Goal: Task Accomplishment & Management: Manage account settings

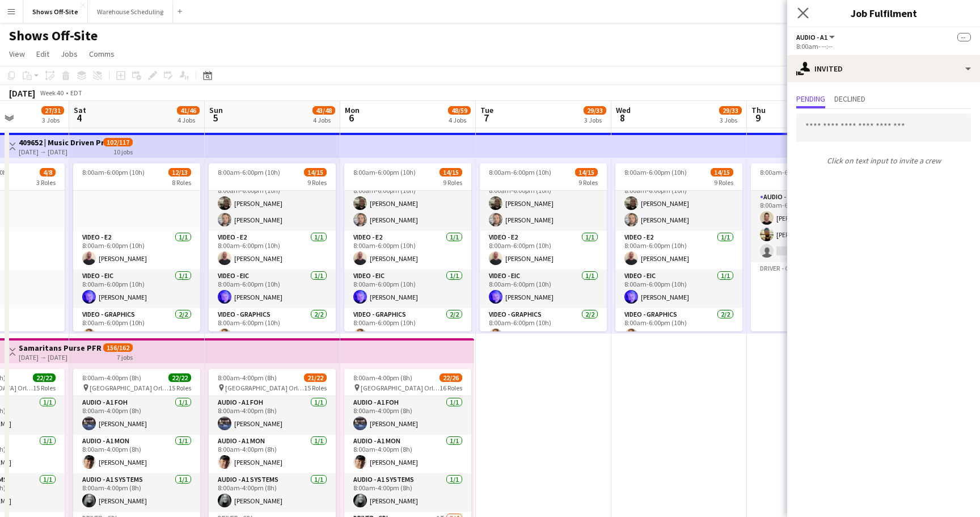
click at [803, 6] on app-icon "Close pop-in" at bounding box center [803, 13] width 16 height 16
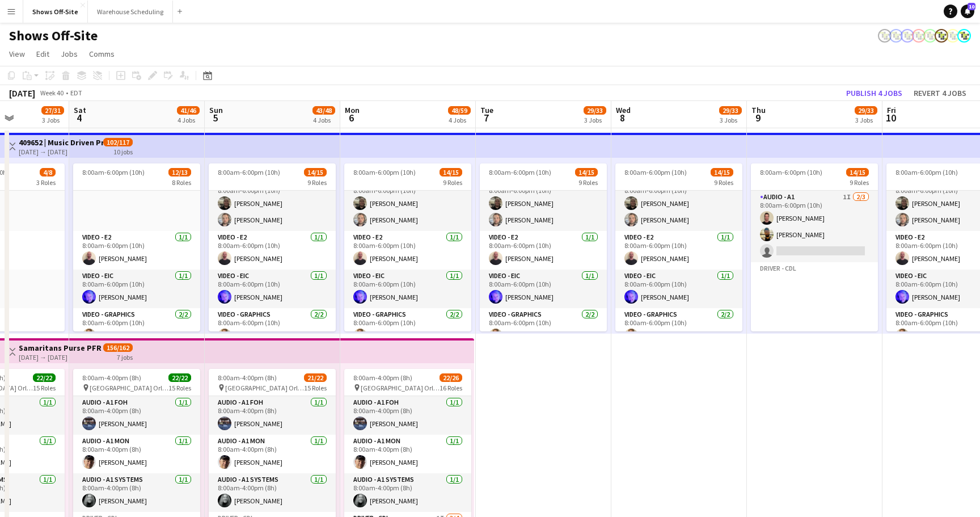
click at [716, 64] on app-page-menu "View Day view expanded Day view collapsed Month view Date picker Jump to [DATE]…" at bounding box center [490, 55] width 980 height 22
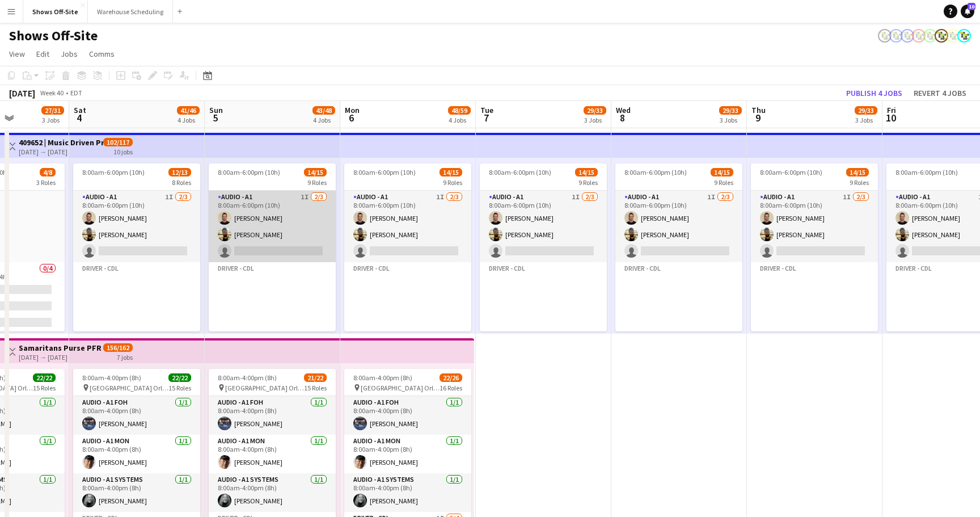
click at [259, 214] on app-card-role "Audio - A1 1I [DATE] 8:00am-6:00pm (10h) [PERSON_NAME] [PERSON_NAME] single-neu…" at bounding box center [272, 226] width 127 height 71
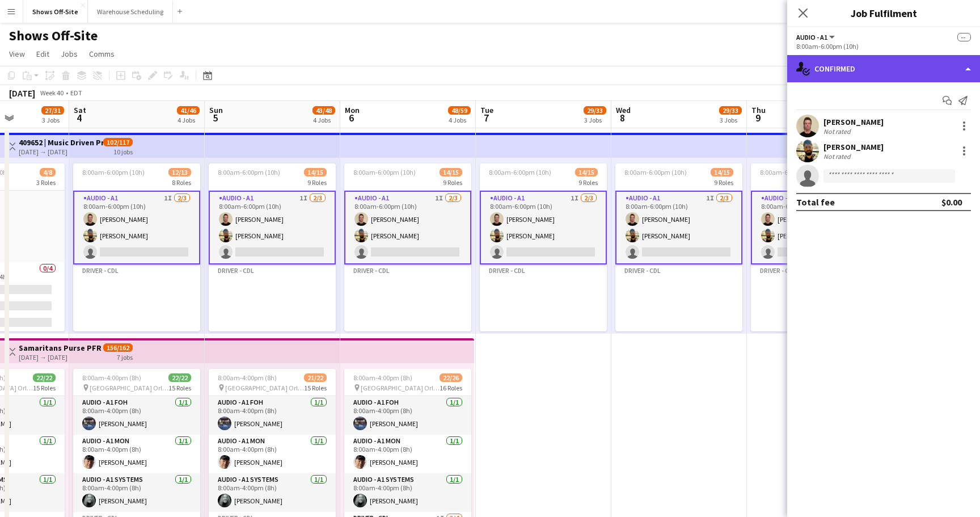
click at [884, 77] on div "single-neutral-actions-check-2 Confirmed" at bounding box center [883, 68] width 193 height 27
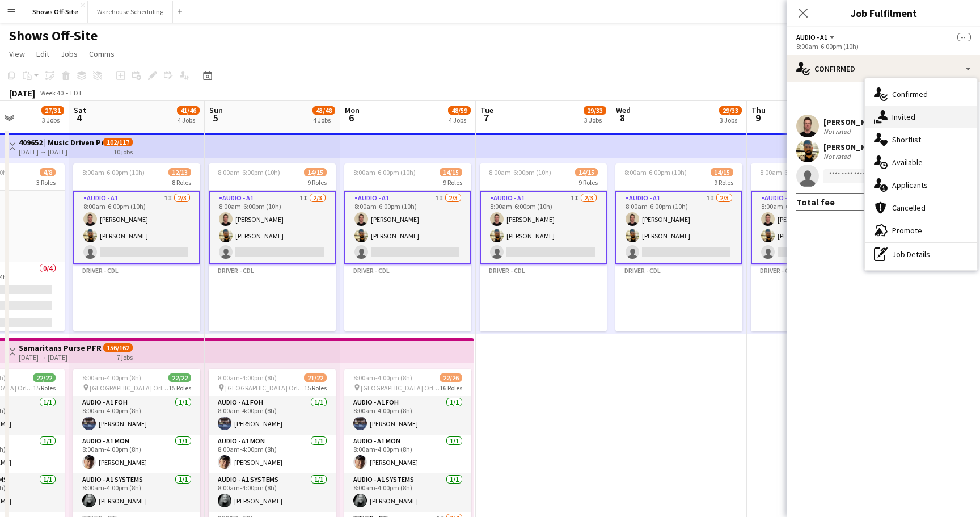
click at [898, 126] on div "single-neutral-actions-share-1 Invited" at bounding box center [921, 117] width 112 height 23
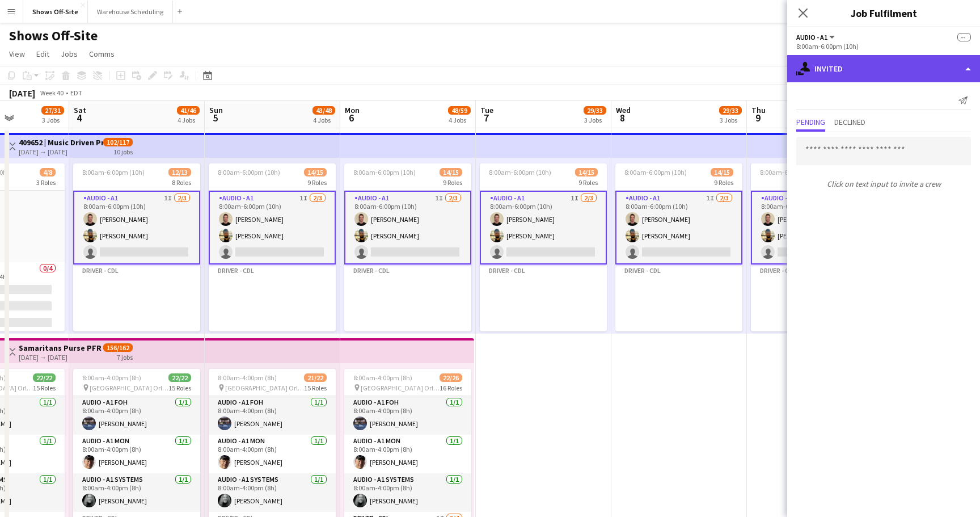
click at [881, 73] on div "single-neutral-actions-share-1 Invited" at bounding box center [883, 68] width 193 height 27
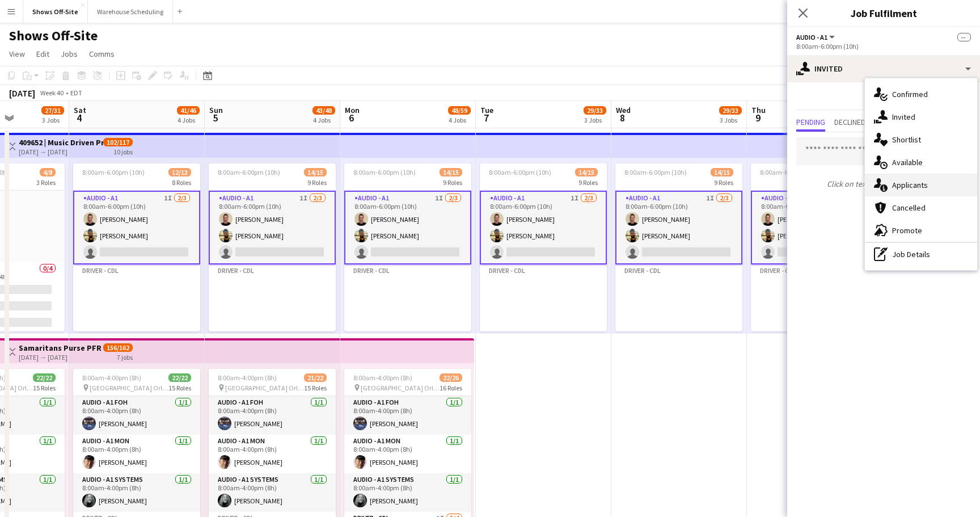
click at [915, 178] on div "single-neutral-actions-information Applicants" at bounding box center [921, 185] width 112 height 23
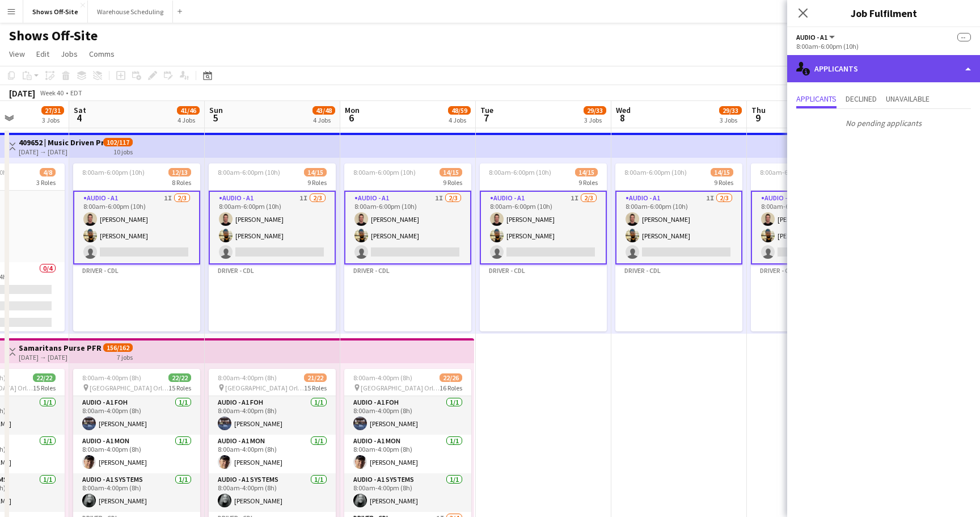
click at [870, 69] on div "single-neutral-actions-information Applicants" at bounding box center [883, 68] width 193 height 27
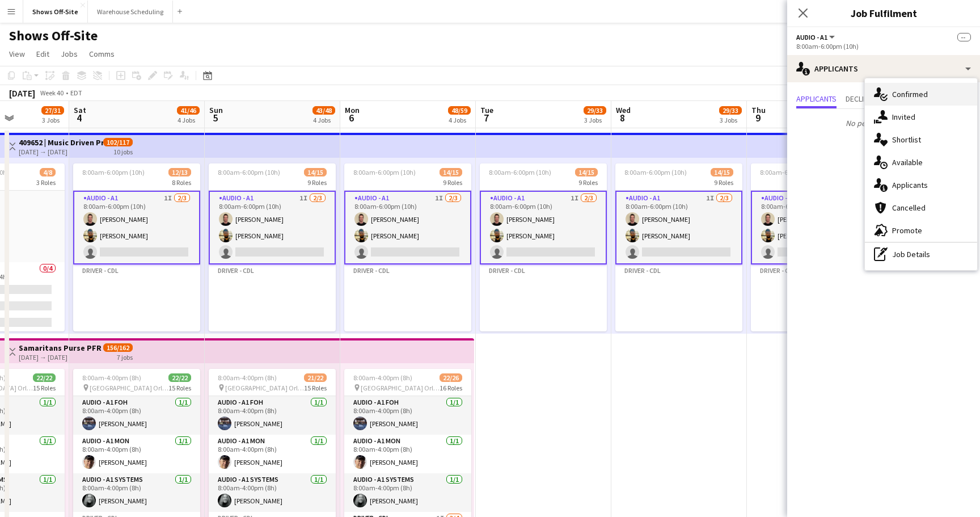
click at [901, 100] on div "single-neutral-actions-check-2 Confirmed" at bounding box center [921, 94] width 112 height 23
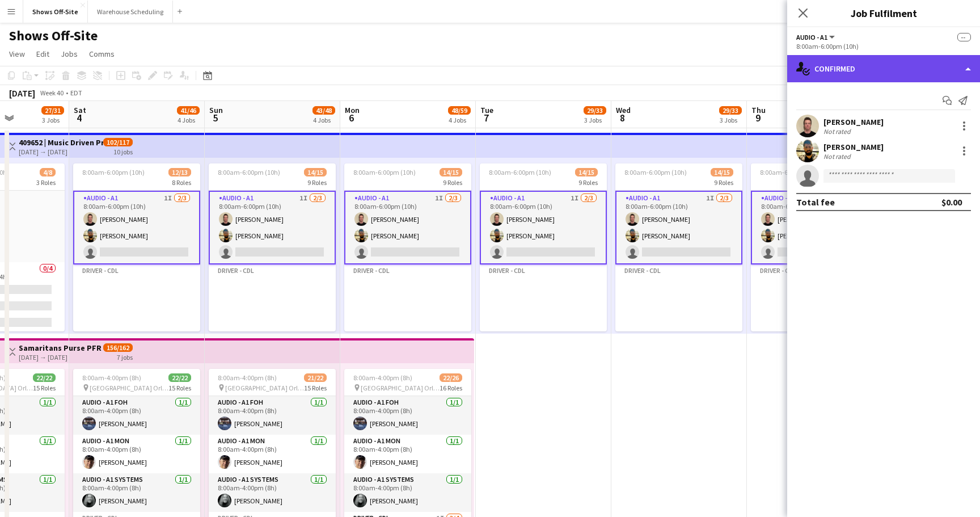
click at [839, 69] on div "single-neutral-actions-check-2 Confirmed" at bounding box center [883, 68] width 193 height 27
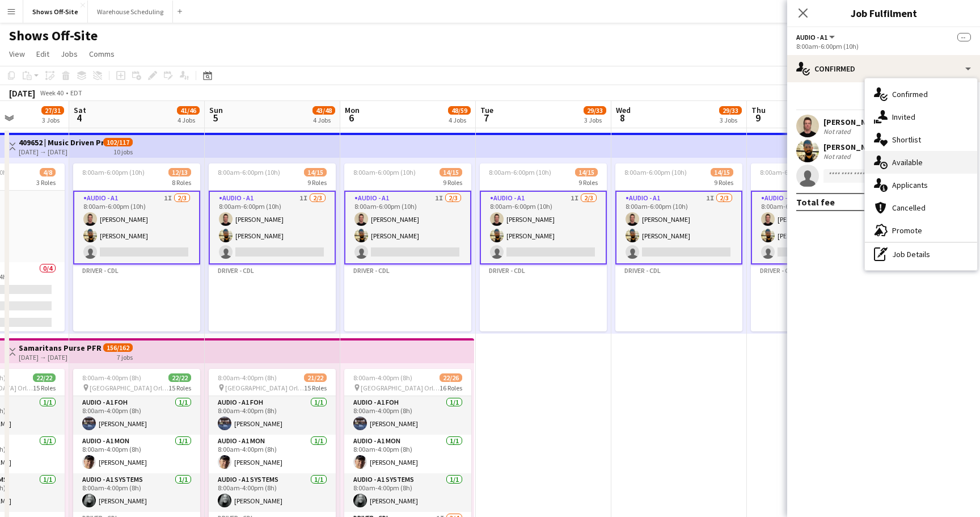
click at [914, 159] on span "Available" at bounding box center [907, 162] width 31 height 10
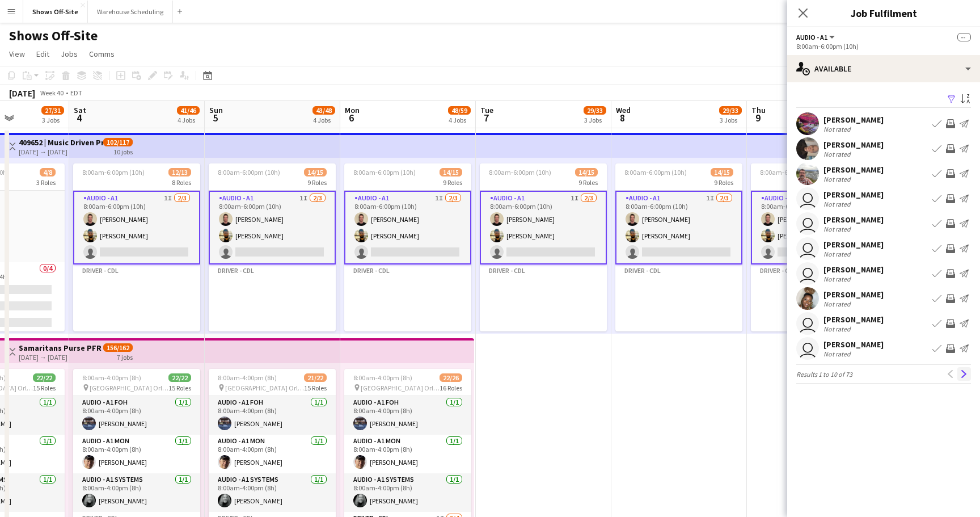
click at [961, 374] on app-icon "Next" at bounding box center [964, 374] width 8 height 8
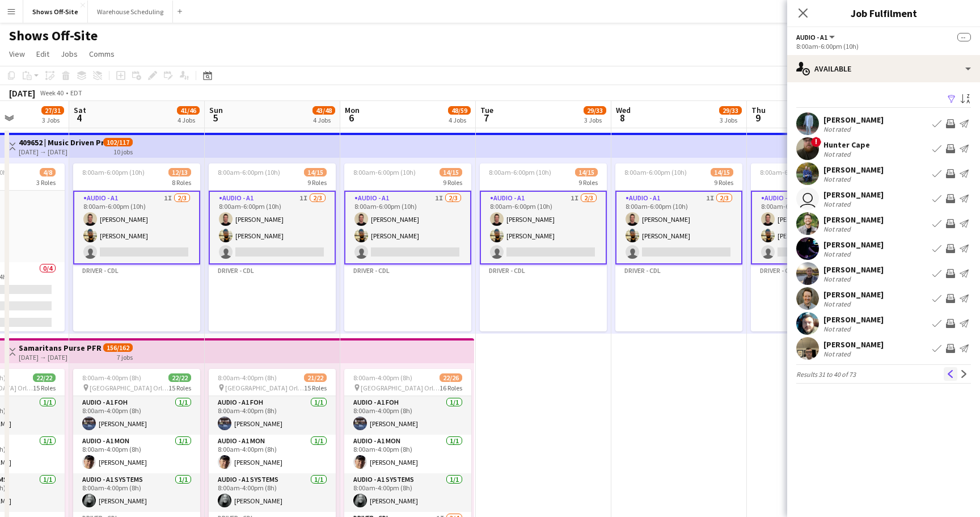
click at [954, 374] on app-icon "Previous" at bounding box center [951, 374] width 8 height 8
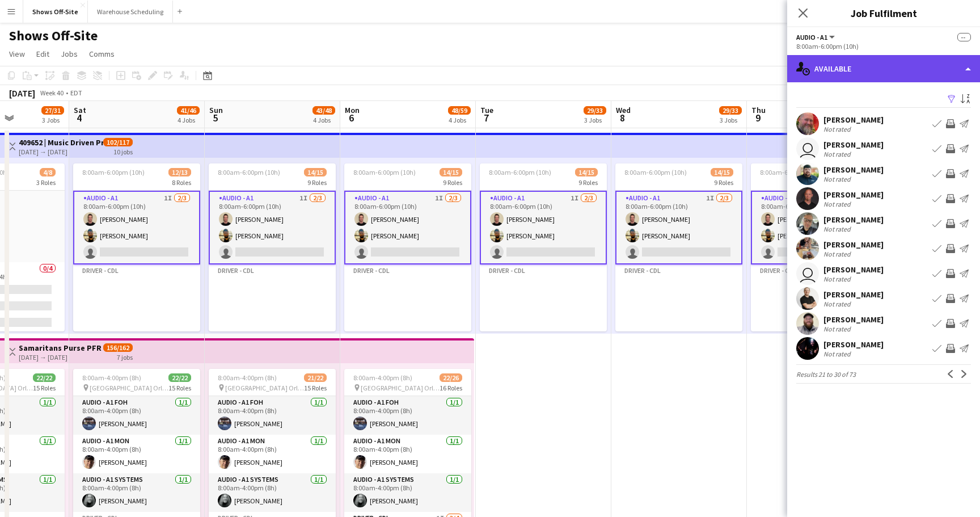
click at [863, 70] on div "single-neutral-actions-upload Available" at bounding box center [883, 68] width 193 height 27
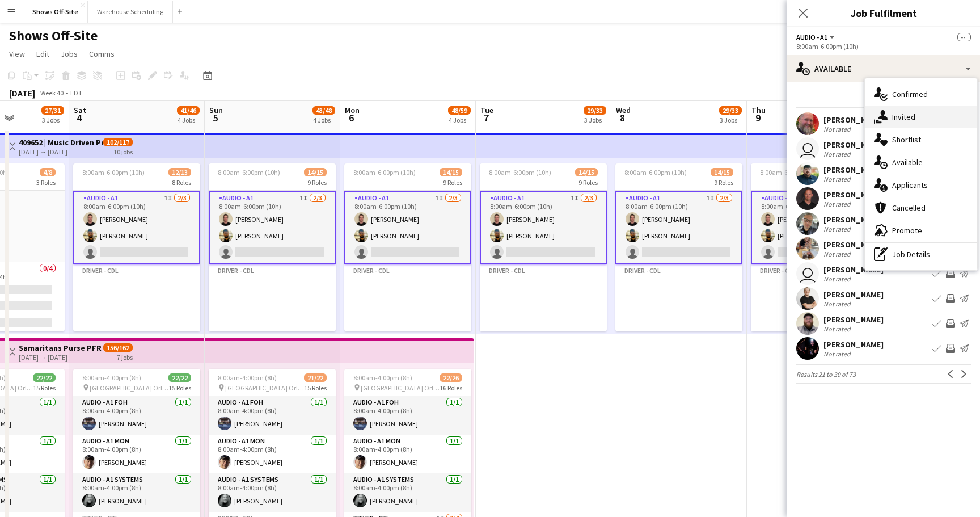
click at [884, 119] on icon at bounding box center [883, 115] width 10 height 10
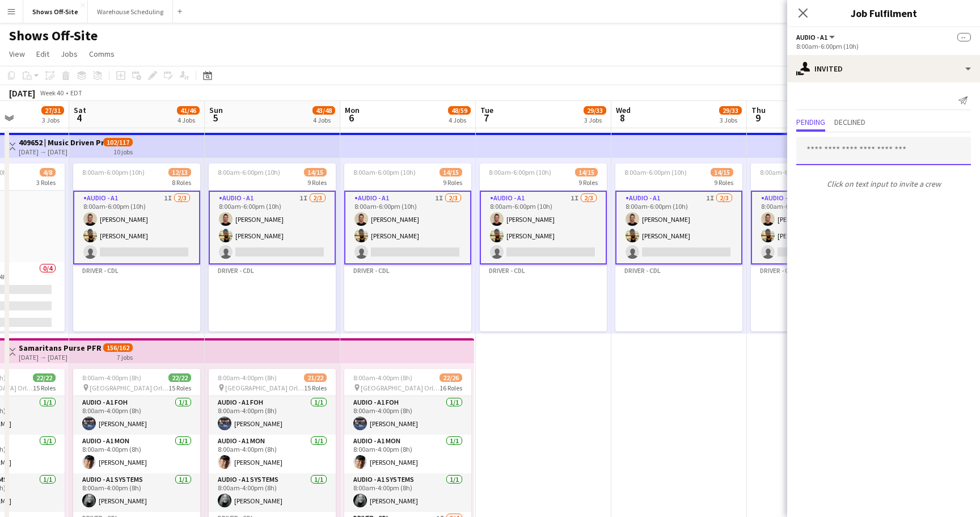
click at [846, 147] on input "text" at bounding box center [883, 151] width 175 height 28
type input "***"
click at [887, 82] on div "Send notification Pending Declined Click on text input to invite a crew" at bounding box center [883, 142] width 193 height 120
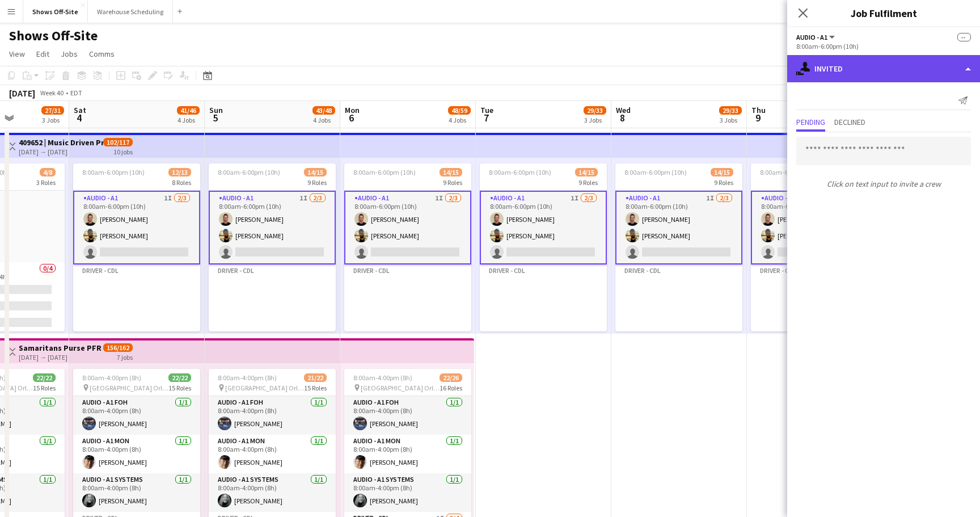
click at [889, 73] on div "single-neutral-actions-share-1 Invited" at bounding box center [883, 68] width 193 height 27
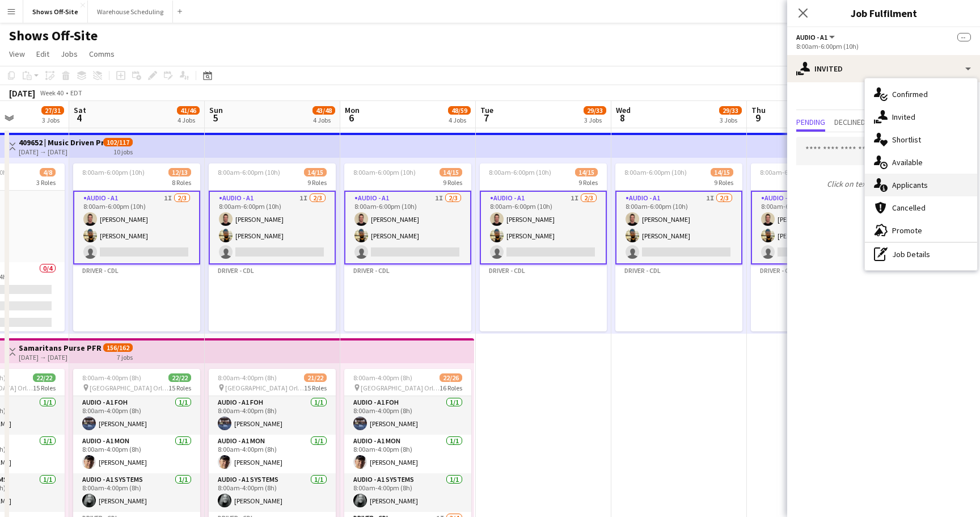
click at [906, 183] on span "Applicants" at bounding box center [910, 185] width 36 height 10
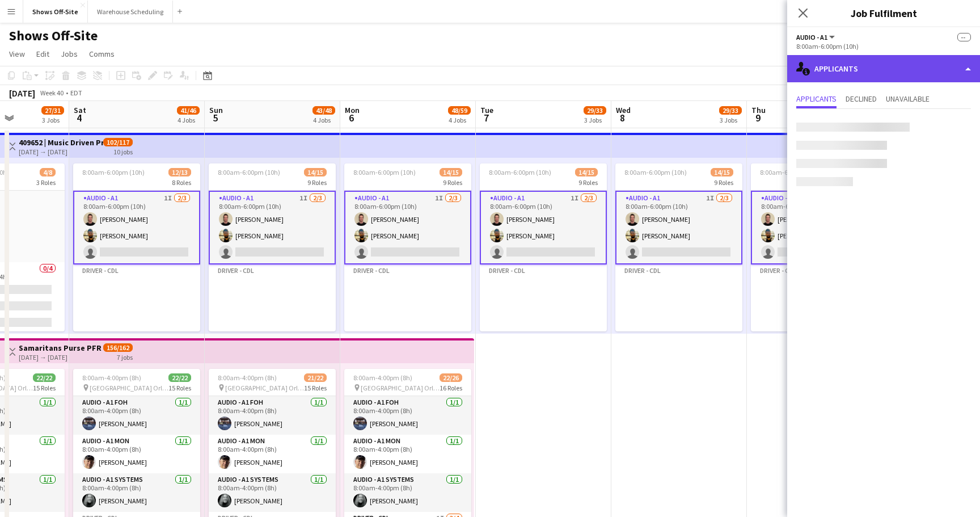
click at [879, 61] on div "single-neutral-actions-information Applicants" at bounding box center [883, 68] width 193 height 27
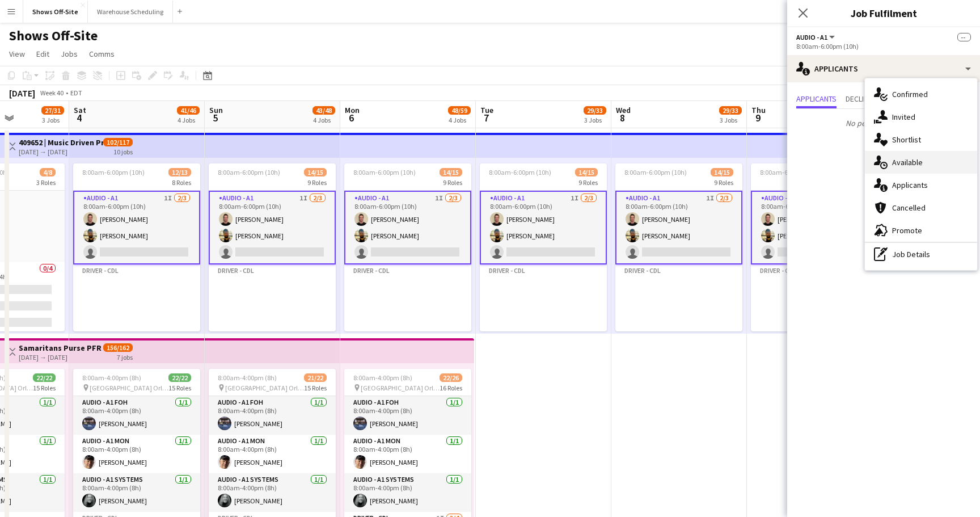
click at [899, 163] on span "Available" at bounding box center [907, 162] width 31 height 10
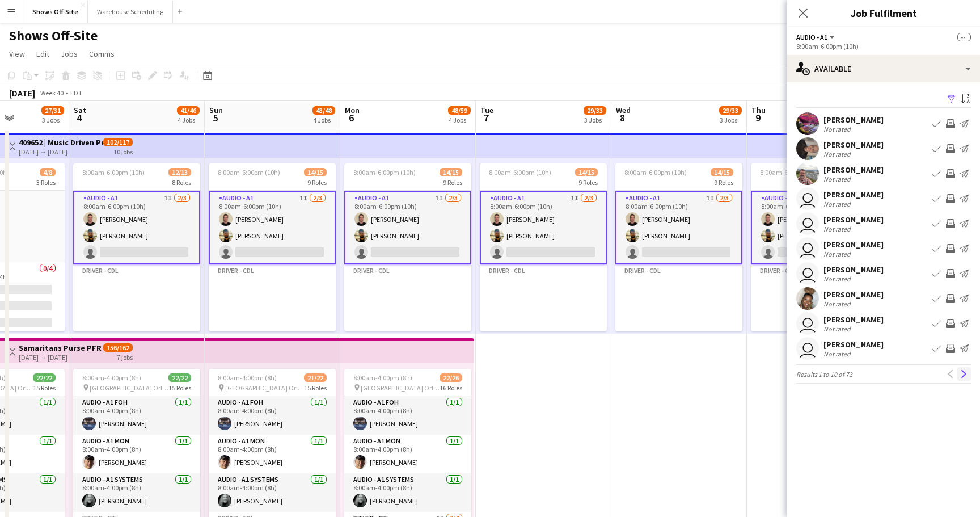
click at [966, 374] on app-icon "Next" at bounding box center [964, 374] width 8 height 8
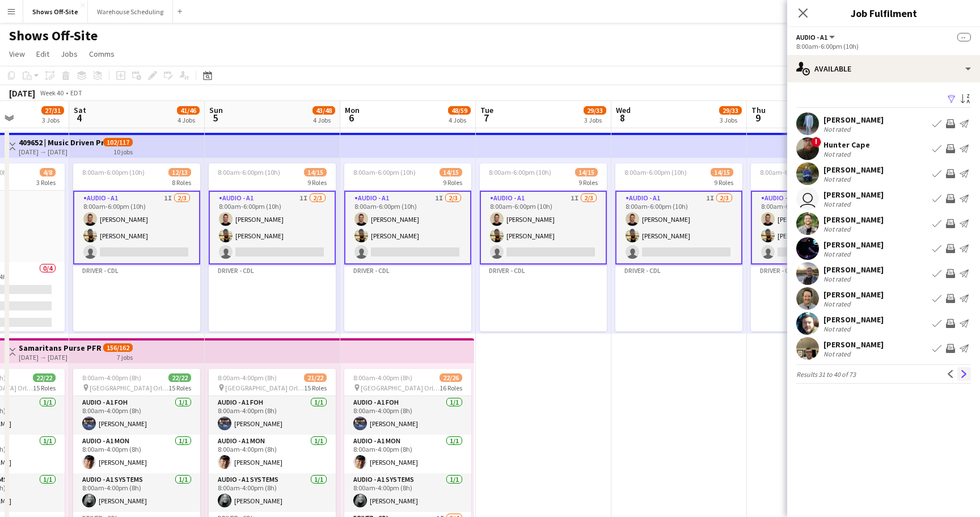
click at [966, 374] on app-icon "Next" at bounding box center [964, 374] width 8 height 8
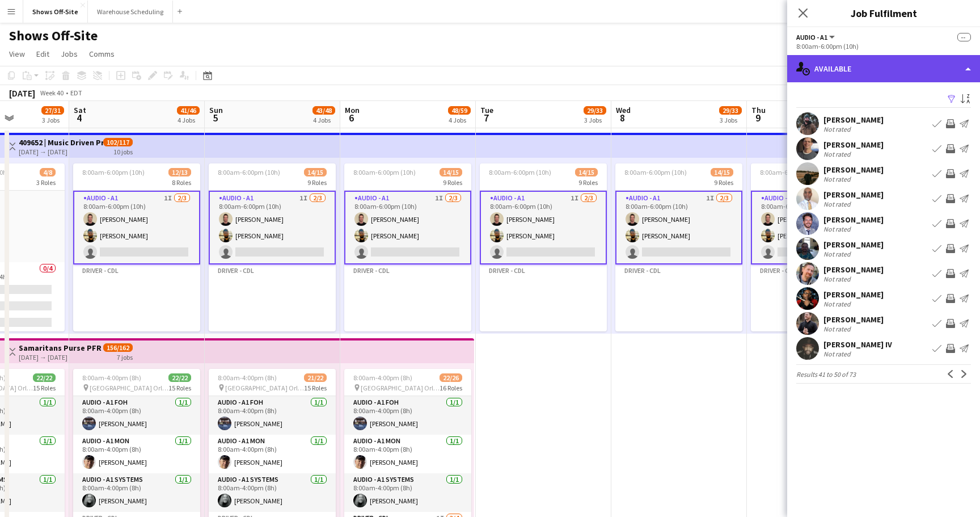
click at [860, 61] on div "single-neutral-actions-upload Available" at bounding box center [883, 68] width 193 height 27
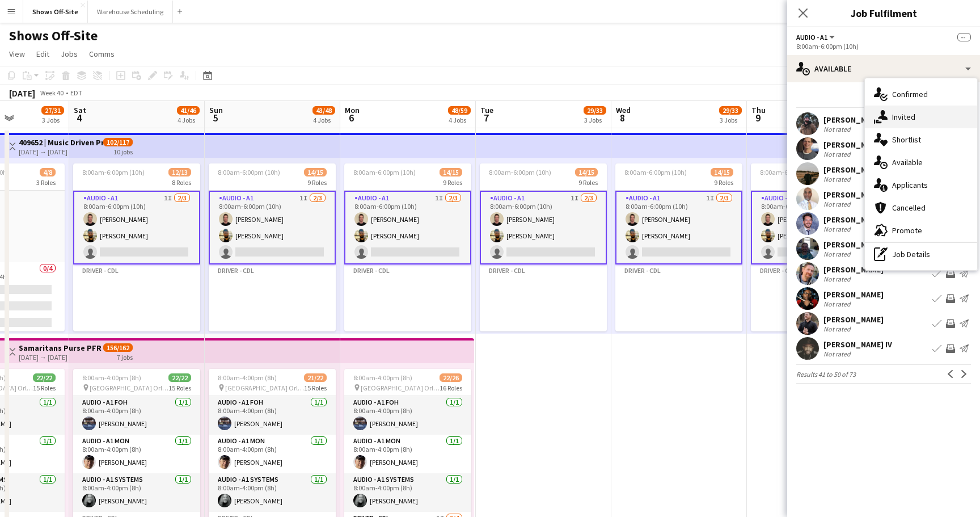
click at [882, 114] on icon at bounding box center [883, 115] width 10 height 10
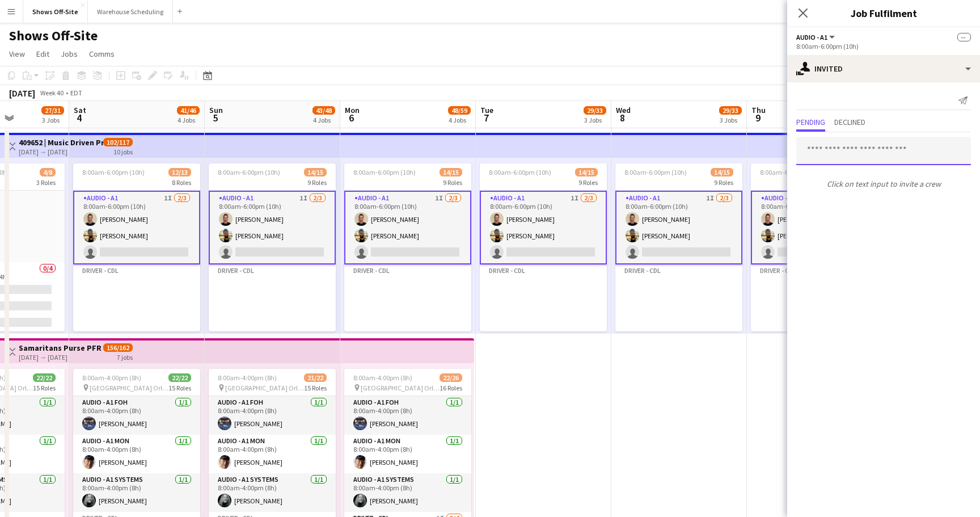
click at [845, 148] on input "text" at bounding box center [883, 151] width 175 height 28
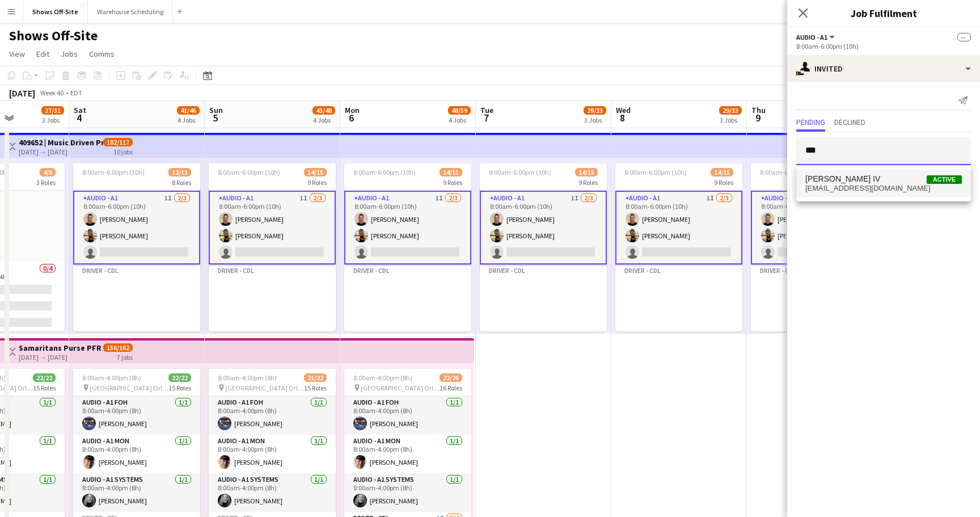
type input "***"
click at [858, 180] on span "[PERSON_NAME] IV" at bounding box center [842, 179] width 75 height 10
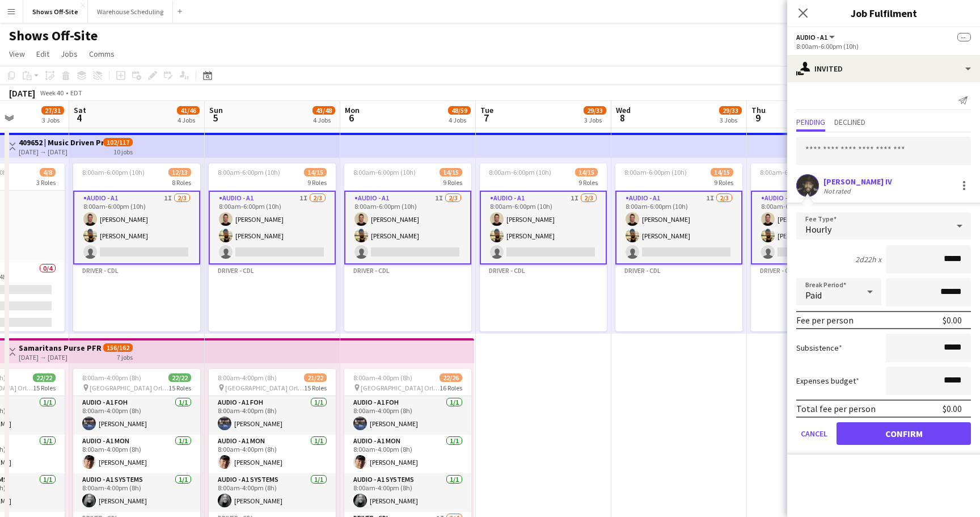
click at [890, 429] on button "Confirm" at bounding box center [904, 433] width 134 height 23
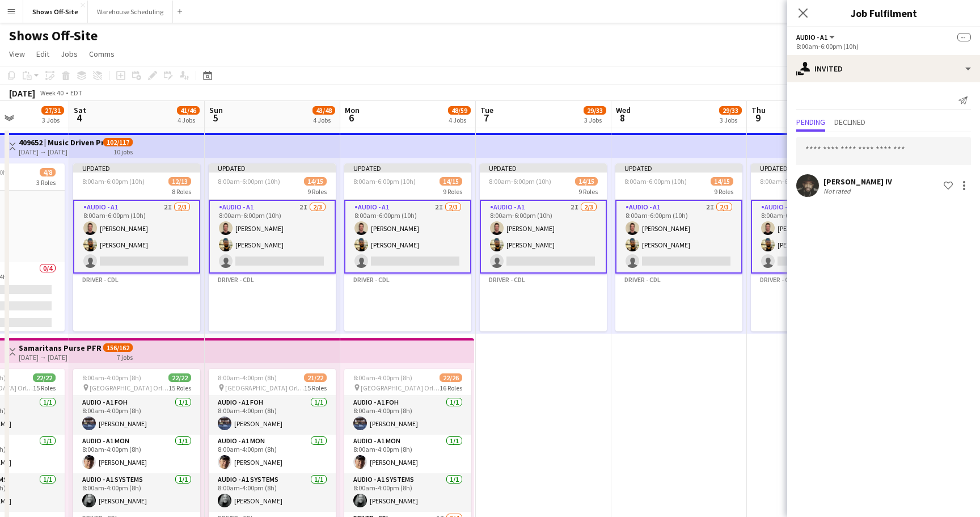
click at [803, 25] on div "Close pop-in" at bounding box center [803, 13] width 32 height 26
click at [803, 12] on icon at bounding box center [802, 12] width 11 height 11
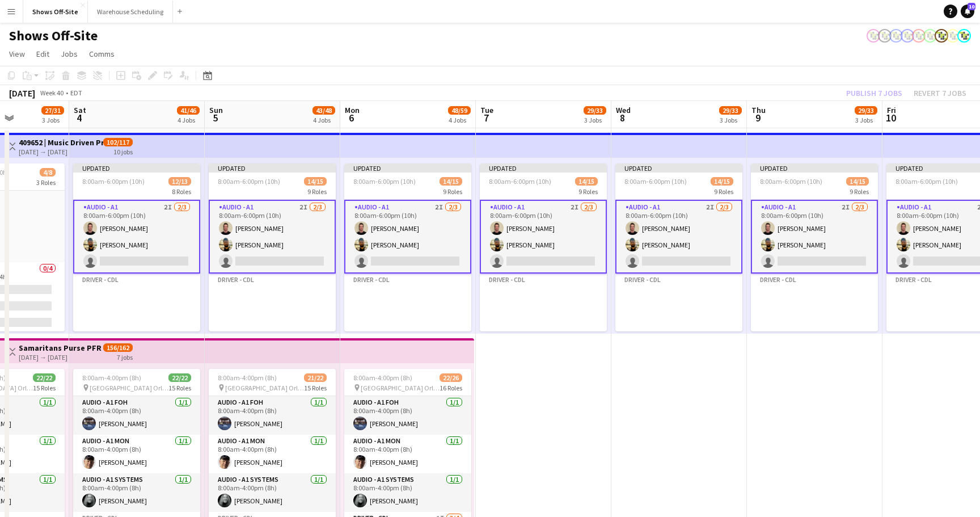
click at [856, 69] on app-toolbar "Copy Paste Paste Command V Paste with crew Command Shift V Paste linked Job [GE…" at bounding box center [490, 75] width 980 height 19
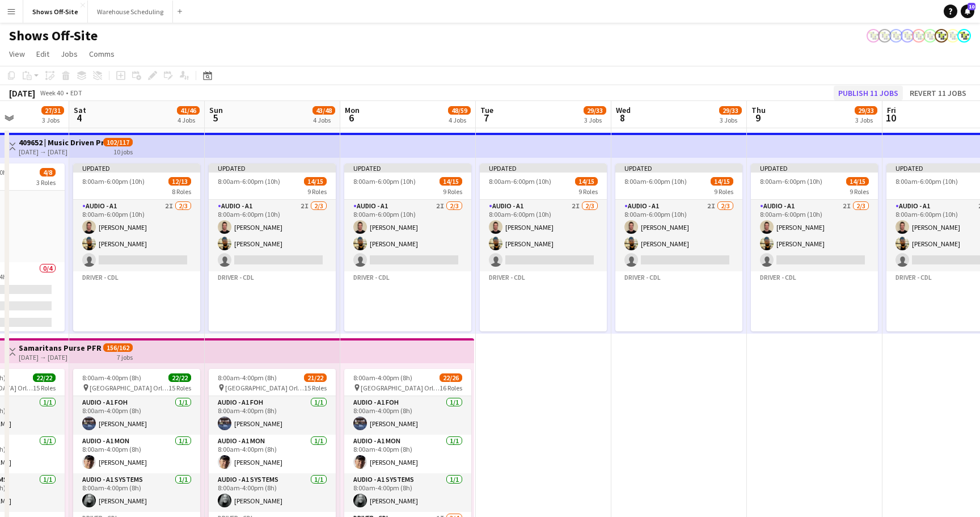
click at [856, 88] on button "Publish 11 jobs" at bounding box center [868, 93] width 69 height 15
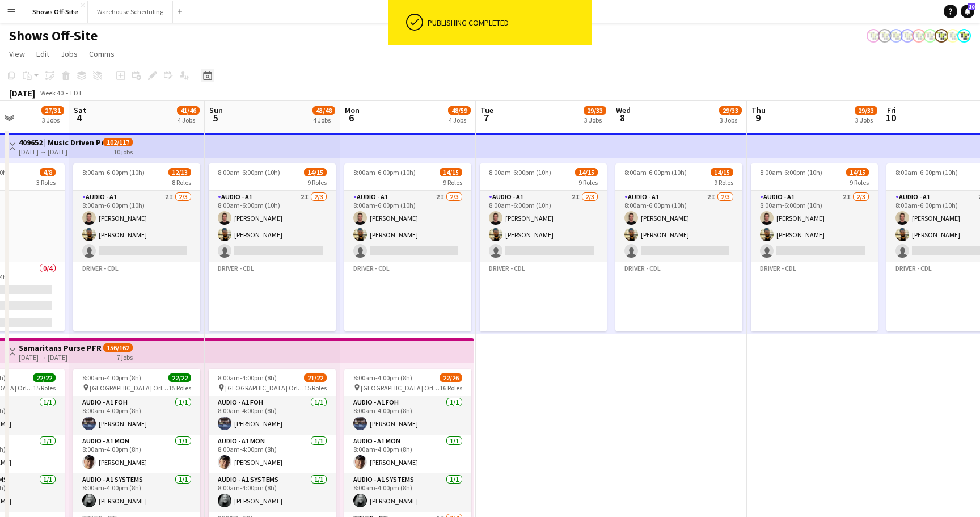
click at [212, 73] on div "Date picker" at bounding box center [208, 76] width 14 height 14
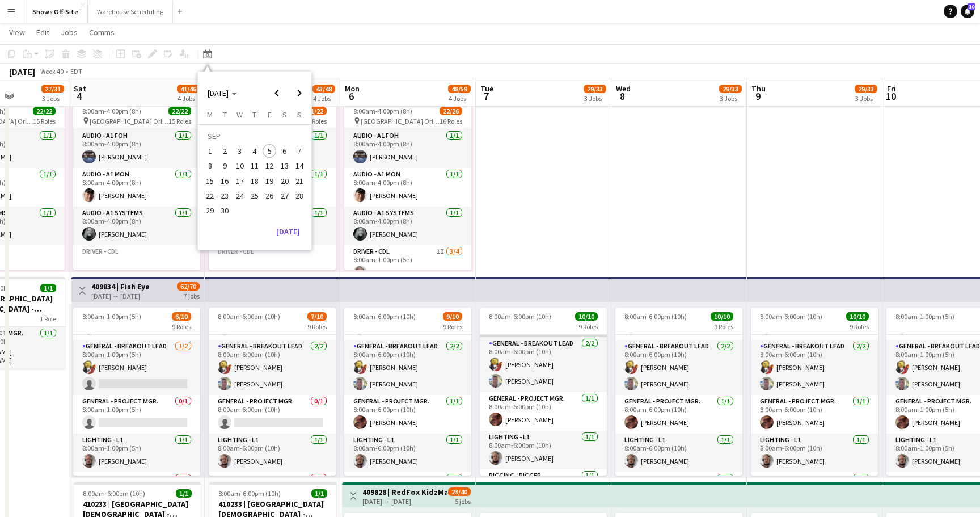
scroll to position [189, 0]
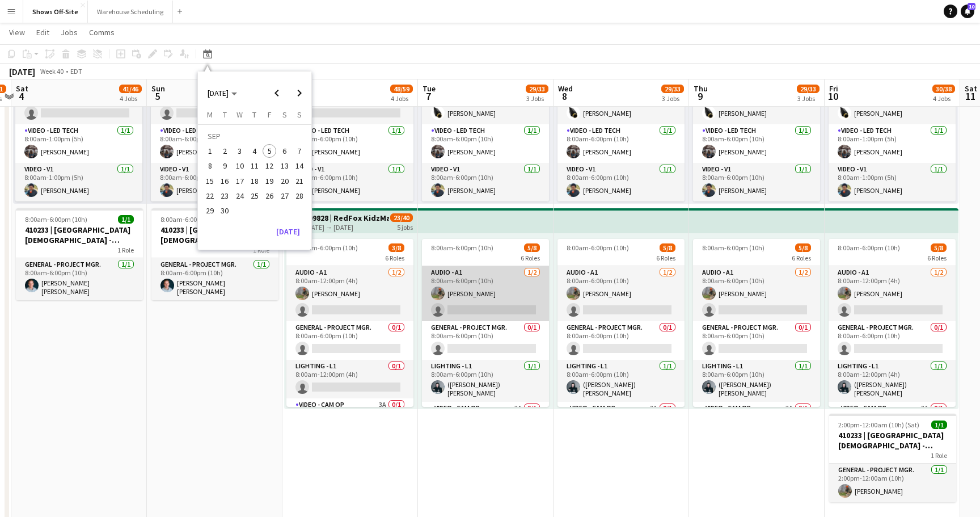
click at [497, 309] on app-card-role "Audio - A1 [DATE] 8:00am-6:00pm (10h) [PERSON_NAME] single-neutral-actions" at bounding box center [485, 293] width 127 height 55
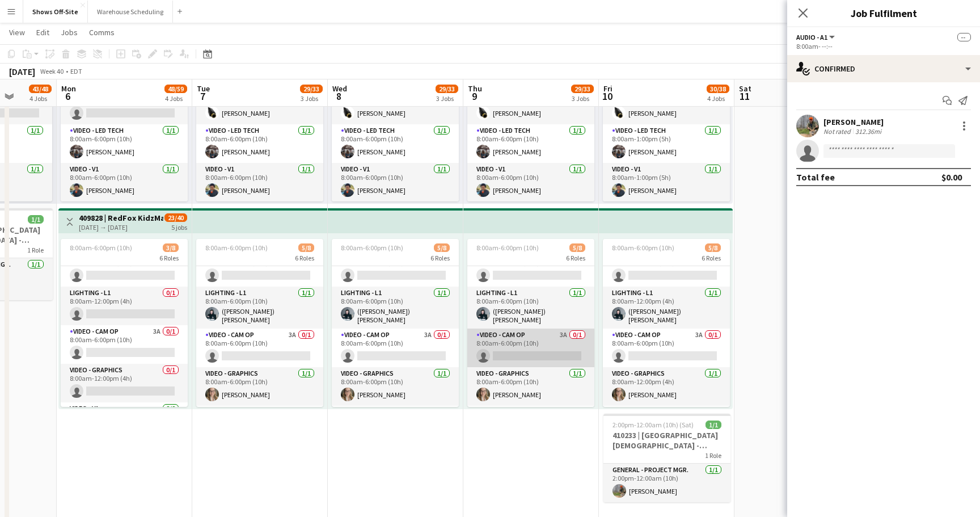
click at [505, 336] on app-card-role "Video - Cam Op 3A 0/1 8:00am-6:00pm (10h) single-neutral-actions" at bounding box center [530, 347] width 127 height 39
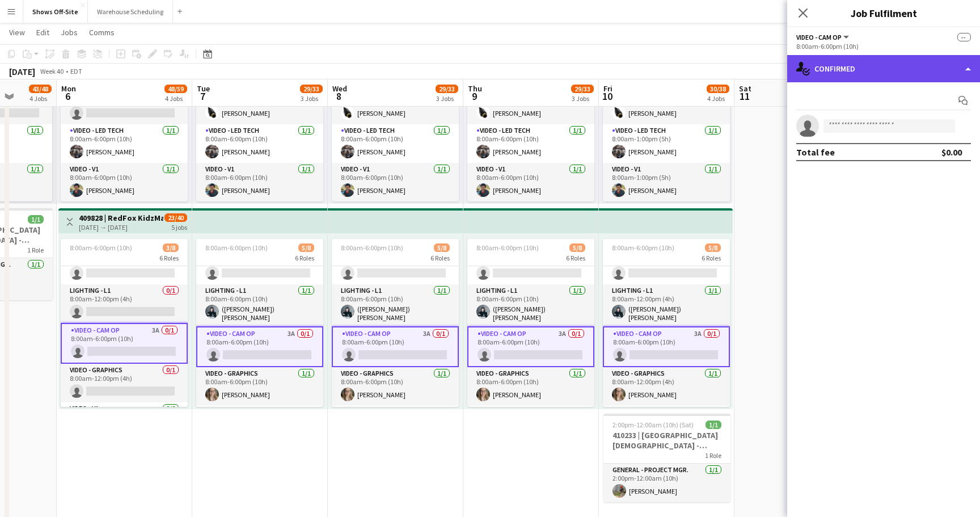
click at [883, 77] on div "single-neutral-actions-check-2 Confirmed" at bounding box center [883, 68] width 193 height 27
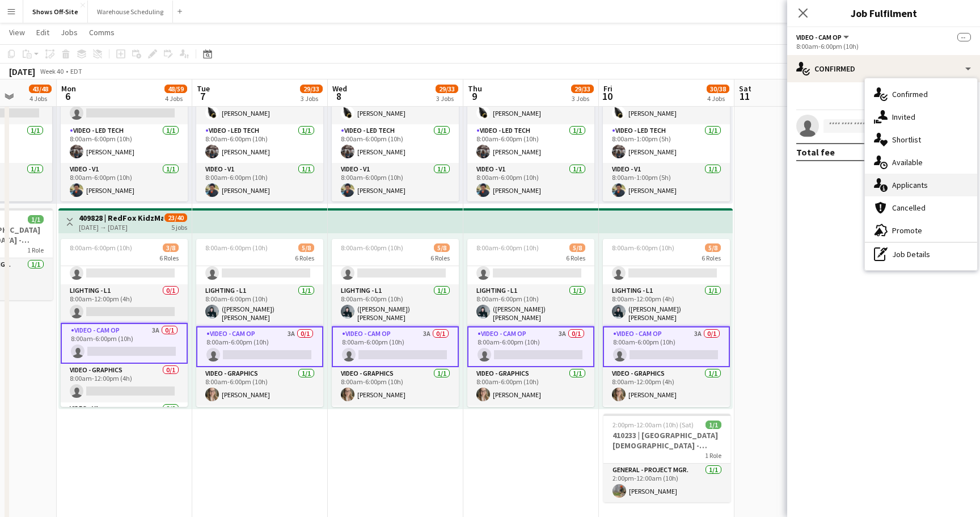
click at [895, 183] on span "Applicants" at bounding box center [910, 185] width 36 height 10
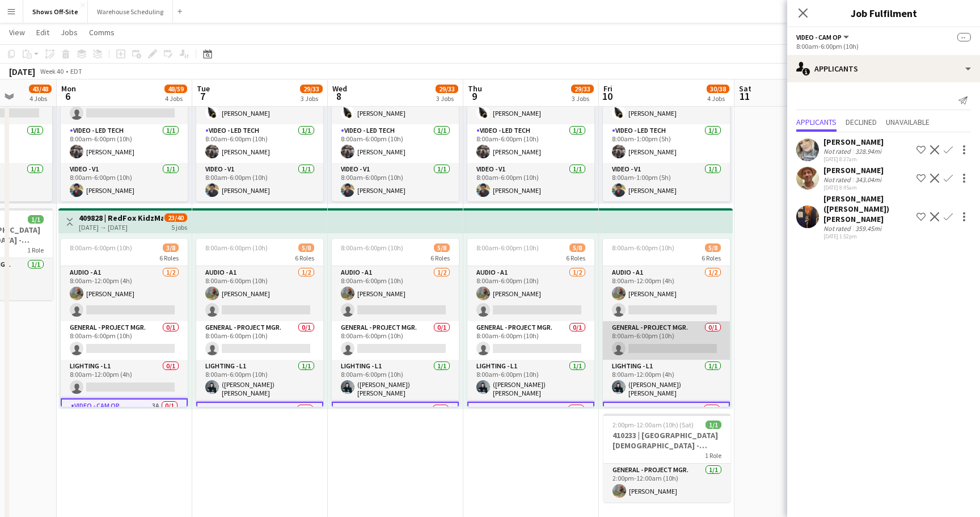
click at [677, 337] on app-card-role "General - Project Mgr. 0/1 8:00am-6:00pm (10h) single-neutral-actions" at bounding box center [666, 340] width 127 height 39
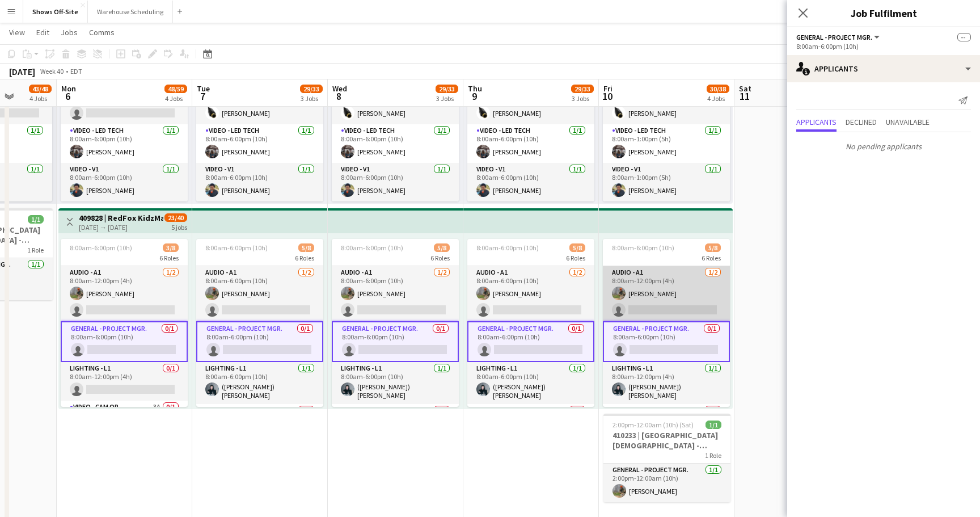
click at [680, 302] on app-card-role "Audio - A1 [DATE] 8:00am-12:00pm (4h) [PERSON_NAME] single-neutral-actions" at bounding box center [666, 293] width 127 height 55
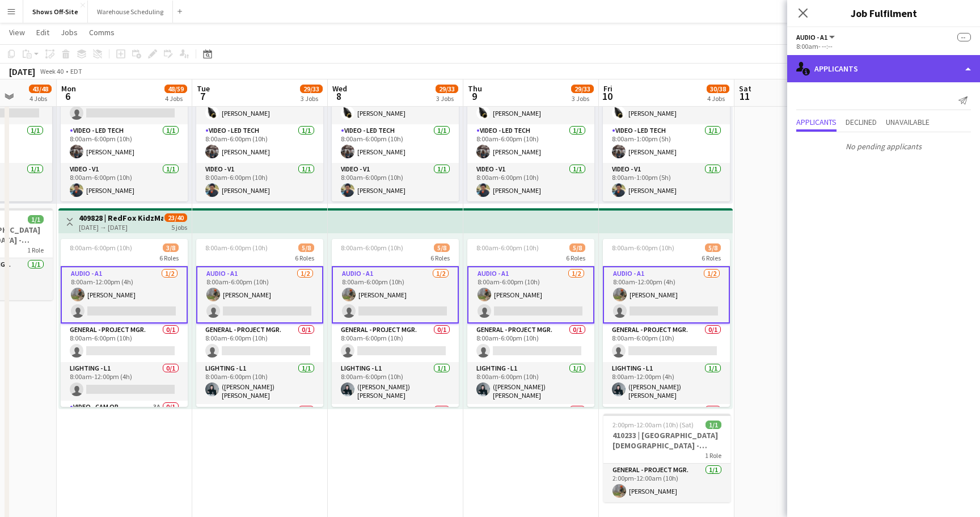
click at [866, 66] on div "single-neutral-actions-information Applicants" at bounding box center [883, 68] width 193 height 27
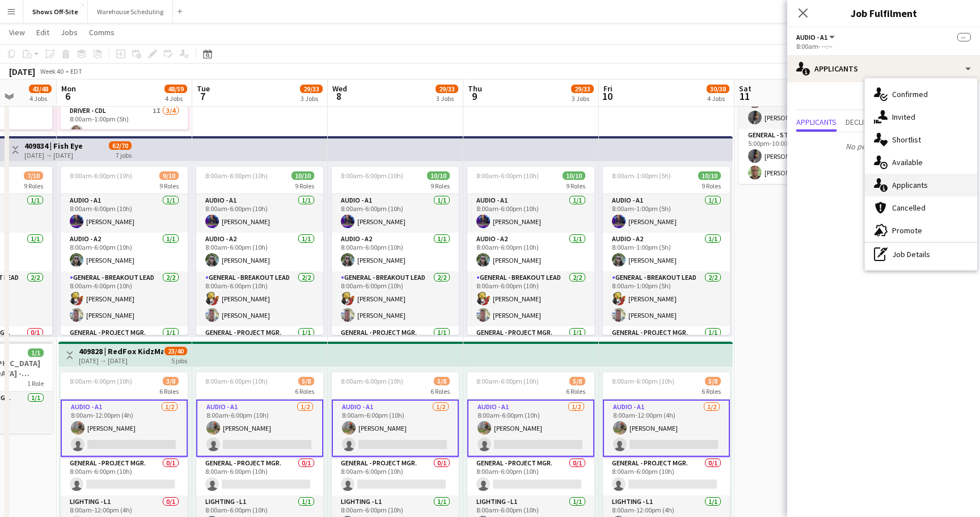
click at [910, 180] on span "Applicants" at bounding box center [910, 185] width 36 height 10
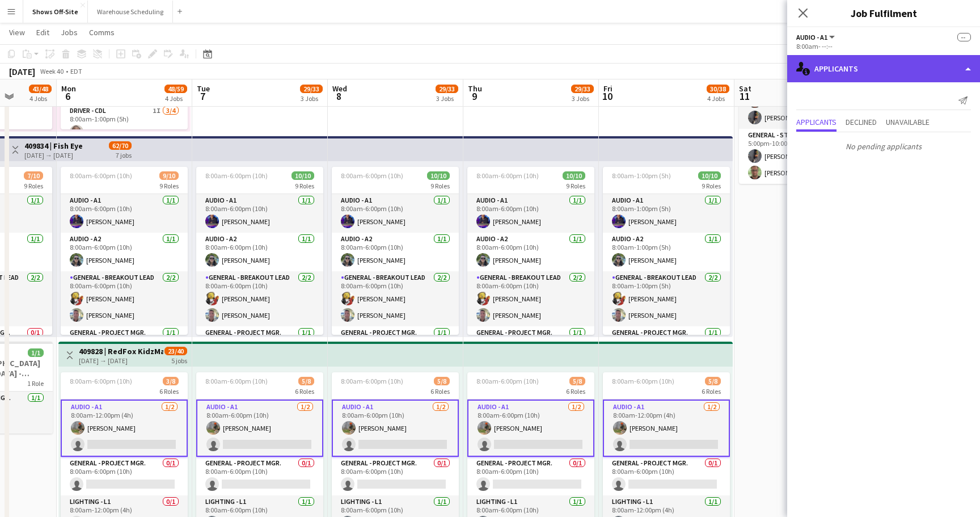
click at [894, 71] on div "single-neutral-actions-information Applicants" at bounding box center [883, 68] width 193 height 27
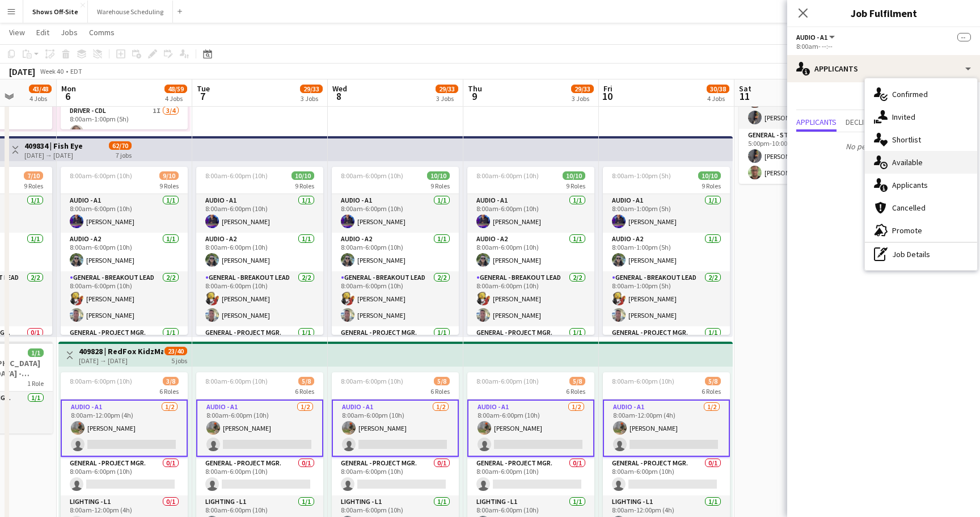
click at [913, 161] on span "Available" at bounding box center [907, 162] width 31 height 10
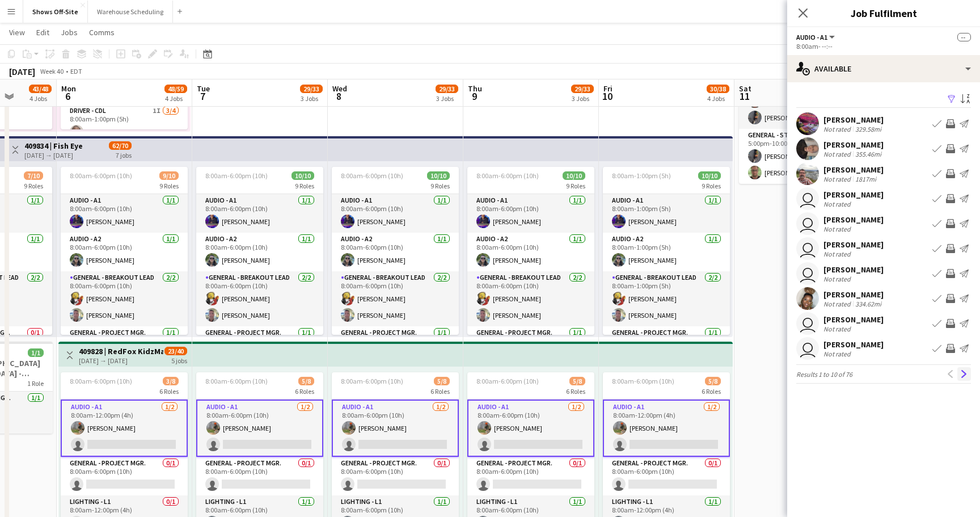
click at [964, 374] on app-icon "Next" at bounding box center [964, 374] width 8 height 8
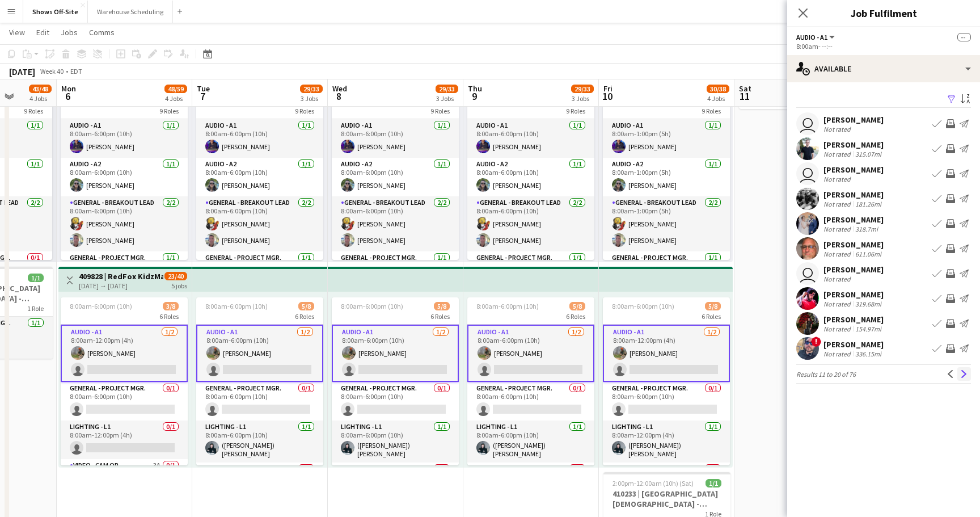
click at [961, 373] on app-icon "Next" at bounding box center [964, 374] width 8 height 8
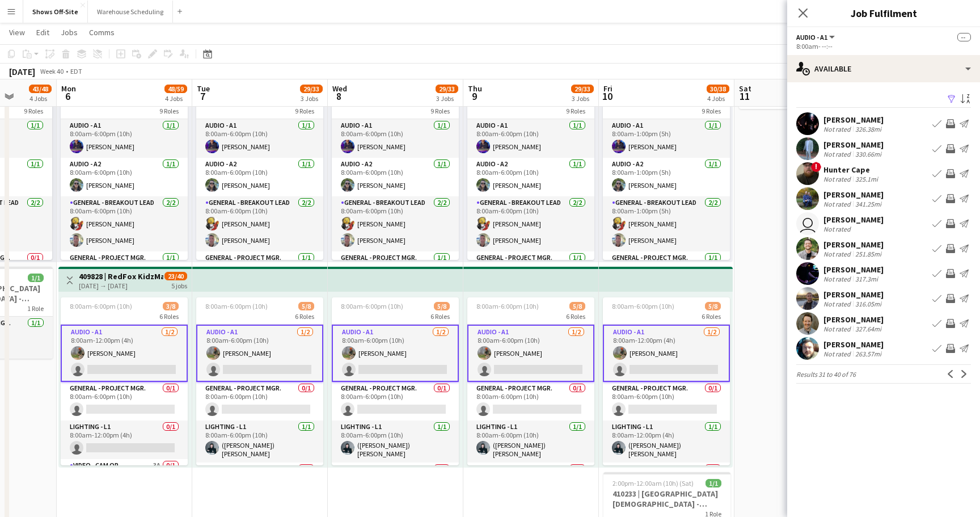
click at [961, 373] on app-icon "Next" at bounding box center [964, 374] width 8 height 8
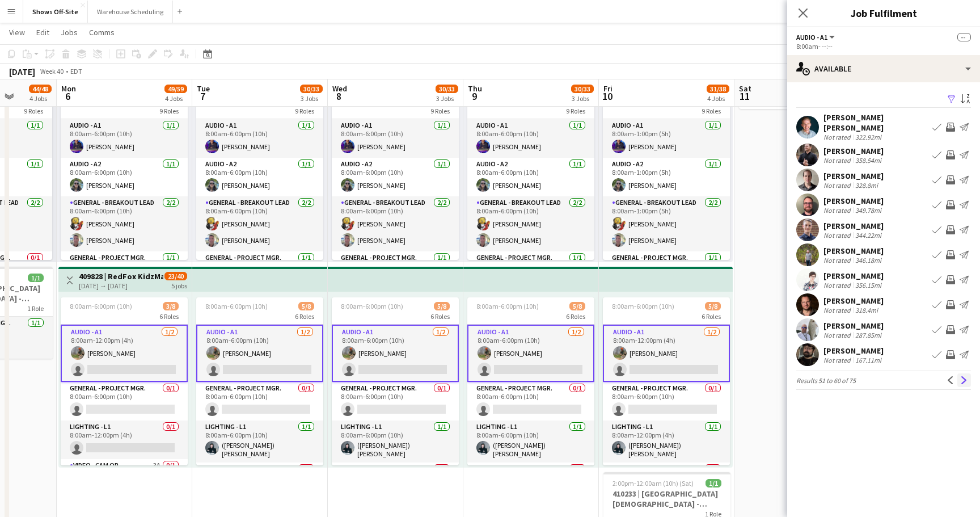
click at [967, 376] on app-icon "Next" at bounding box center [964, 380] width 8 height 8
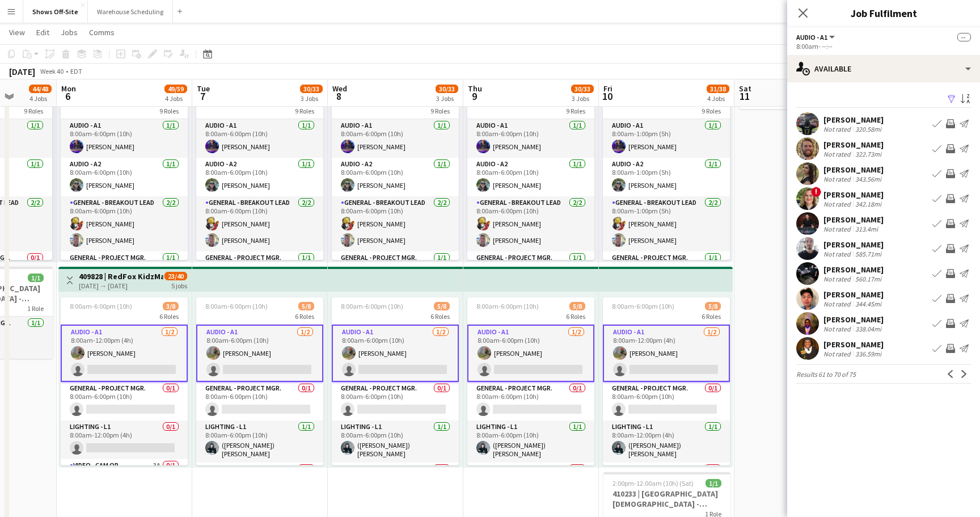
click at [967, 374] on app-icon "Next" at bounding box center [964, 374] width 8 height 8
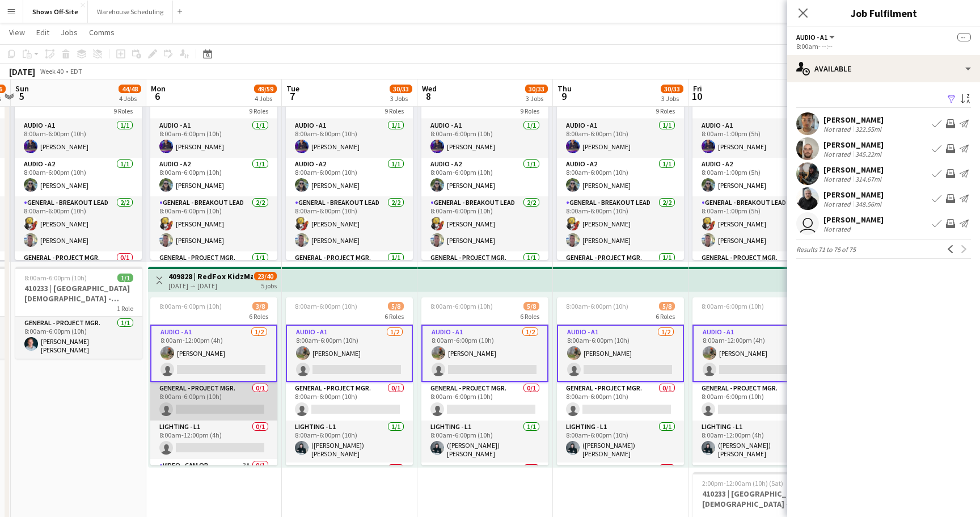
scroll to position [51, 0]
click at [643, 345] on app-card-role "Audio - A1 [DATE] 8:00am-6:00pm (10h) [PERSON_NAME] single-neutral-actions" at bounding box center [620, 352] width 127 height 57
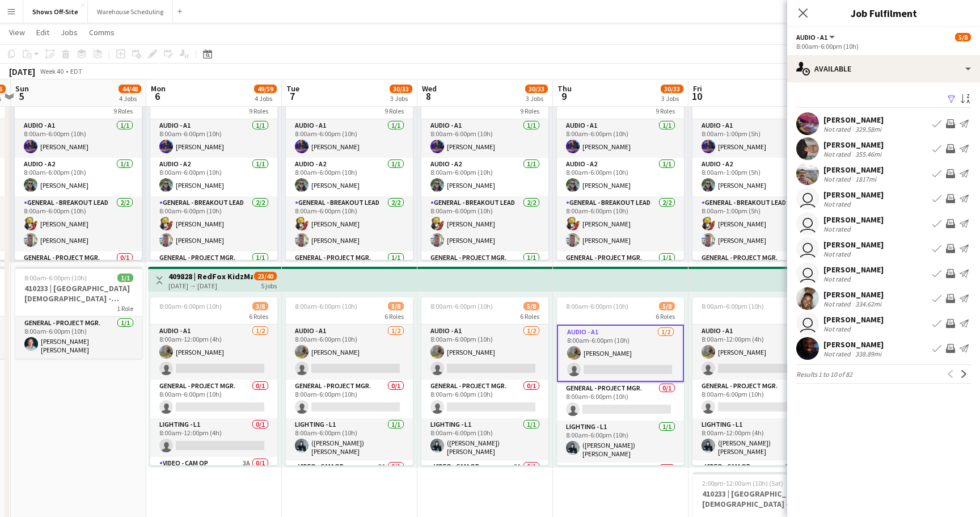
click at [637, 349] on app-card-role "Audio - A1 [DATE] 8:00am-6:00pm (10h) [PERSON_NAME] single-neutral-actions" at bounding box center [620, 352] width 127 height 57
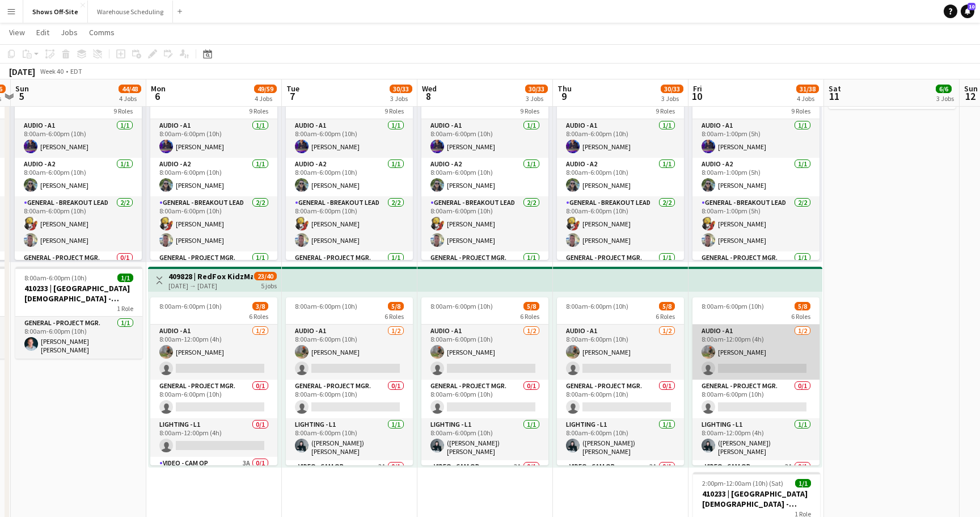
click at [736, 344] on app-card-role "Audio - A1 [DATE] 8:00am-12:00pm (4h) [PERSON_NAME] single-neutral-actions" at bounding box center [756, 351] width 127 height 55
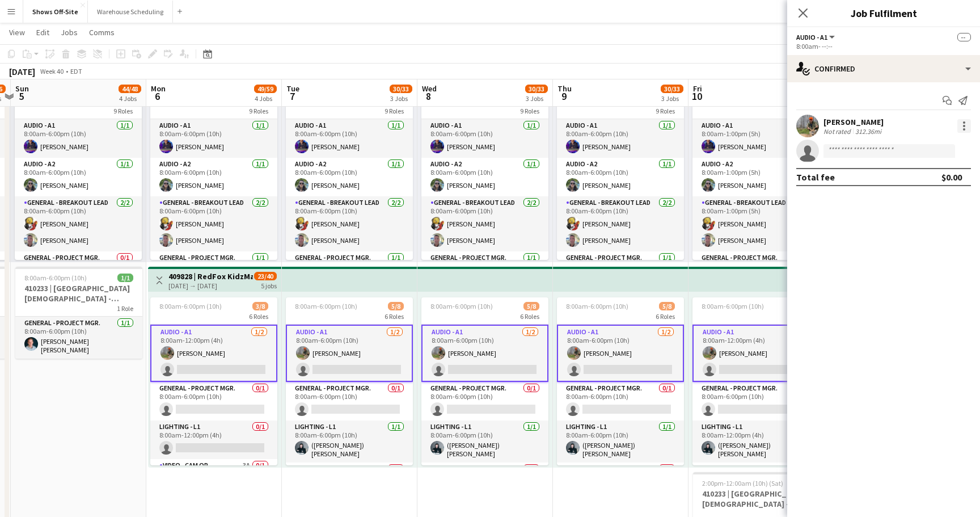
click at [961, 120] on div at bounding box center [964, 126] width 14 height 14
click at [927, 235] on button "Remove" at bounding box center [927, 228] width 88 height 27
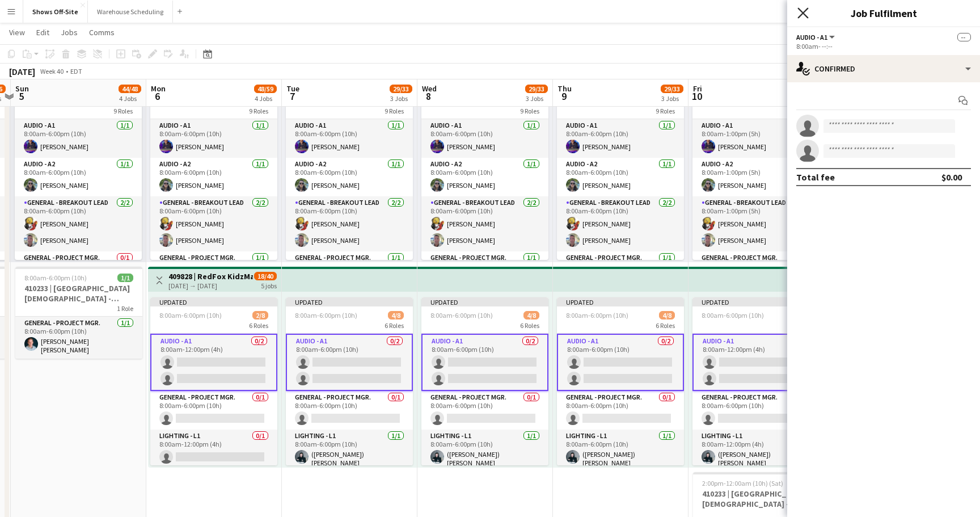
click at [798, 11] on icon "Close pop-in" at bounding box center [802, 12] width 11 height 11
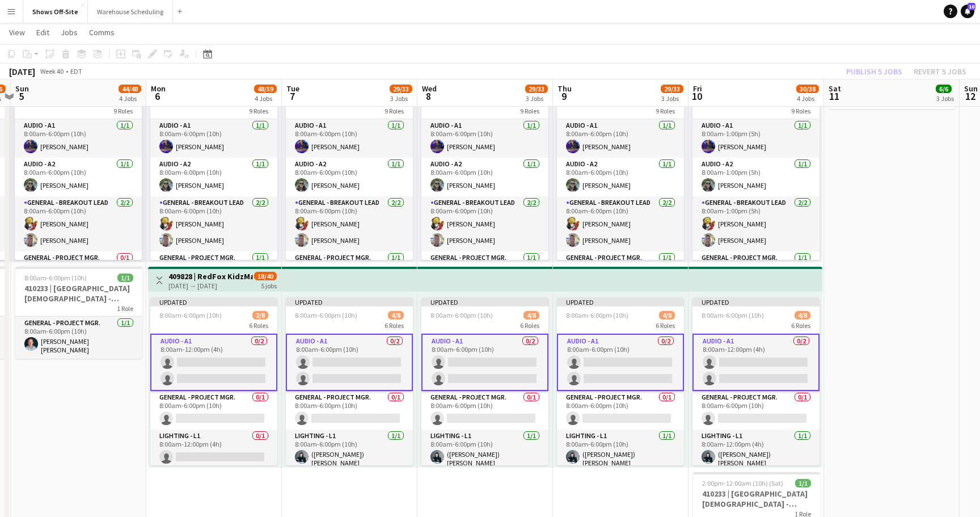
click at [860, 44] on app-toolbar "Copy Paste Paste Command V Paste with crew Command Shift V Paste linked Job [GE…" at bounding box center [490, 53] width 980 height 19
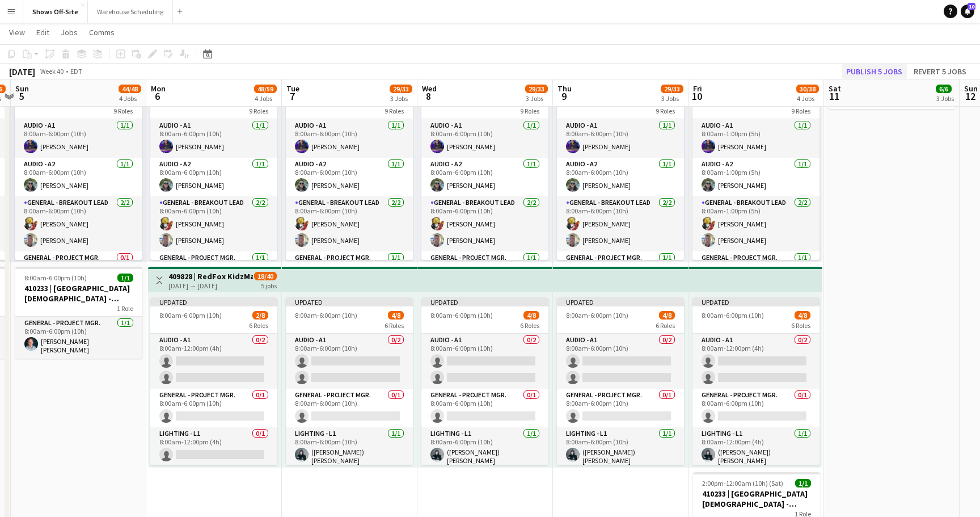
click at [867, 73] on button "Publish 5 jobs" at bounding box center [874, 71] width 65 height 15
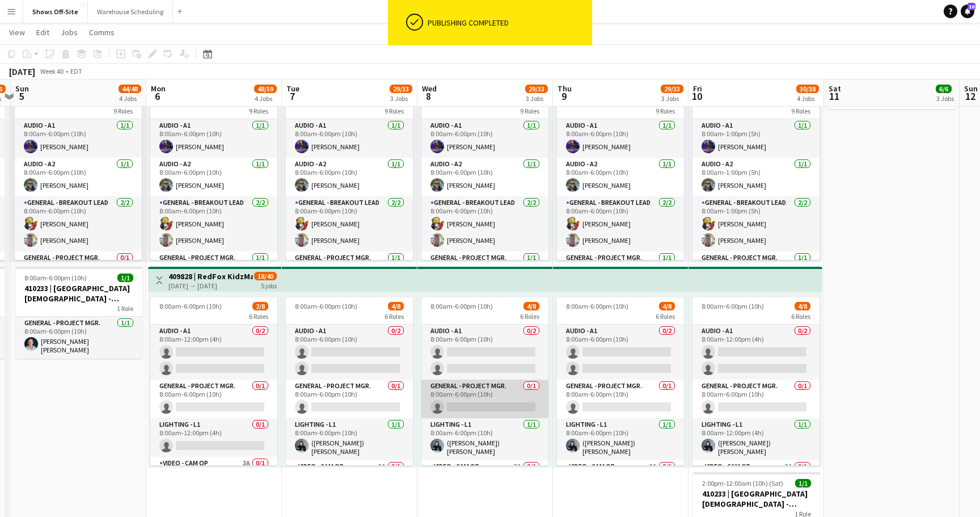
click at [500, 407] on app-card-role "General - Project Mgr. 0/1 8:00am-6:00pm (10h) single-neutral-actions" at bounding box center [484, 398] width 127 height 39
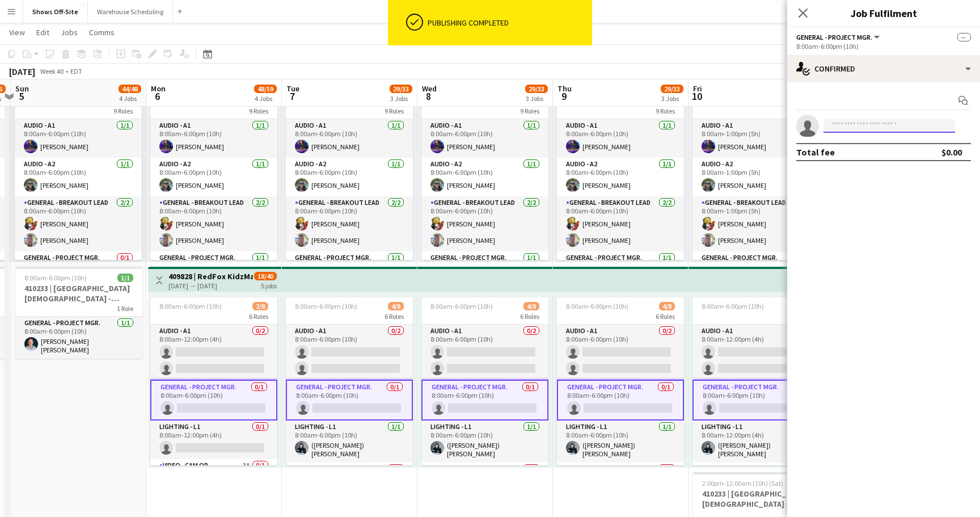
click at [867, 122] on input at bounding box center [890, 126] width 132 height 14
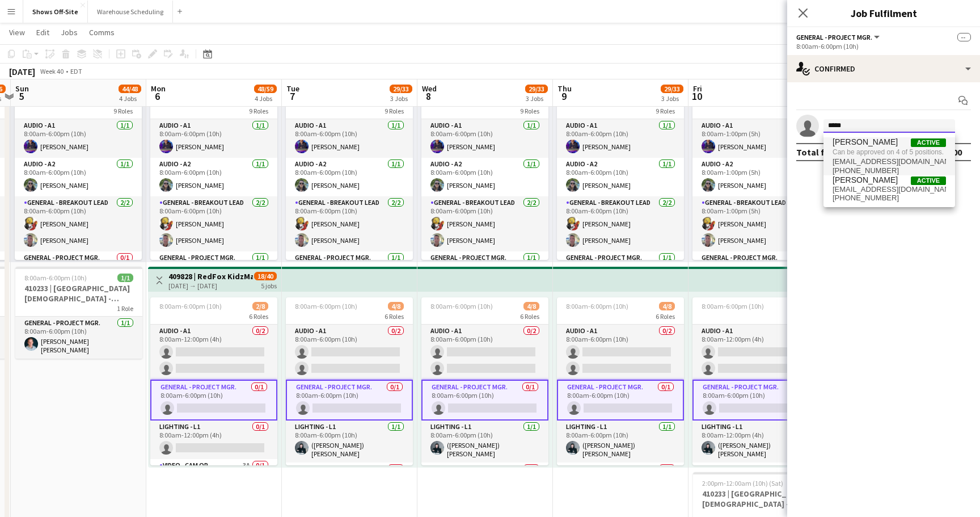
type input "*****"
click at [883, 154] on span "Can be approved on 4 of 5 positions." at bounding box center [889, 152] width 113 height 10
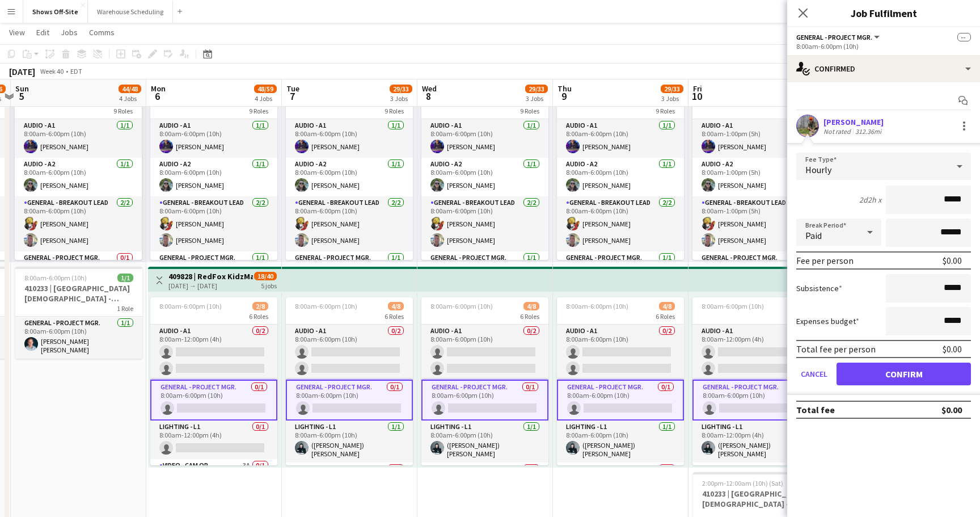
click at [897, 378] on button "Confirm" at bounding box center [904, 373] width 134 height 23
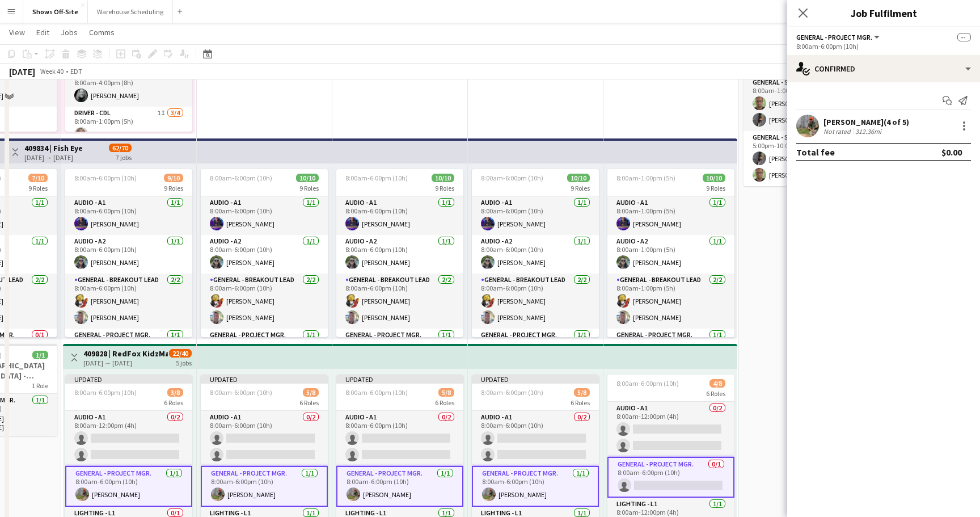
scroll to position [344, 0]
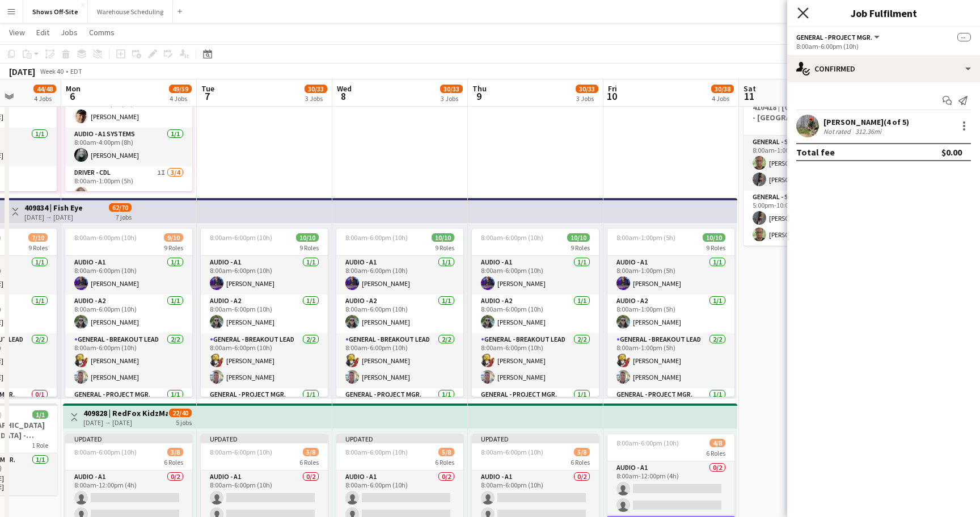
click at [804, 13] on icon at bounding box center [802, 12] width 11 height 11
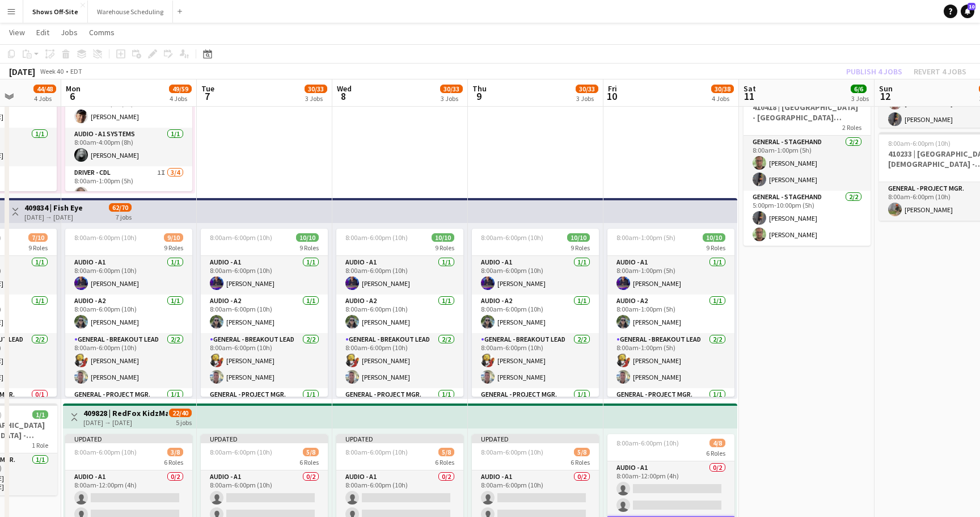
click at [843, 56] on app-toolbar "Copy Paste Paste Command V Paste with crew Command Shift V Paste linked Job [GE…" at bounding box center [490, 53] width 980 height 19
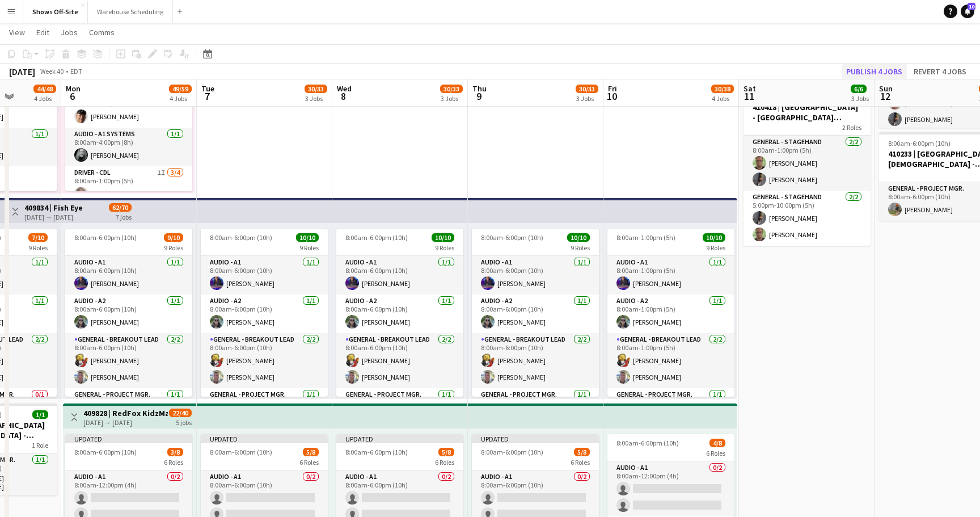
click at [863, 69] on button "Publish 4 jobs" at bounding box center [874, 71] width 65 height 15
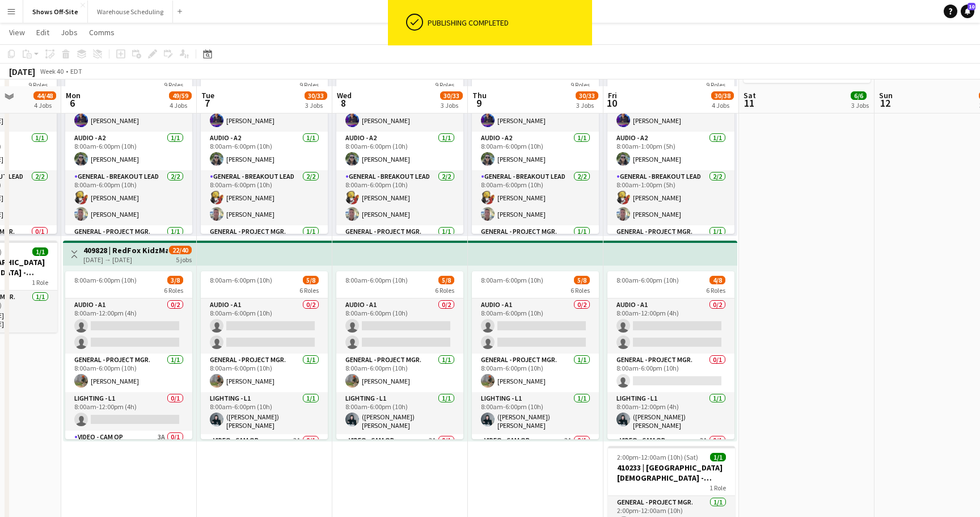
scroll to position [514, 0]
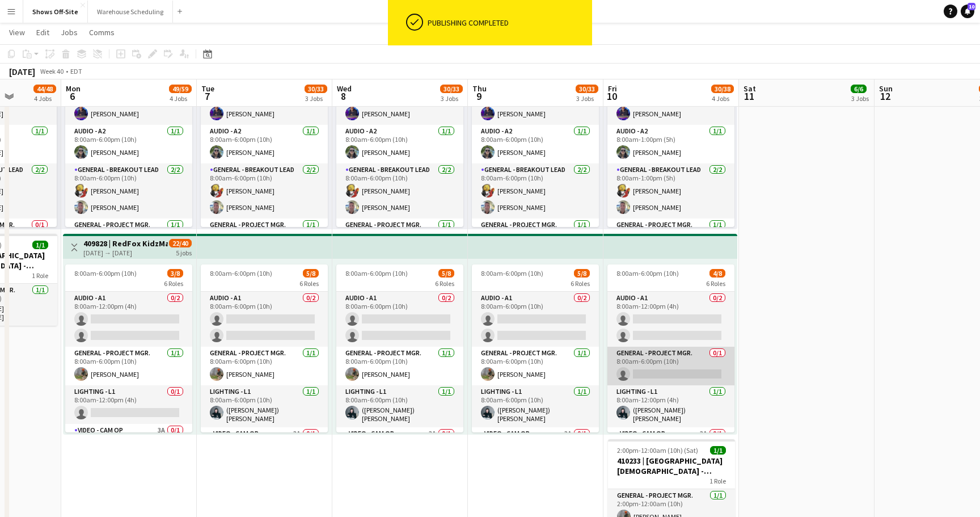
click at [677, 364] on app-card-role "General - Project Mgr. 0/1 8:00am-6:00pm (10h) single-neutral-actions" at bounding box center [670, 366] width 127 height 39
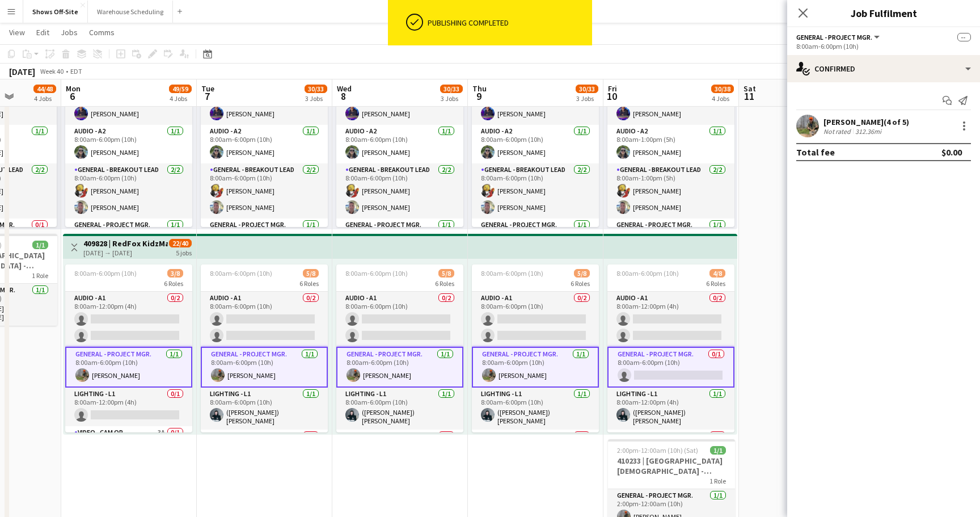
click at [644, 365] on app-card-role "General - Project Mgr. 0/1 8:00am-6:00pm (10h) single-neutral-actions" at bounding box center [670, 367] width 127 height 41
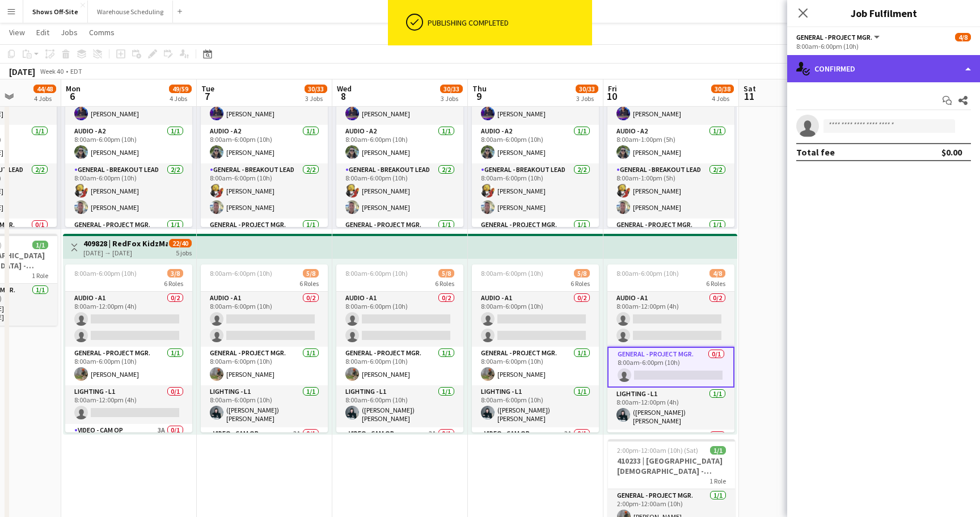
click at [900, 67] on div "single-neutral-actions-check-2 Confirmed" at bounding box center [883, 68] width 193 height 27
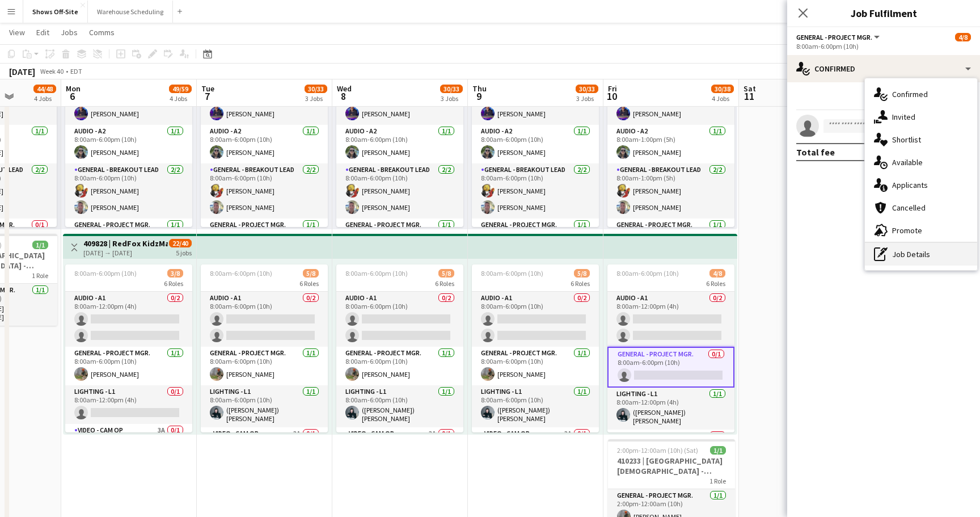
click at [910, 253] on div "pen-write Job Details" at bounding box center [921, 254] width 112 height 23
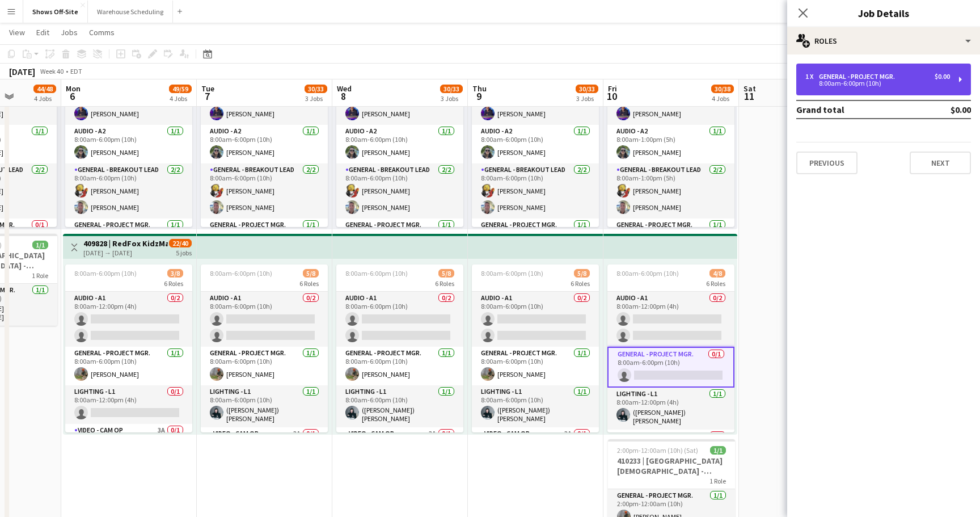
click at [890, 88] on div "1 x General - Project Mgr. $0.00 8:00am-6:00pm (10h)" at bounding box center [883, 80] width 175 height 32
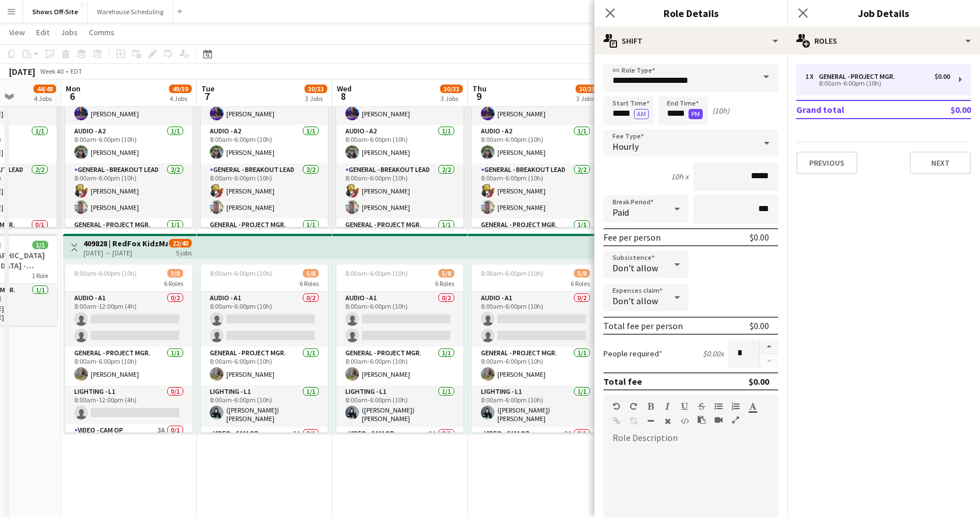
click at [699, 112] on button "PM" at bounding box center [696, 114] width 14 height 10
click at [699, 114] on button "AM" at bounding box center [696, 114] width 15 height 10
click at [678, 117] on input "*****" at bounding box center [683, 110] width 50 height 28
click at [673, 133] on div at bounding box center [671, 130] width 23 height 11
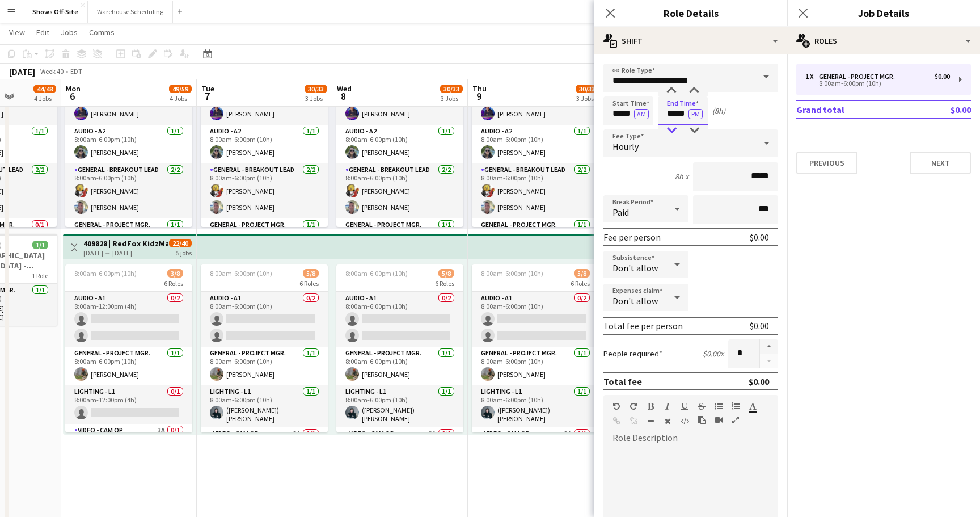
click at [673, 133] on div at bounding box center [671, 130] width 23 height 11
type input "*****"
click at [677, 133] on div at bounding box center [671, 130] width 23 height 11
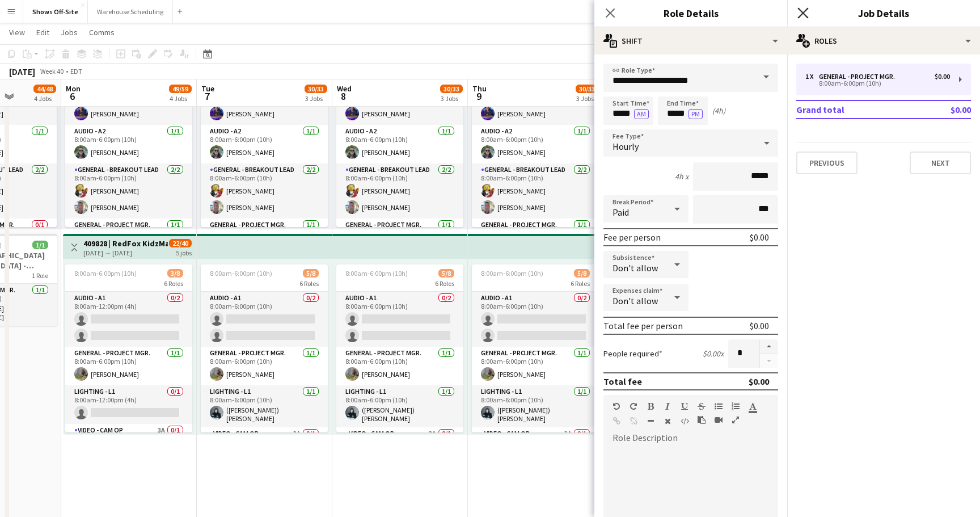
click at [805, 18] on icon "Close pop-in" at bounding box center [802, 12] width 11 height 11
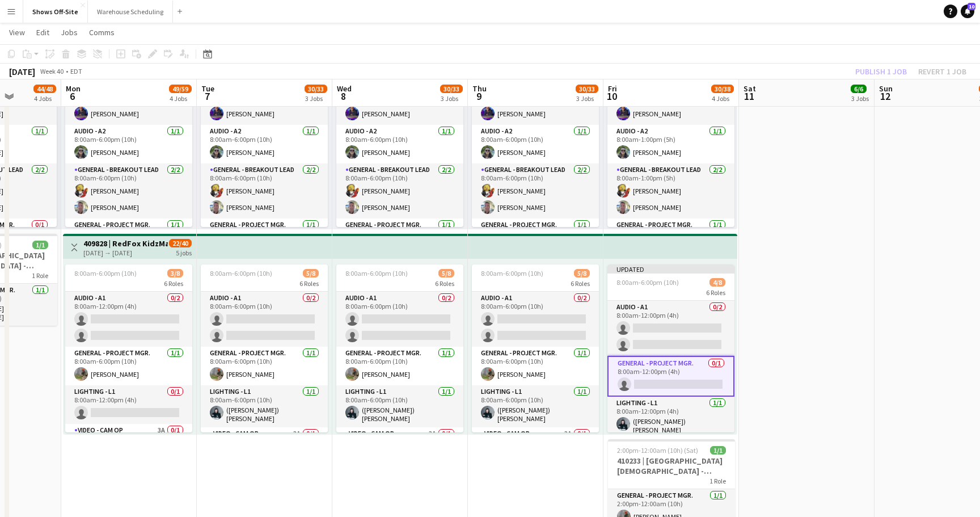
click at [858, 71] on div "Publish 1 job Revert 1 job" at bounding box center [911, 71] width 138 height 15
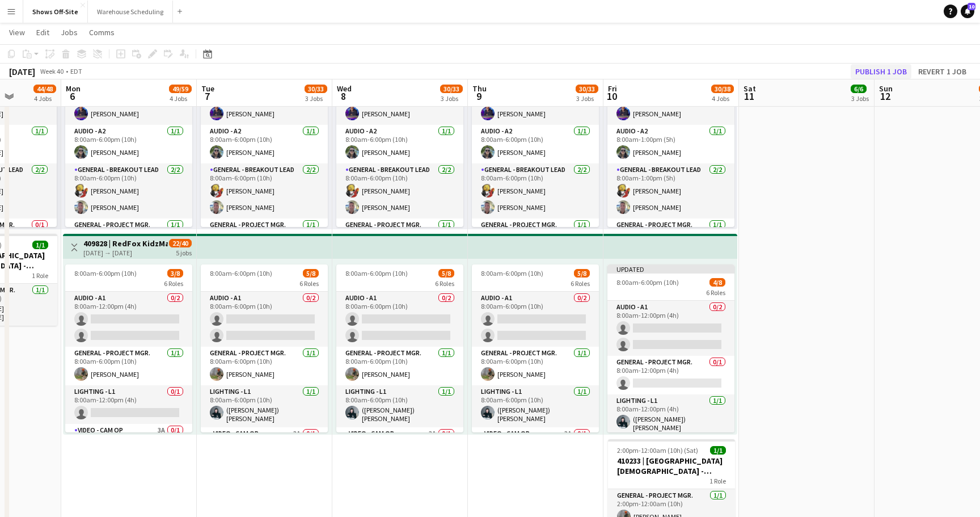
click at [867, 71] on button "Publish 1 job" at bounding box center [881, 71] width 61 height 15
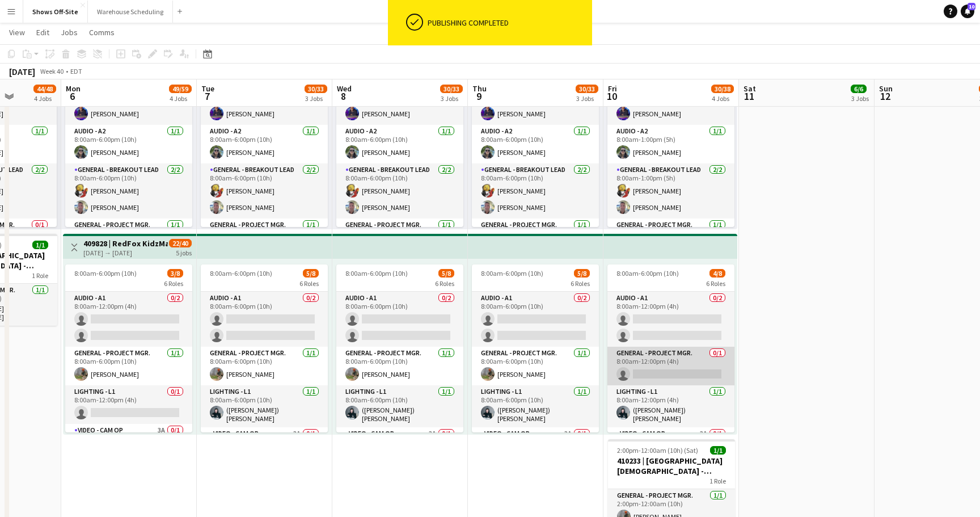
click at [668, 375] on app-card-role "General - Project Mgr. 0/1 8:00am-12:00pm (4h) single-neutral-actions" at bounding box center [670, 366] width 127 height 39
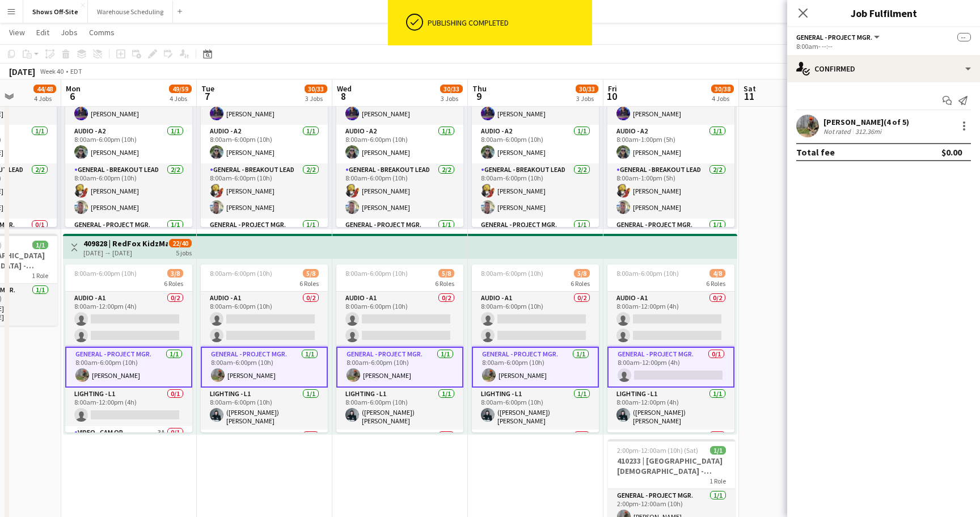
click at [661, 370] on app-card-role "General - Project Mgr. 0/1 8:00am-12:00pm (4h) single-neutral-actions" at bounding box center [670, 367] width 127 height 41
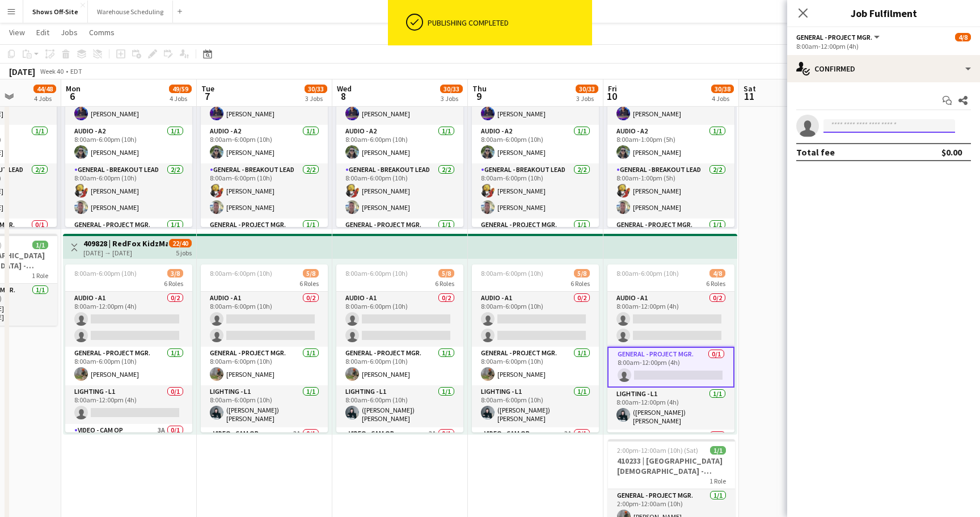
click at [882, 129] on input at bounding box center [890, 126] width 132 height 14
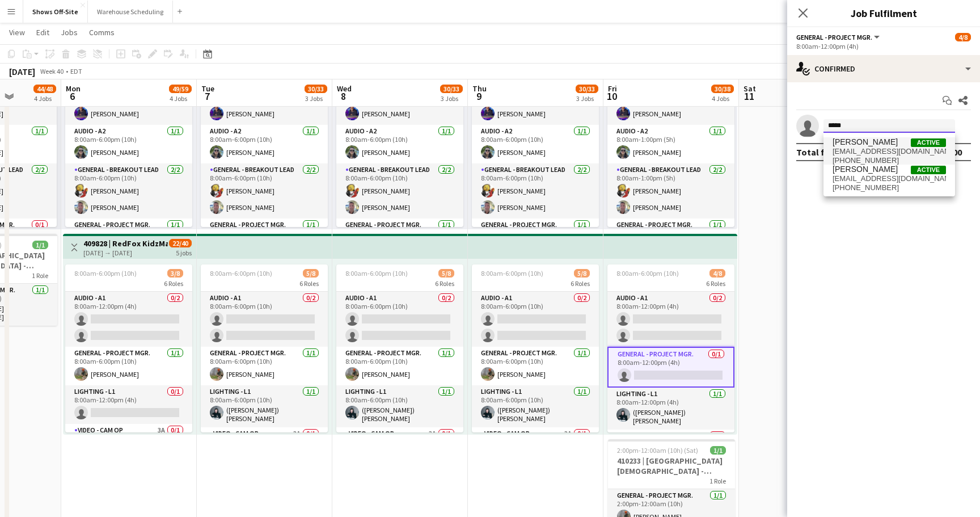
type input "*****"
click at [870, 157] on span "[PHONE_NUMBER]" at bounding box center [889, 160] width 113 height 9
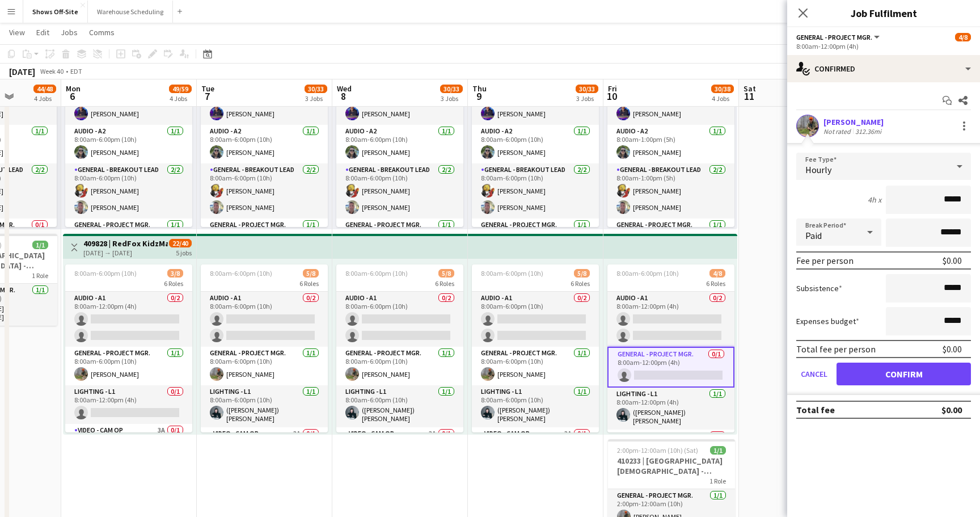
click at [894, 374] on button "Confirm" at bounding box center [904, 373] width 134 height 23
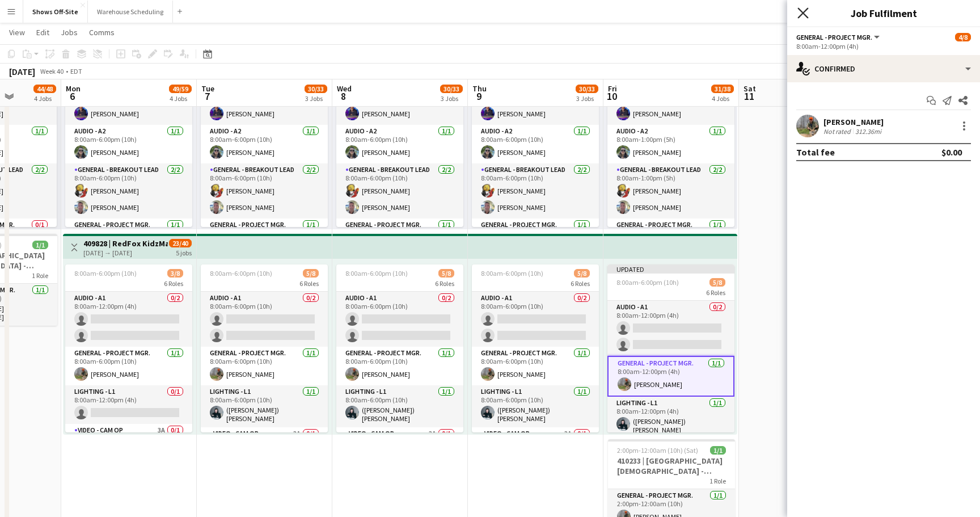
click at [806, 16] on icon at bounding box center [802, 12] width 11 height 11
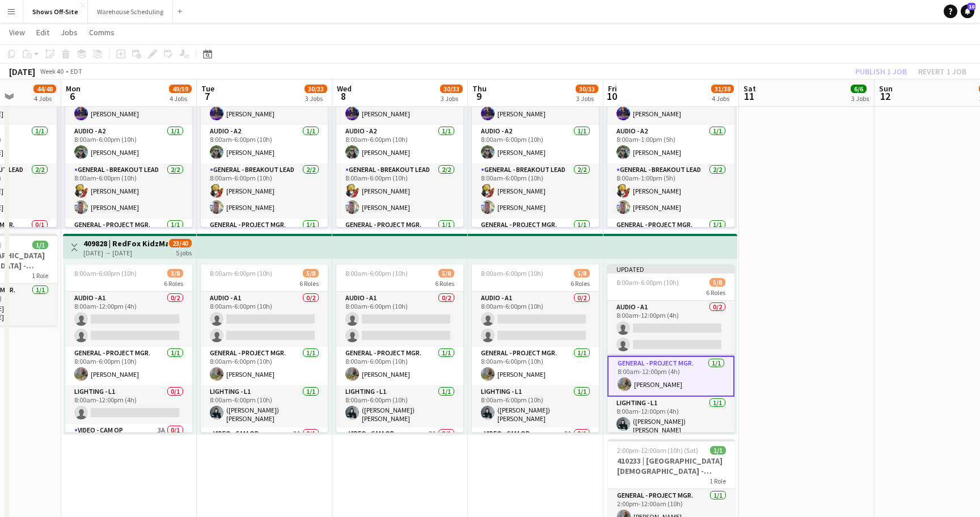
click at [862, 70] on div "Publish 1 job Revert 1 job" at bounding box center [911, 71] width 138 height 15
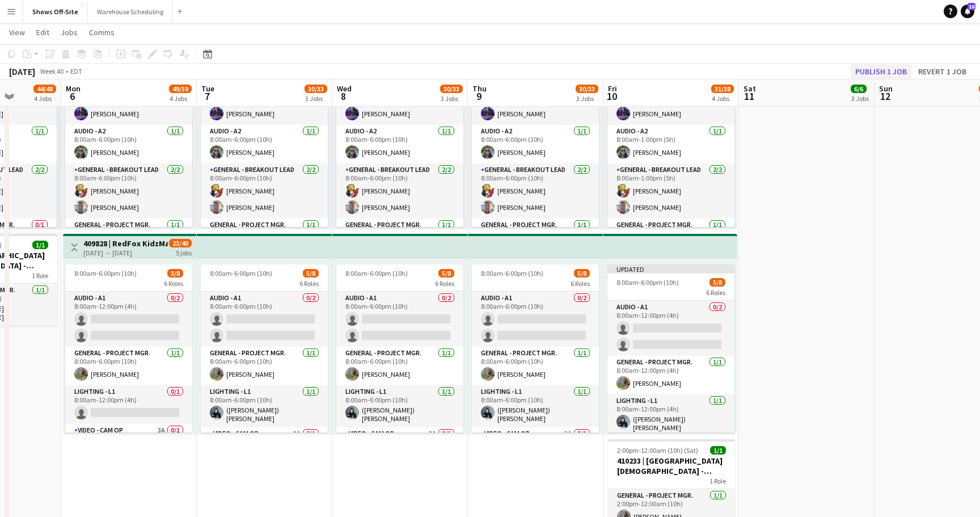
click at [871, 70] on button "Publish 1 job" at bounding box center [881, 71] width 61 height 15
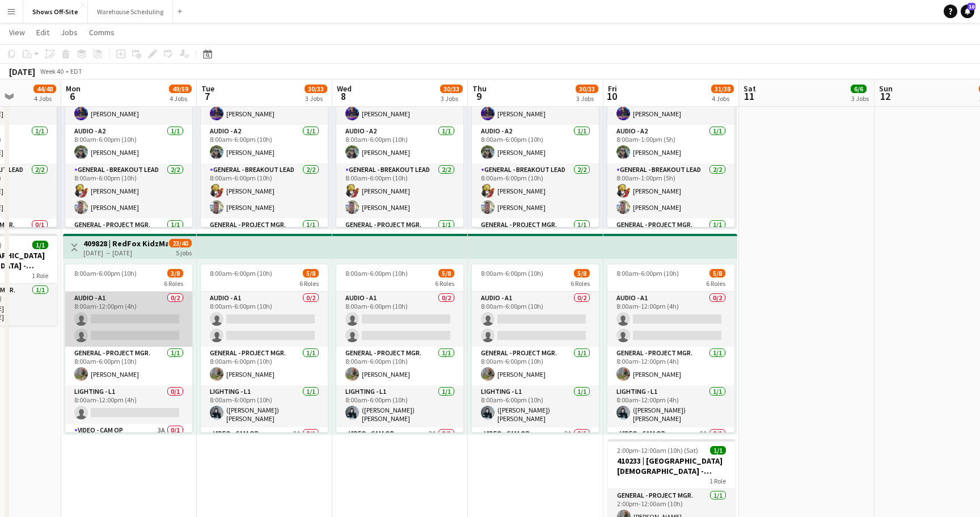
click at [125, 312] on app-card-role "Audio - A1 0/2 8:00am-12:00pm (4h) single-neutral-actions single-neutral-actions" at bounding box center [128, 319] width 127 height 55
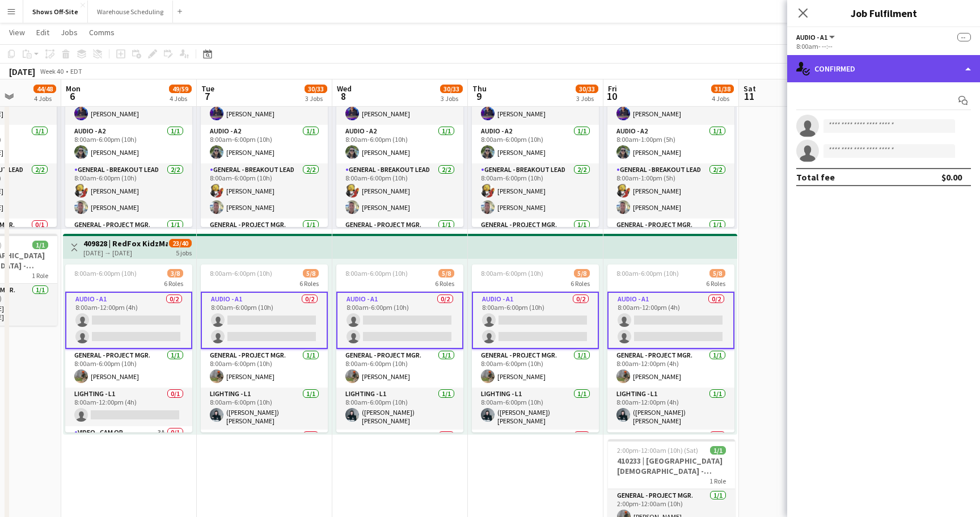
click at [929, 78] on div "single-neutral-actions-check-2 Confirmed" at bounding box center [883, 68] width 193 height 27
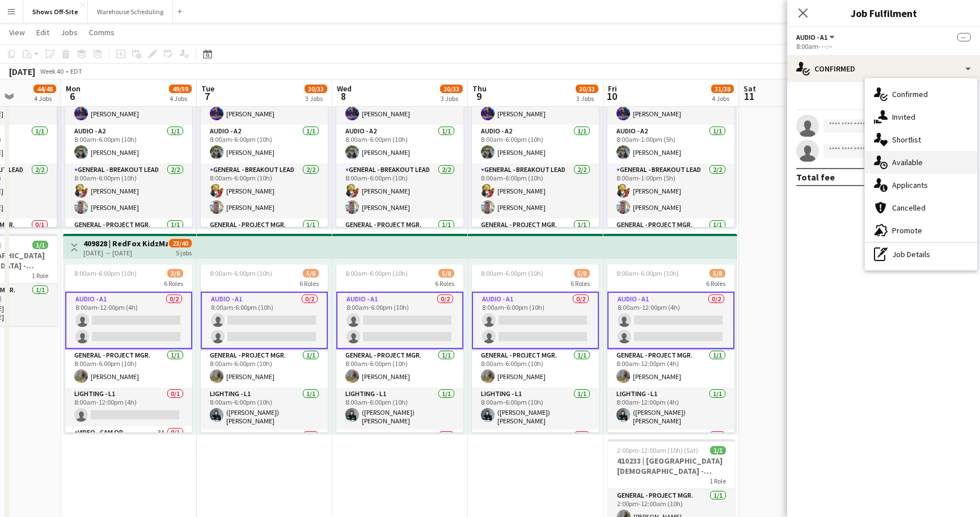
click at [925, 163] on div "single-neutral-actions-upload Available" at bounding box center [921, 162] width 112 height 23
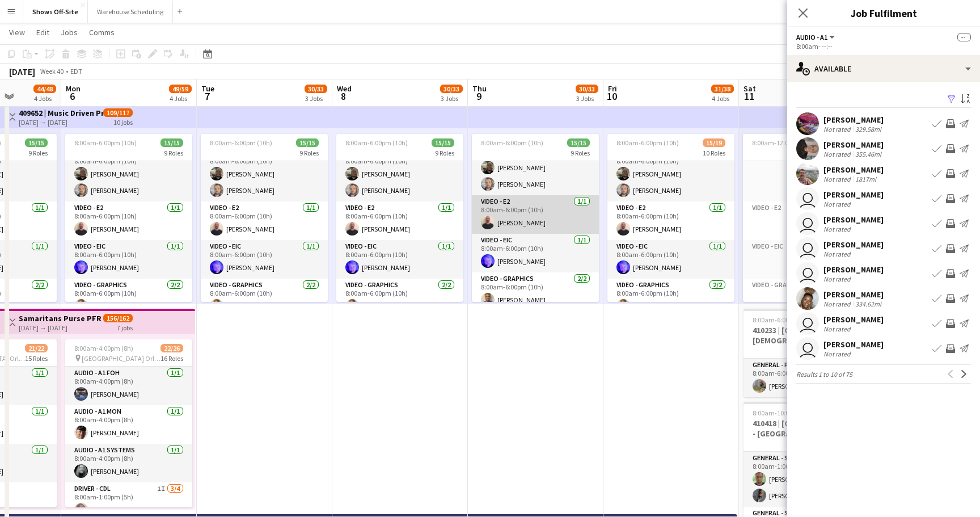
scroll to position [345, 0]
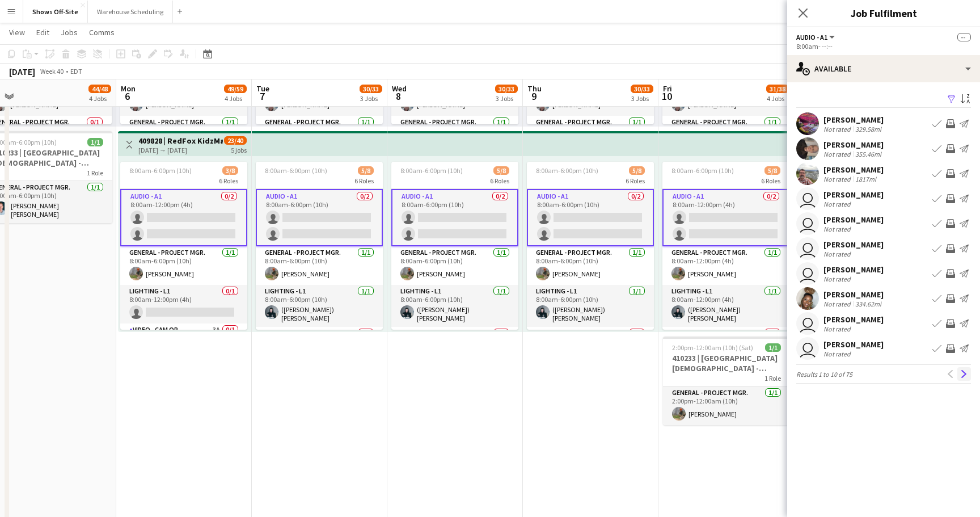
click at [963, 372] on app-icon "Next" at bounding box center [964, 374] width 8 height 8
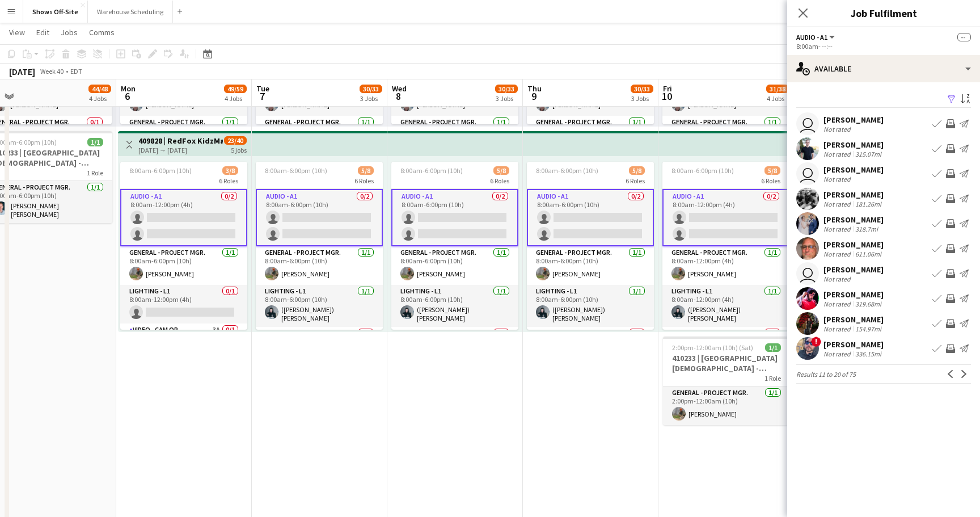
click at [963, 372] on app-icon "Next" at bounding box center [964, 374] width 8 height 8
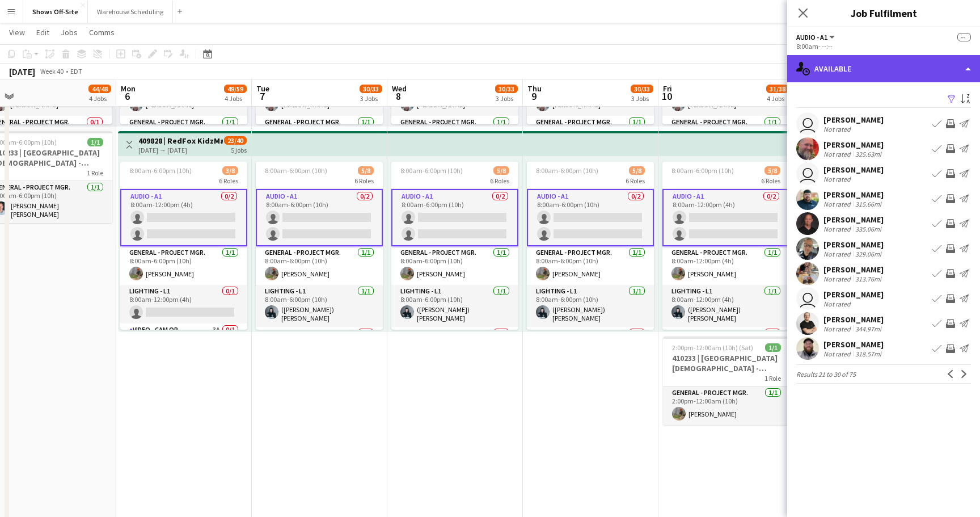
click at [841, 74] on div "single-neutral-actions-upload Available" at bounding box center [883, 68] width 193 height 27
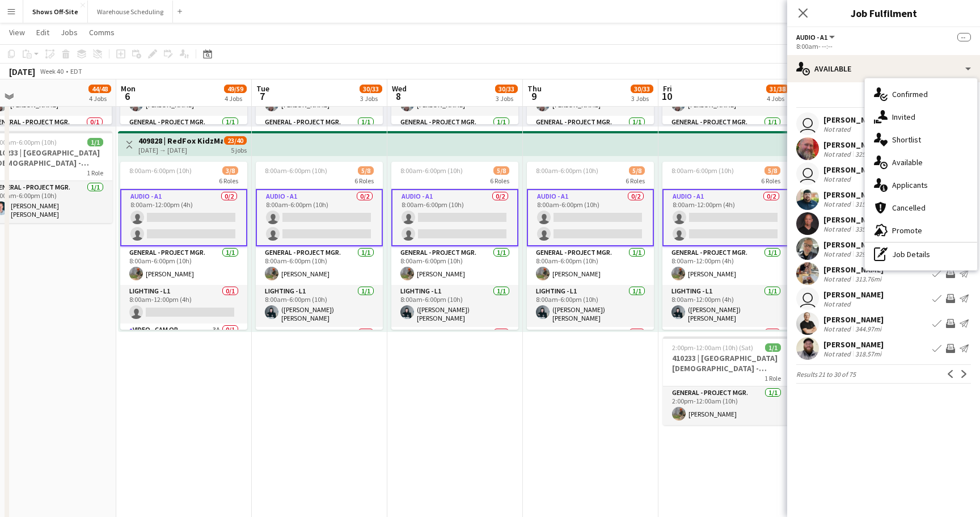
click at [845, 102] on div "Filter Sort asc" at bounding box center [883, 99] width 175 height 16
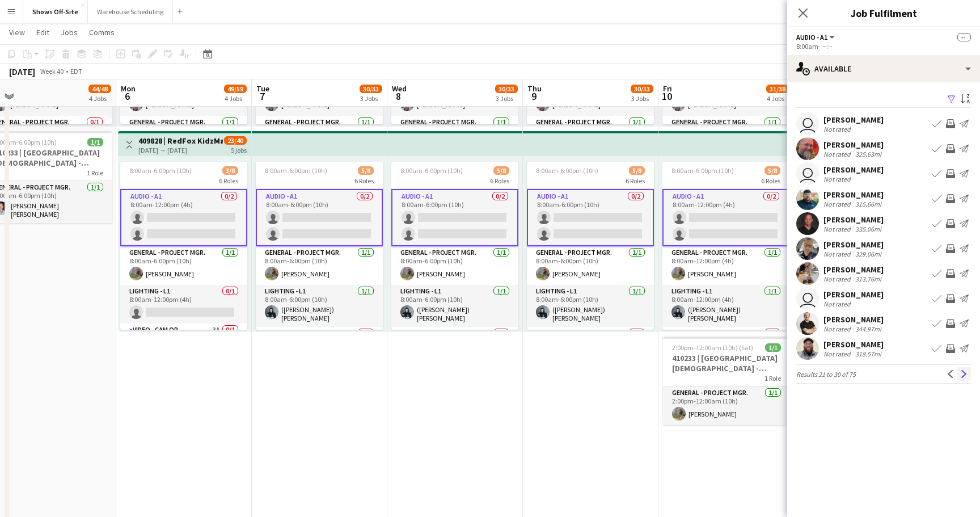
click at [967, 370] on app-icon "Next" at bounding box center [964, 374] width 8 height 8
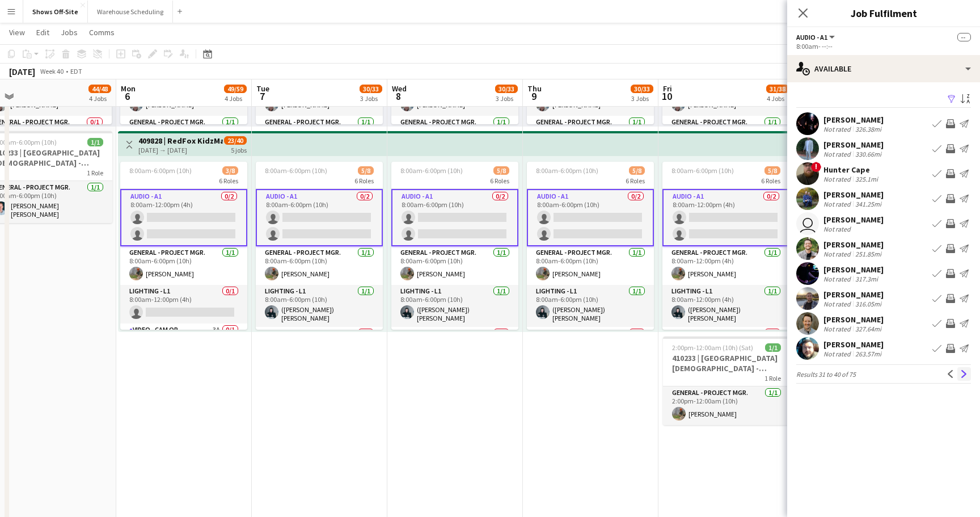
click at [965, 370] on app-icon "Next" at bounding box center [964, 374] width 8 height 8
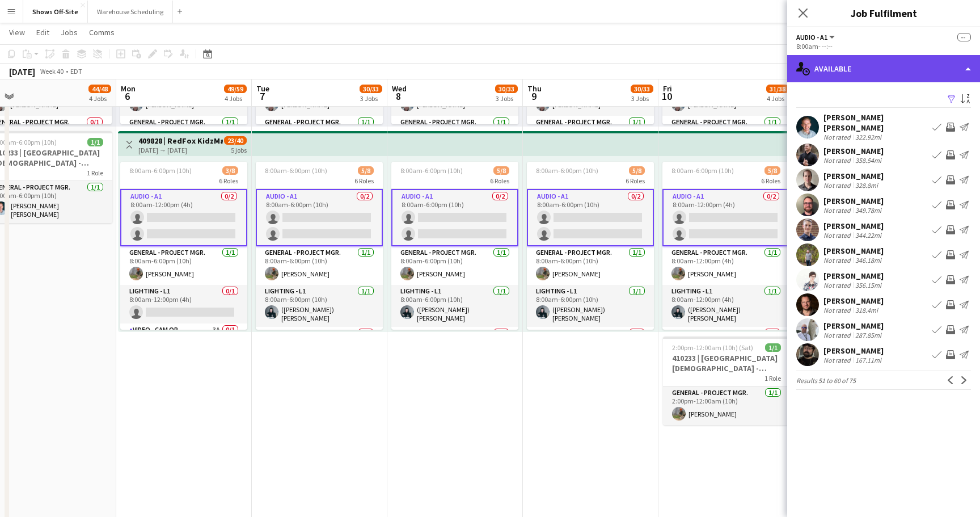
click at [880, 67] on div "single-neutral-actions-upload Available" at bounding box center [883, 68] width 193 height 27
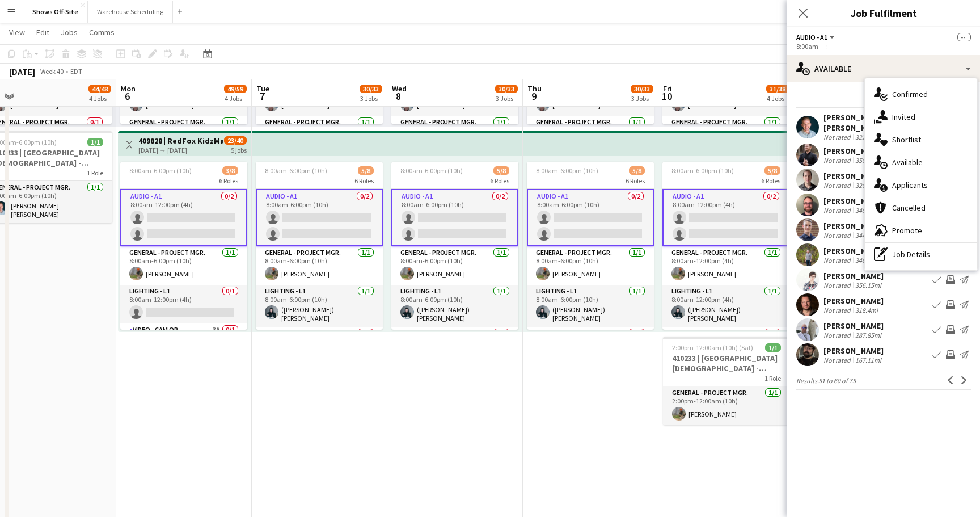
click at [935, 411] on mat-expansion-panel "users Available Filter Sort asc [PERSON_NAME] [PERSON_NAME] Not rated 322.92mi …" at bounding box center [883, 299] width 193 height 434
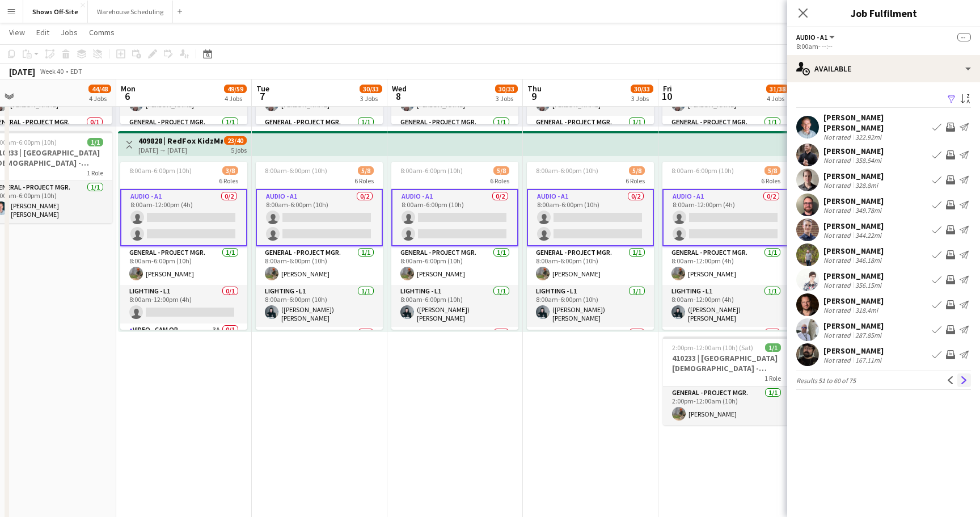
click at [962, 378] on button "Next" at bounding box center [964, 380] width 14 height 14
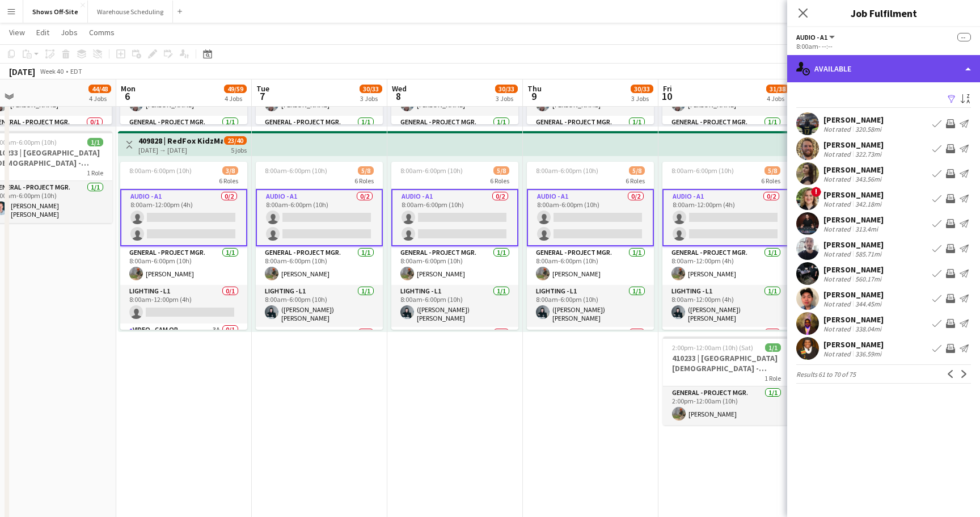
click at [869, 72] on div "single-neutral-actions-upload Available" at bounding box center [883, 68] width 193 height 27
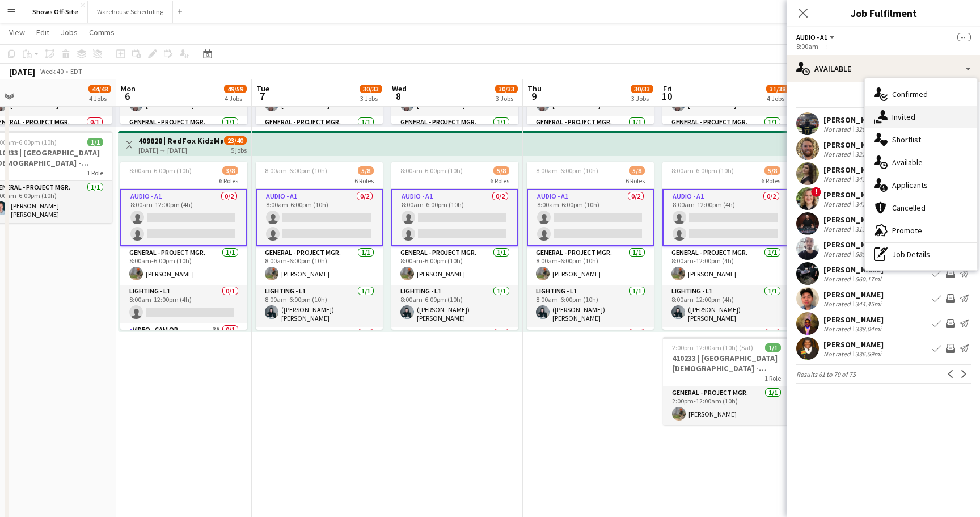
click at [884, 116] on icon at bounding box center [883, 115] width 10 height 10
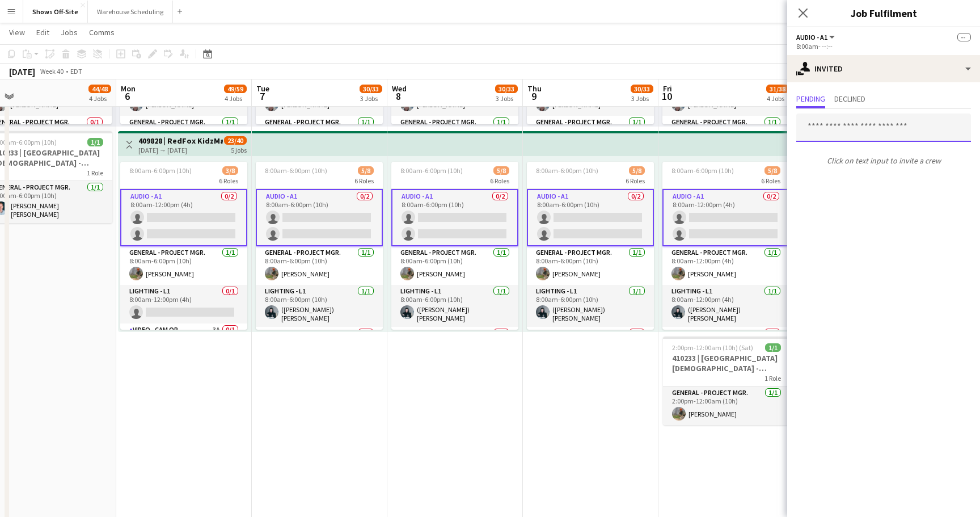
click at [834, 130] on input "text" at bounding box center [883, 127] width 175 height 28
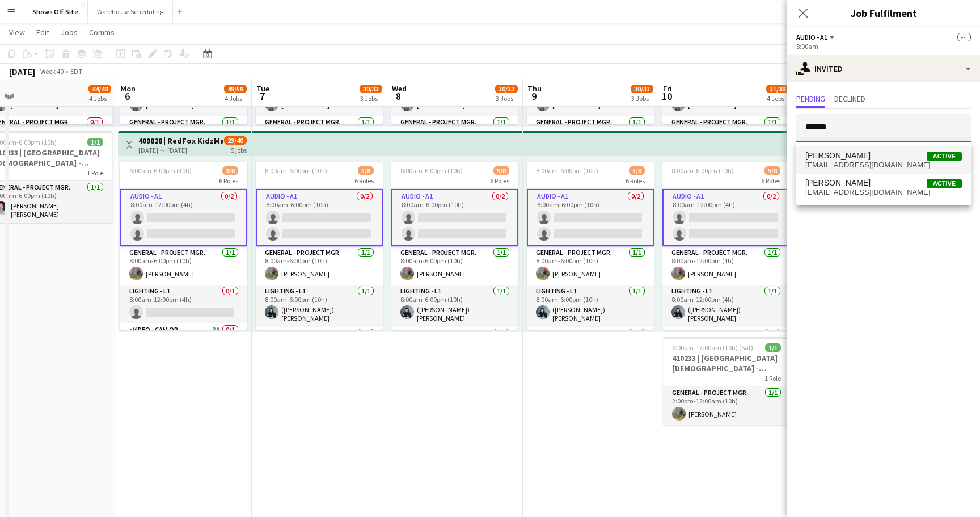
type input "******"
click at [855, 155] on span "[PERSON_NAME]" at bounding box center [837, 156] width 65 height 10
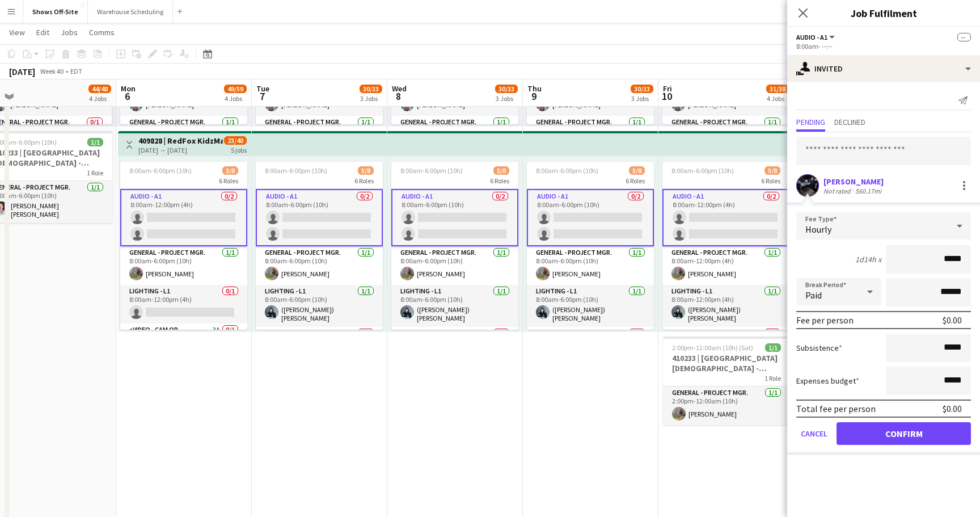
click at [875, 430] on button "Confirm" at bounding box center [904, 433] width 134 height 23
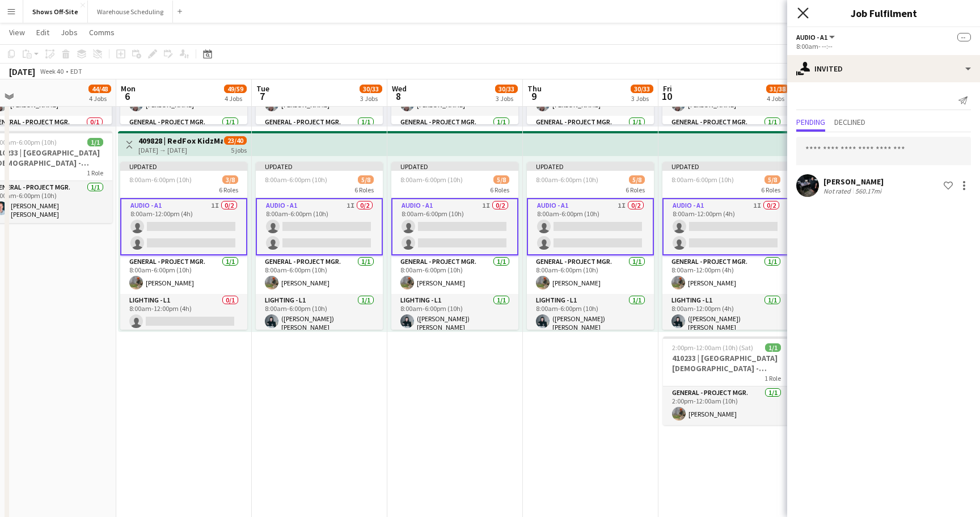
click at [800, 8] on icon "Close pop-in" at bounding box center [802, 12] width 11 height 11
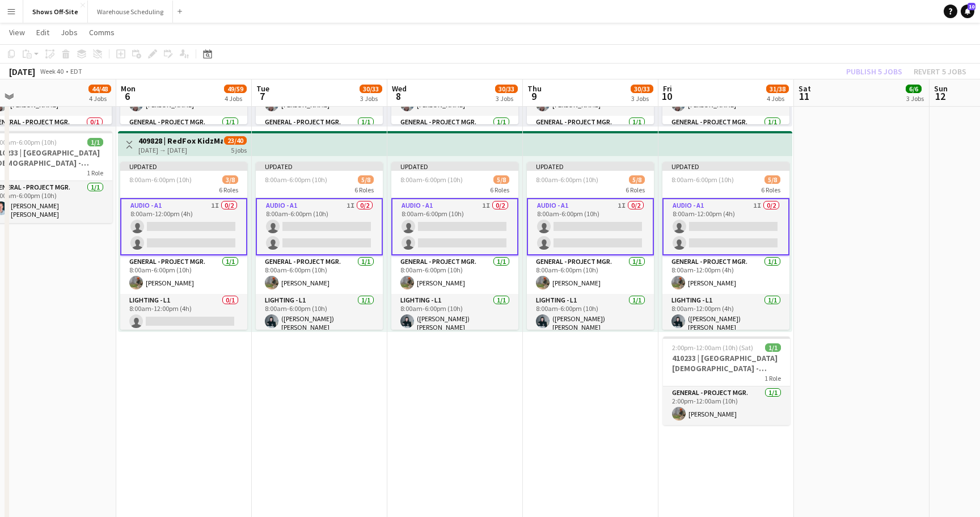
click at [849, 66] on div "Publish 5 jobs Revert 5 jobs" at bounding box center [906, 71] width 147 height 15
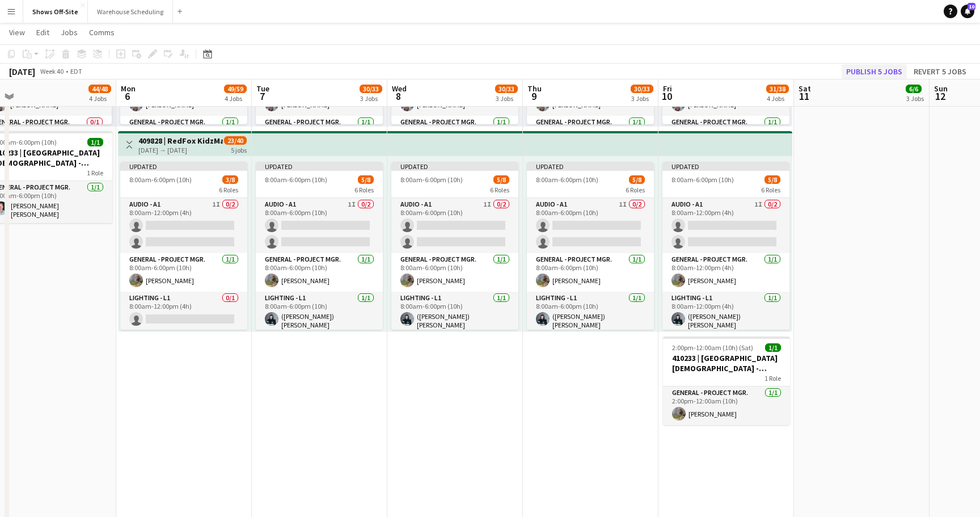
click at [856, 66] on button "Publish 5 jobs" at bounding box center [874, 71] width 65 height 15
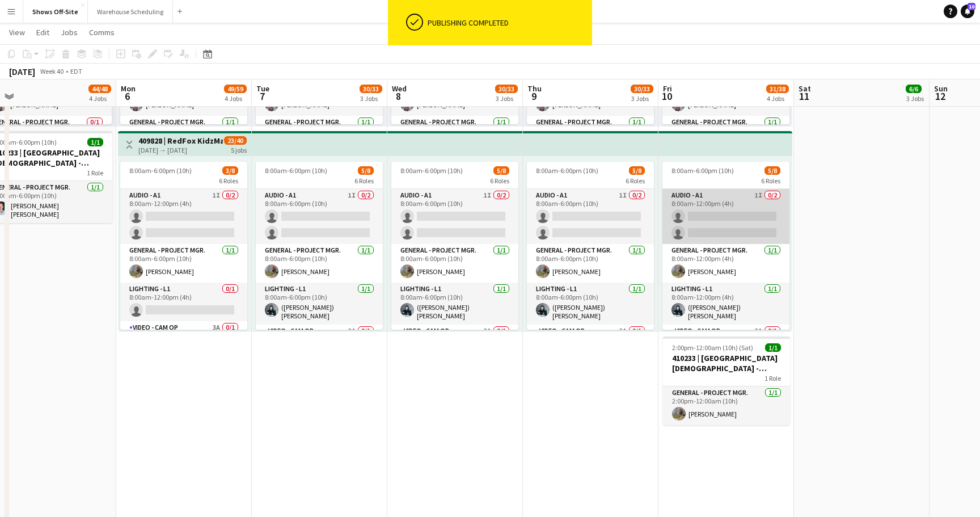
click at [740, 227] on app-card-role "Audio - A1 1I 0/2 8:00am-12:00pm (4h) single-neutral-actions single-neutral-act…" at bounding box center [726, 216] width 127 height 55
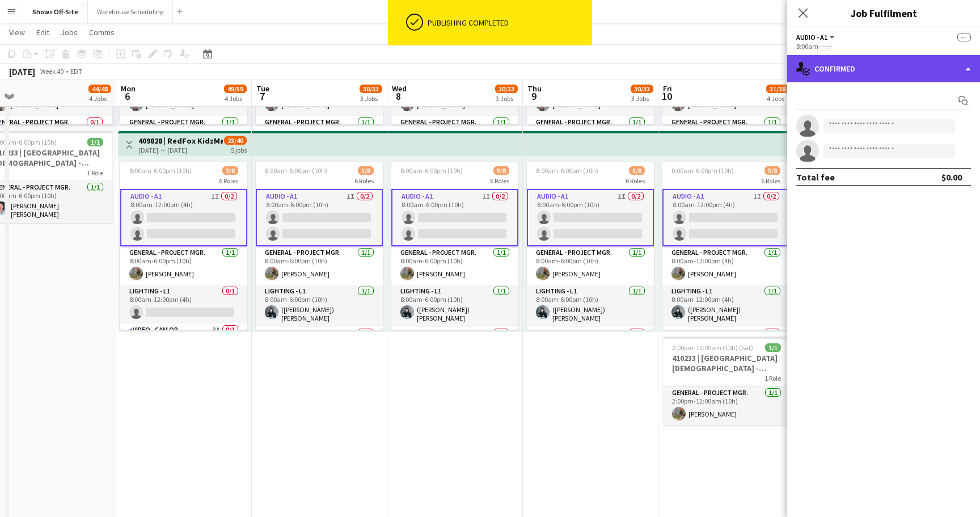
click at [905, 77] on div "single-neutral-actions-check-2 Confirmed" at bounding box center [883, 68] width 193 height 27
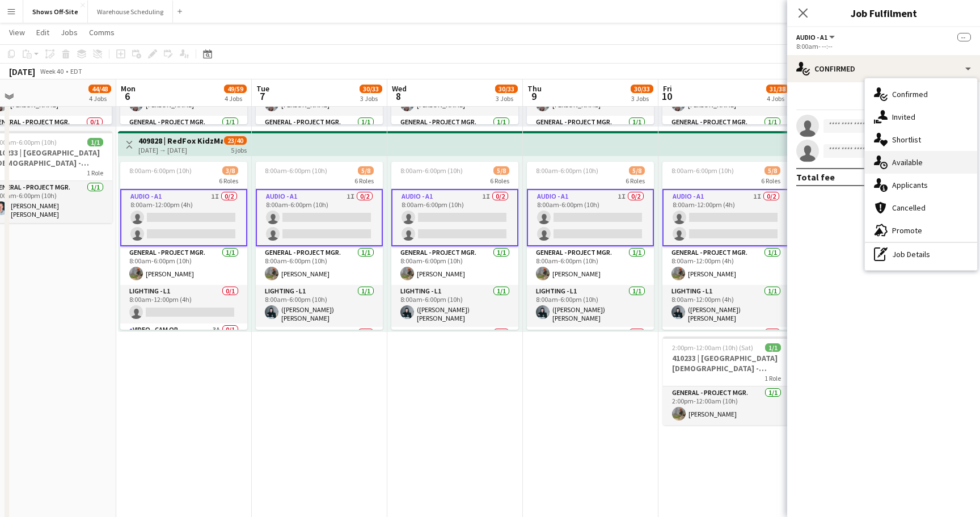
click at [912, 164] on span "Available" at bounding box center [907, 162] width 31 height 10
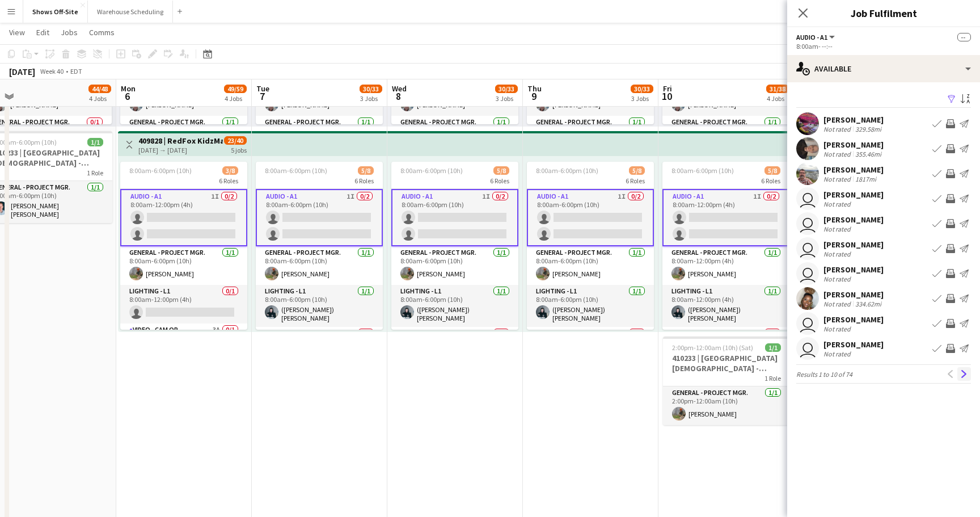
click at [963, 372] on app-icon "Next" at bounding box center [964, 374] width 8 height 8
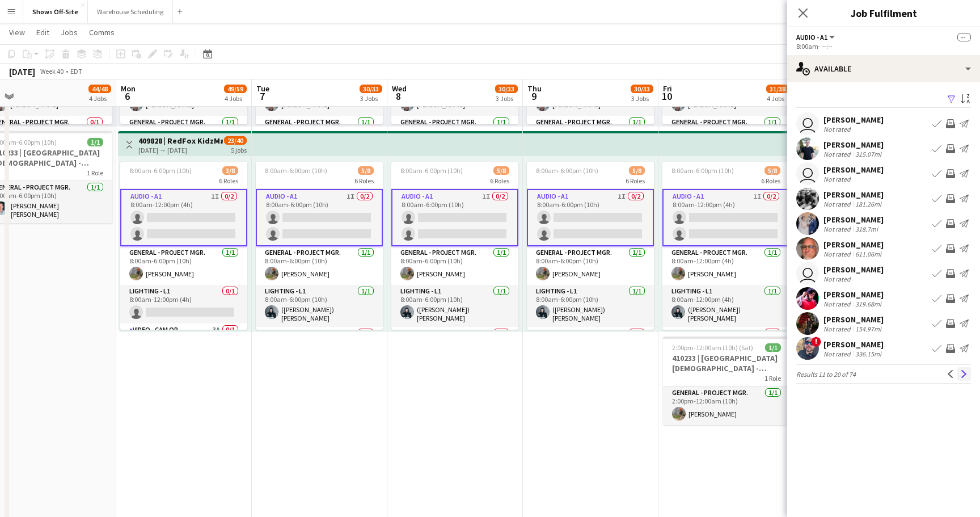
click at [965, 375] on app-icon "Next" at bounding box center [964, 374] width 8 height 8
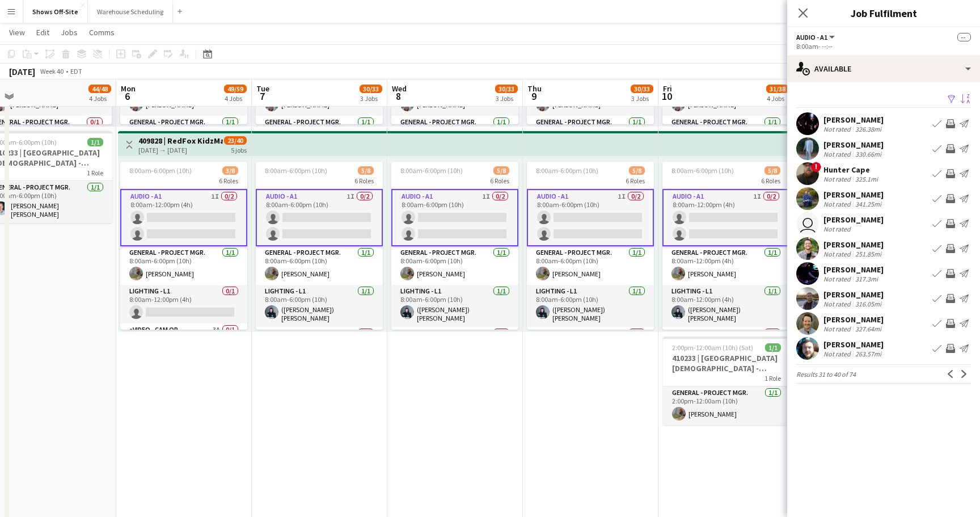
click at [967, 101] on app-icon "Sort asc" at bounding box center [965, 99] width 9 height 11
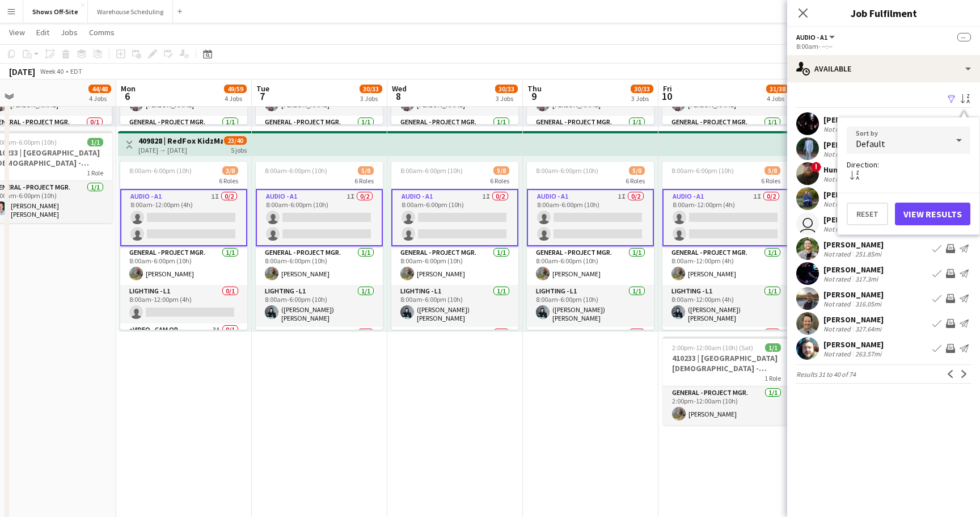
click at [934, 157] on form "Sort by Default Direction: sort-alpha-desc Reset View Results" at bounding box center [909, 175] width 124 height 99
click at [941, 137] on div "Default" at bounding box center [897, 139] width 101 height 27
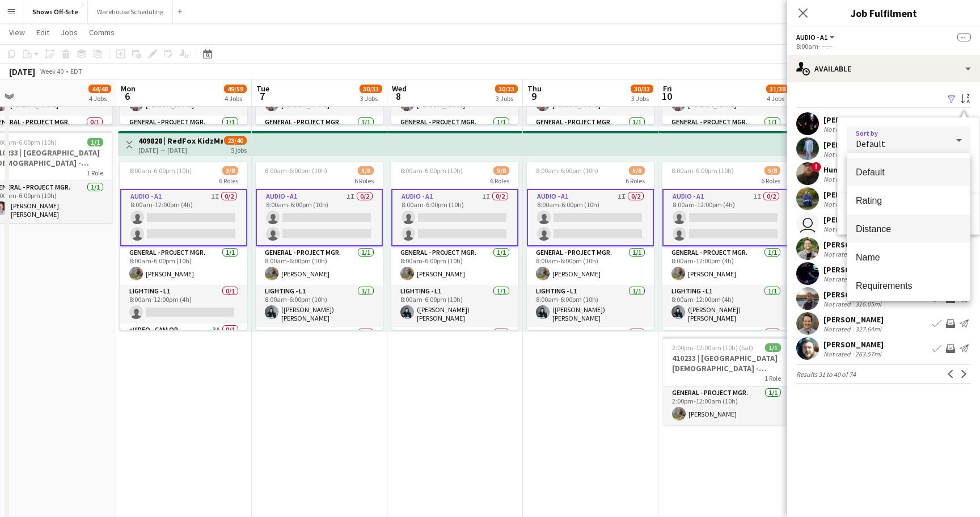
click at [914, 230] on span "Distance" at bounding box center [909, 228] width 106 height 11
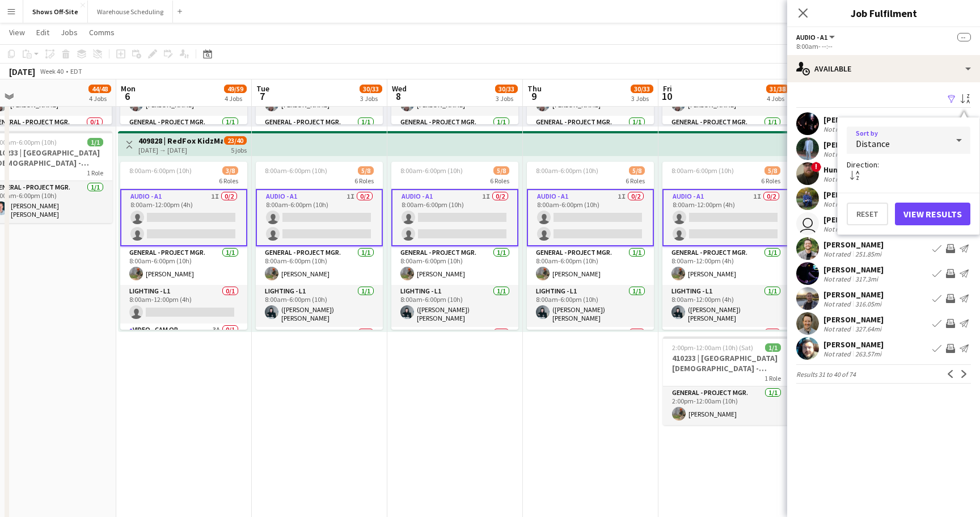
click at [933, 206] on button "View Results" at bounding box center [932, 213] width 75 height 23
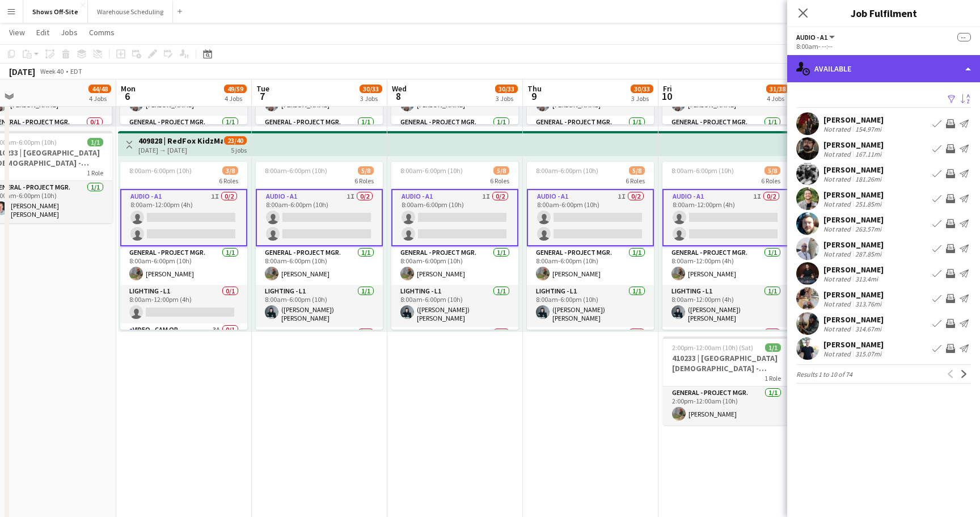
click at [878, 73] on div "single-neutral-actions-upload Available" at bounding box center [883, 68] width 193 height 27
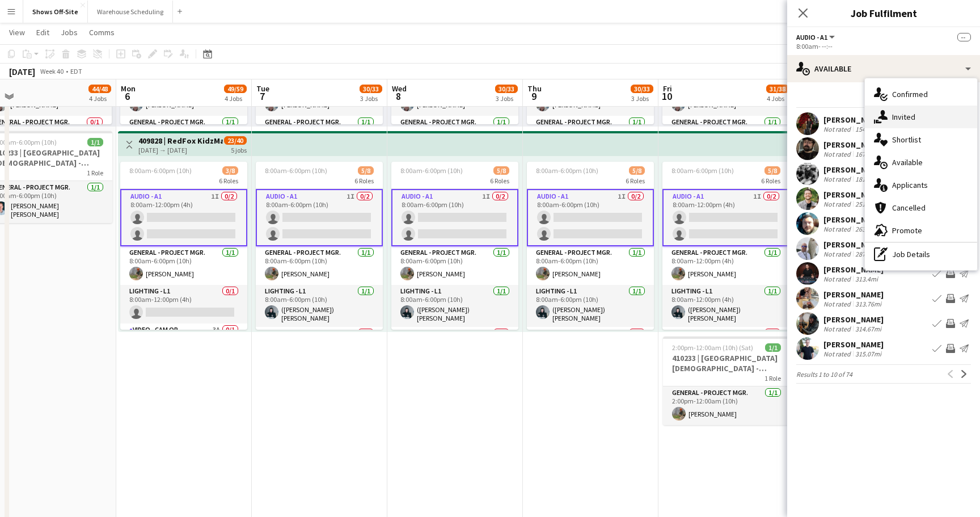
click at [890, 114] on div "single-neutral-actions-share-1 Invited" at bounding box center [921, 117] width 112 height 23
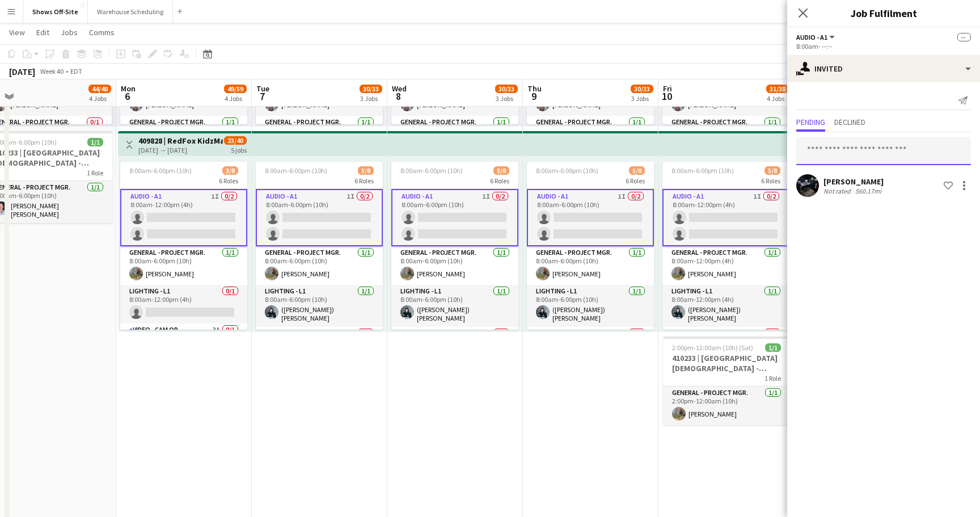
click at [842, 147] on input "text" at bounding box center [883, 151] width 175 height 28
type input "****"
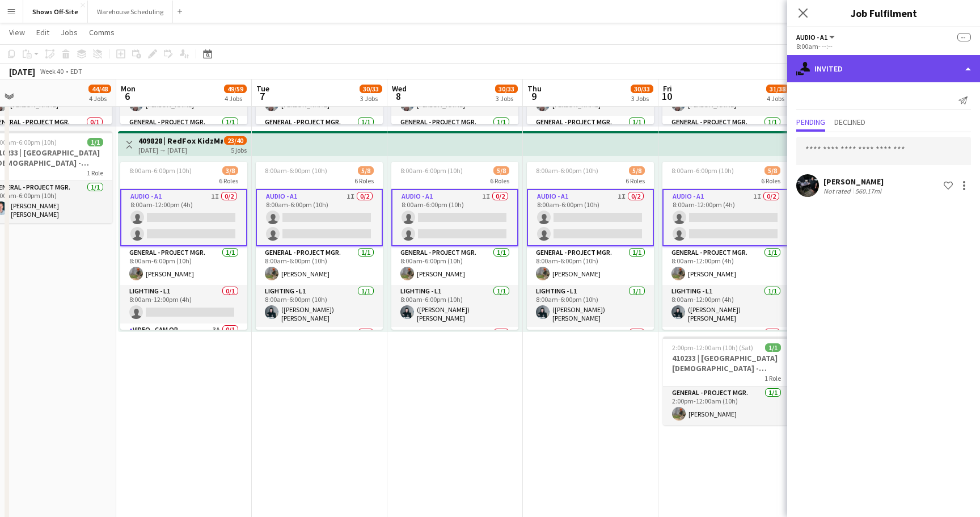
click at [858, 64] on div "single-neutral-actions-share-1 Invited" at bounding box center [883, 68] width 193 height 27
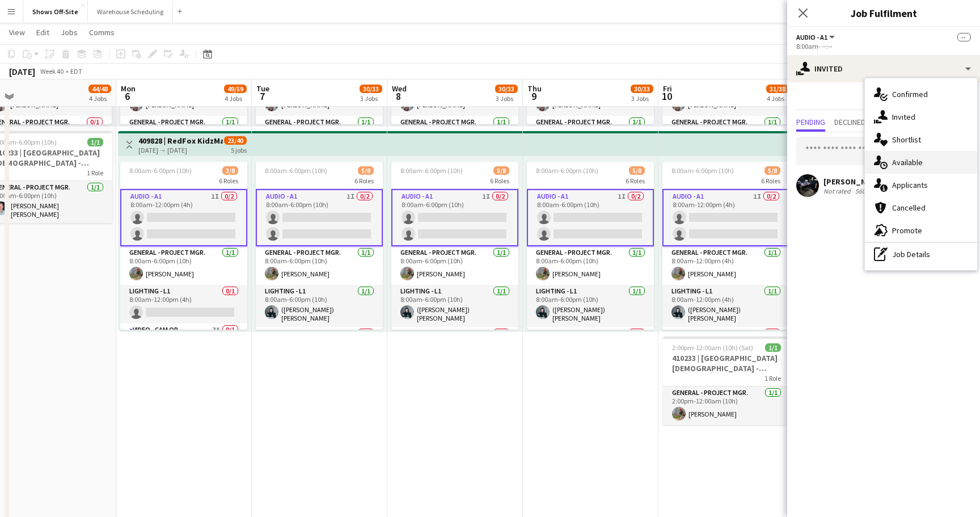
click at [910, 163] on span "Available" at bounding box center [907, 162] width 31 height 10
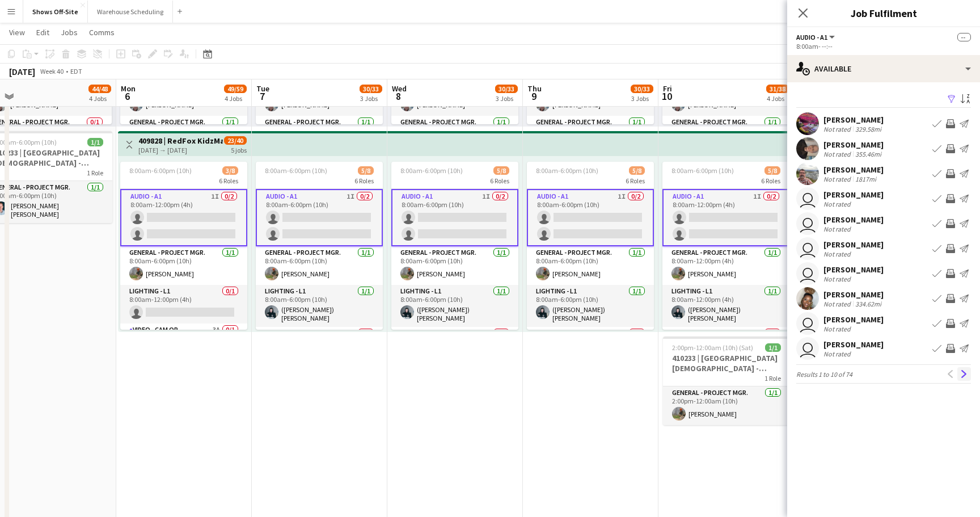
click at [961, 373] on app-icon "Next" at bounding box center [964, 374] width 8 height 8
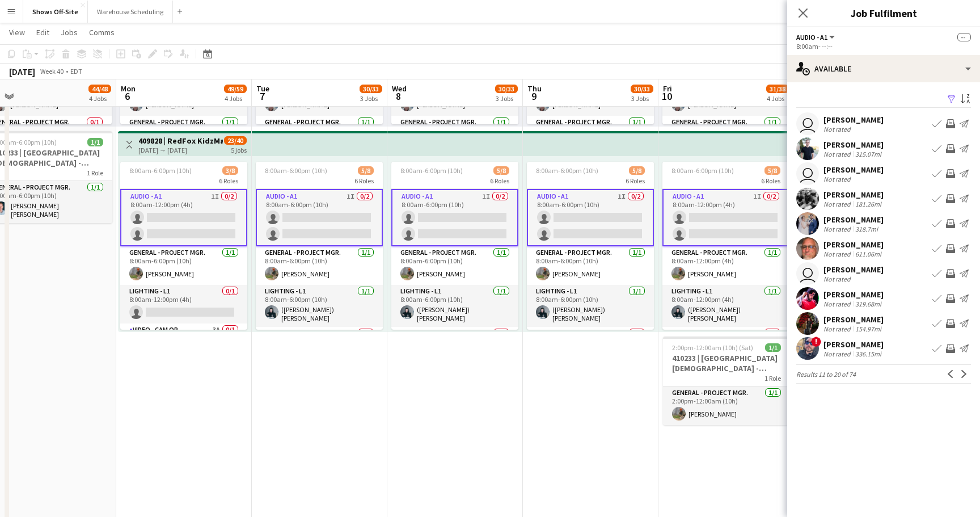
click at [961, 373] on app-icon "Next" at bounding box center [964, 374] width 8 height 8
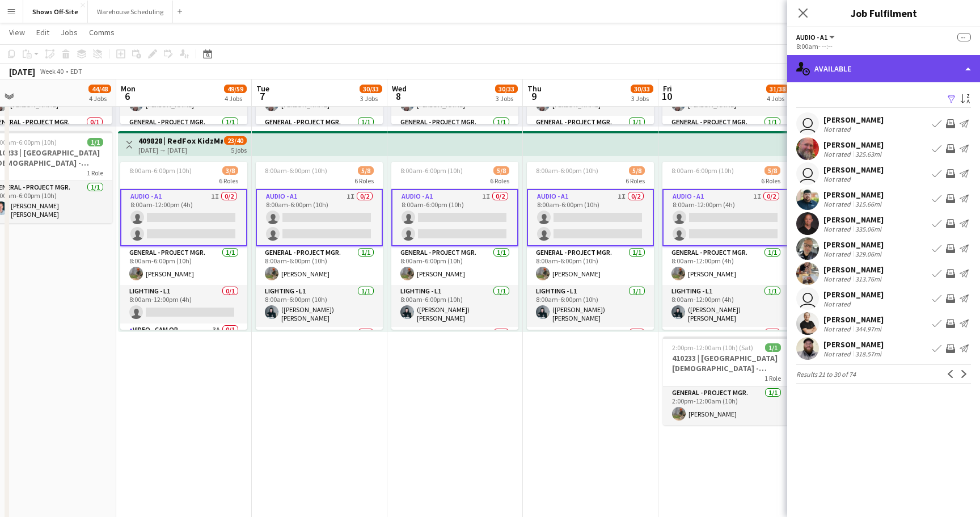
click at [879, 76] on div "single-neutral-actions-upload Available" at bounding box center [883, 68] width 193 height 27
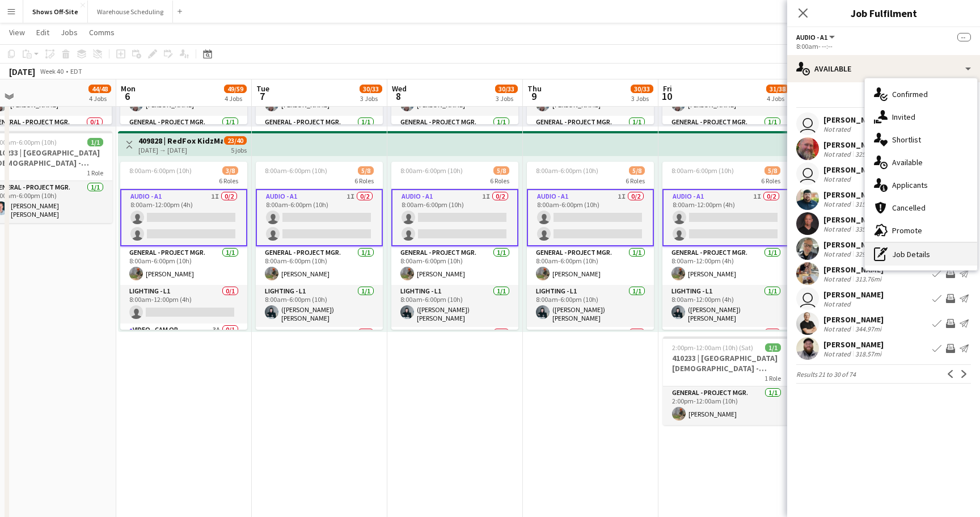
click at [892, 246] on div "pen-write Job Details" at bounding box center [921, 254] width 112 height 23
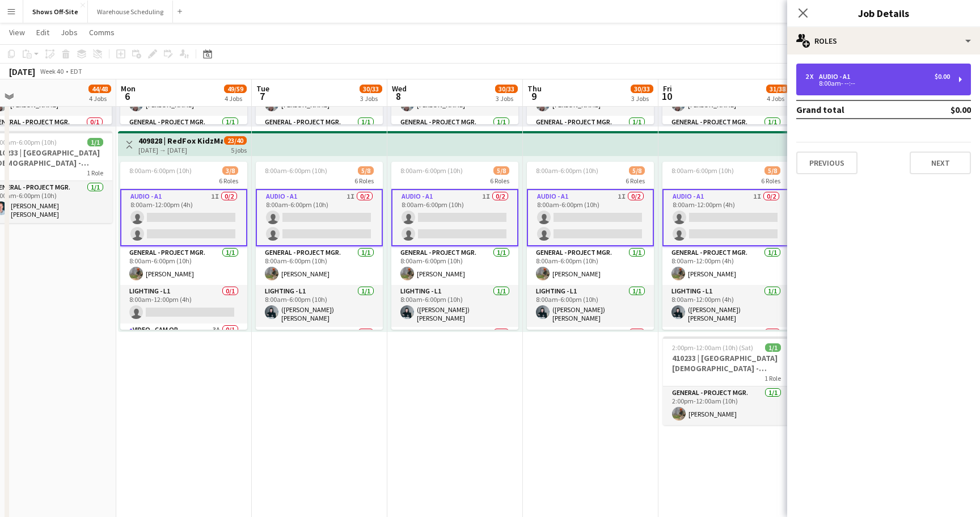
click at [889, 91] on div "2 x Audio - A1 $0.00 8:00am- --:--" at bounding box center [883, 80] width 175 height 32
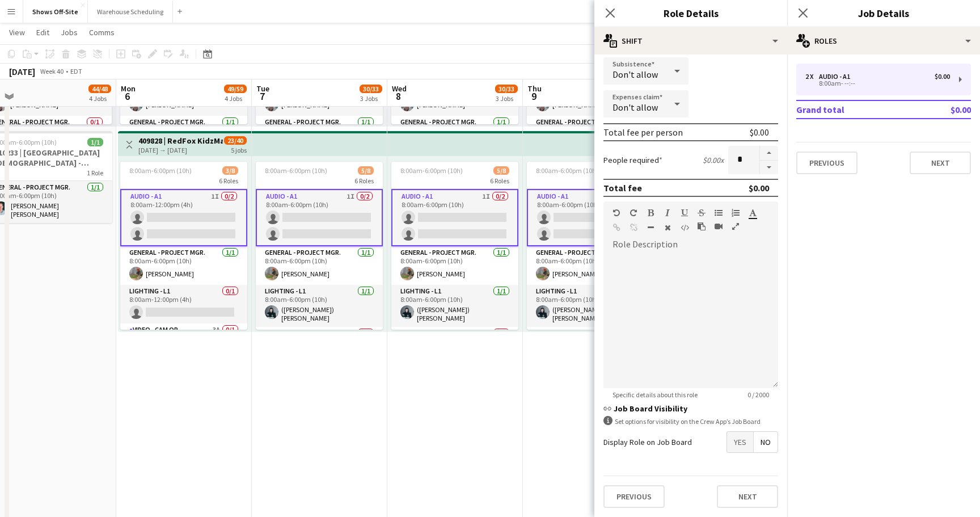
click at [743, 442] on span "Yes" at bounding box center [740, 442] width 26 height 20
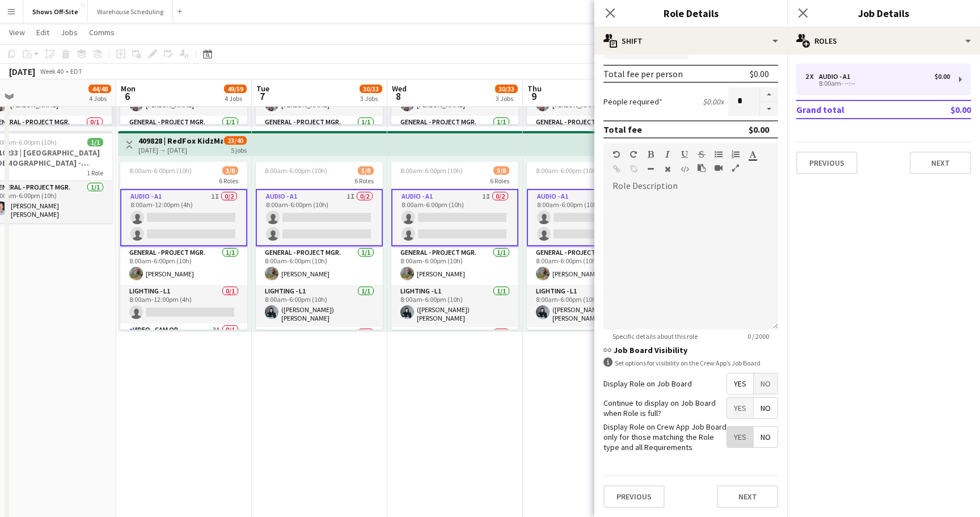
click at [744, 438] on span "Yes" at bounding box center [740, 437] width 26 height 20
click at [801, 15] on icon at bounding box center [802, 12] width 11 height 11
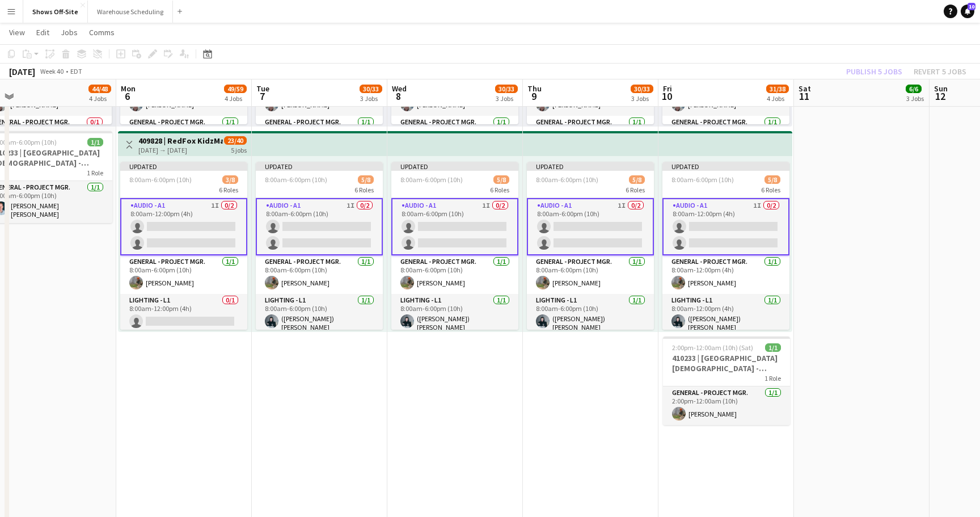
click at [855, 67] on div "Publish 5 jobs Revert 5 jobs" at bounding box center [906, 71] width 147 height 15
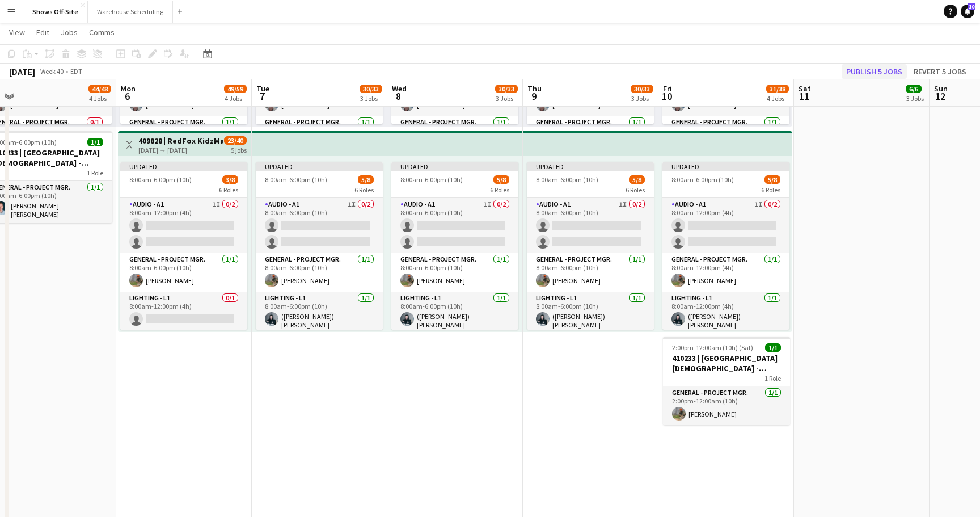
click at [867, 68] on button "Publish 5 jobs" at bounding box center [874, 71] width 65 height 15
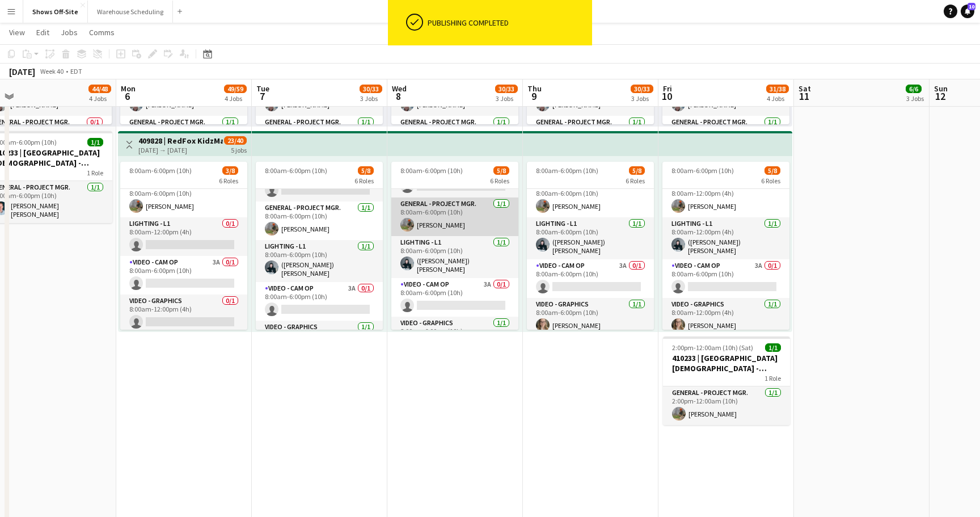
scroll to position [66, 0]
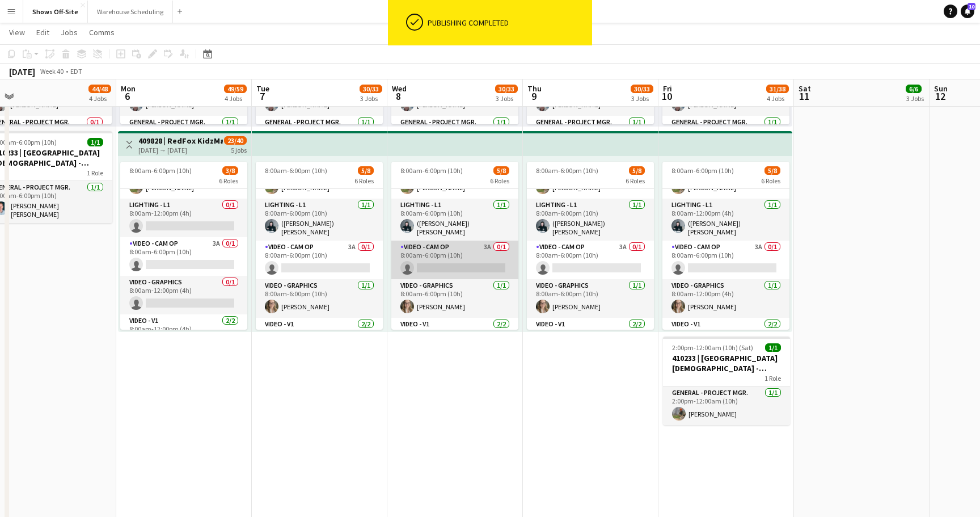
click at [446, 258] on app-card-role "Video - Cam Op 3A 0/1 8:00am-6:00pm (10h) single-neutral-actions" at bounding box center [454, 259] width 127 height 39
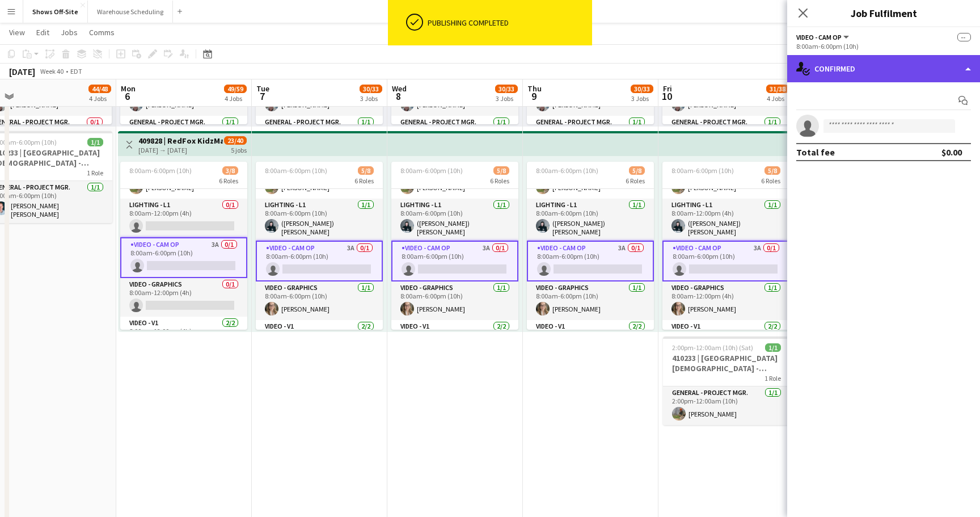
click at [905, 78] on div "single-neutral-actions-check-2 Confirmed" at bounding box center [883, 68] width 193 height 27
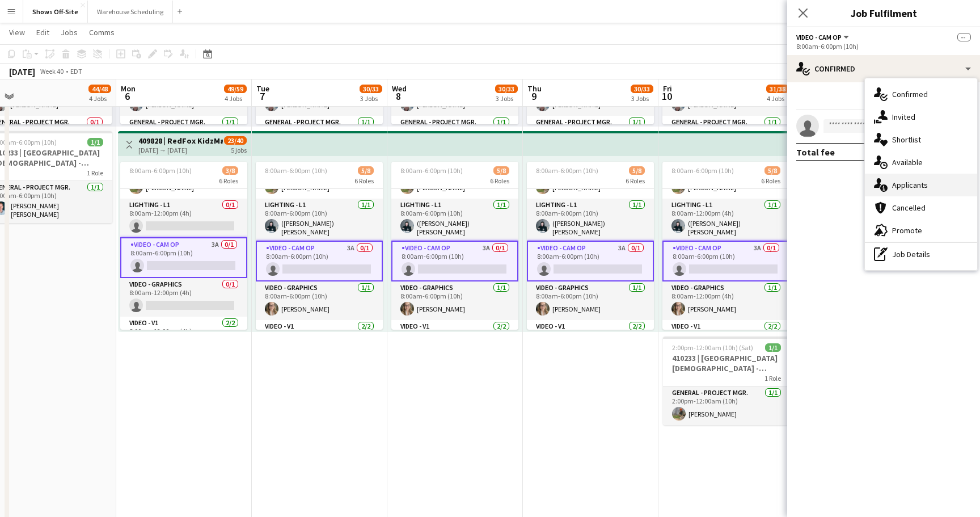
click at [912, 187] on span "Applicants" at bounding box center [910, 185] width 36 height 10
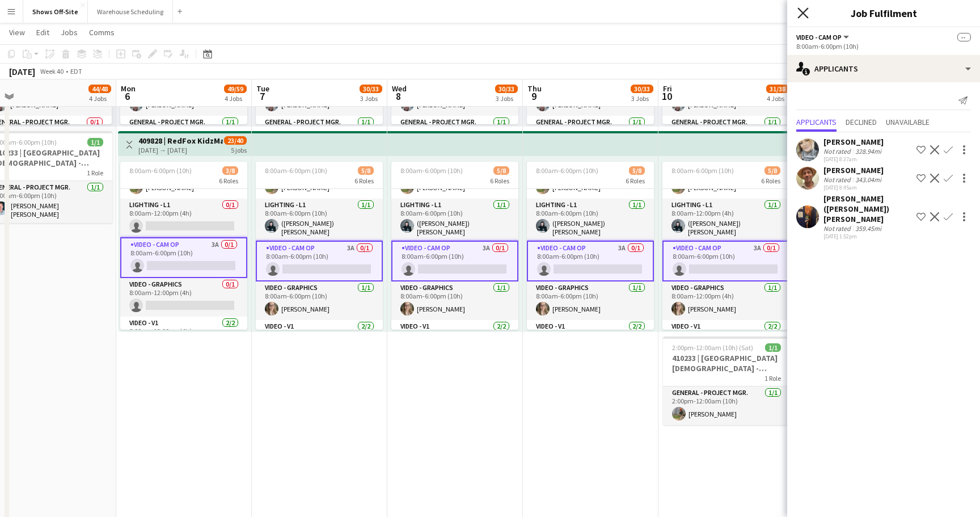
click at [803, 9] on icon "Close pop-in" at bounding box center [802, 12] width 11 height 11
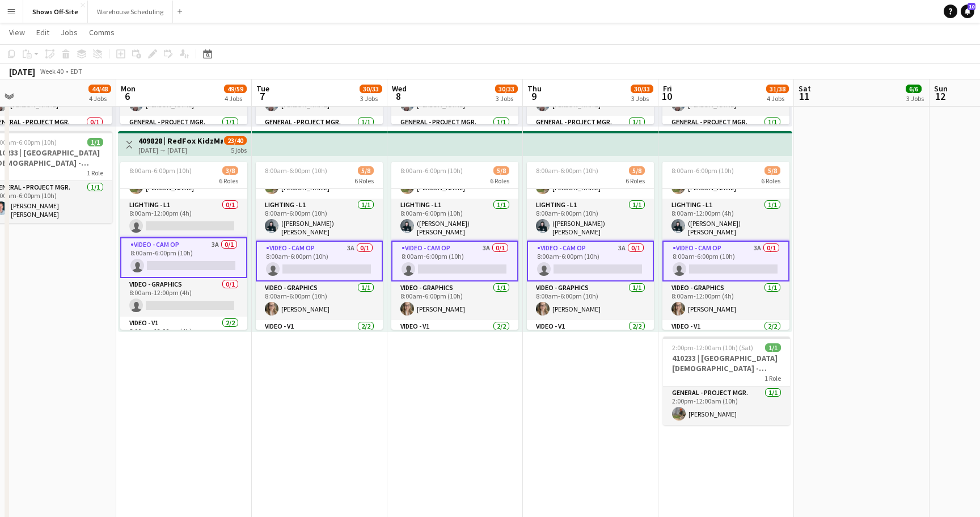
click at [497, 427] on app-date-cell "8:00am-6:00pm (10h) 15/15 9 Roles Audio - A1 [DATE] 8:00am-6:00pm (10h) [PERSON…" at bounding box center [455, 121] width 136 height 1222
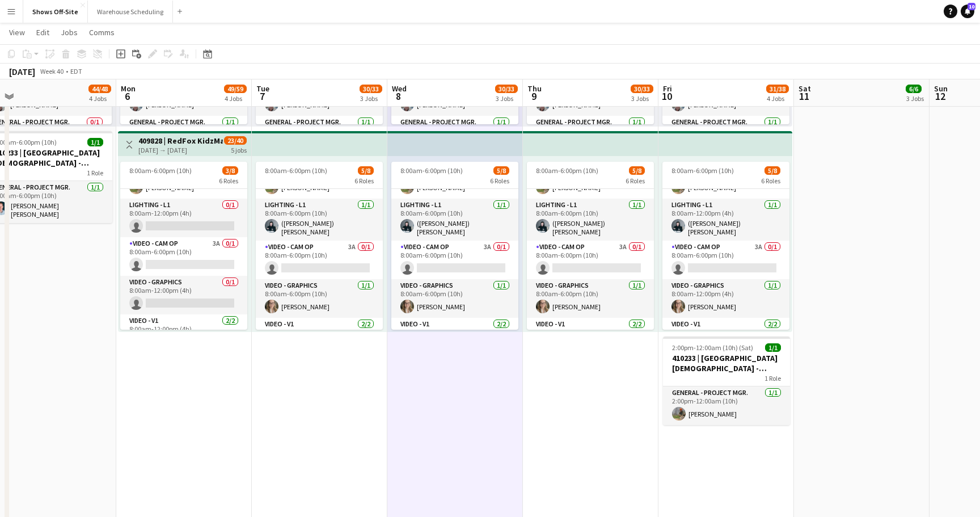
click at [497, 427] on app-date-cell "8:00am-6:00pm (10h) 15/15 9 Roles Audio - A1 [DATE] 8:00am-6:00pm (10h) [PERSON…" at bounding box center [455, 121] width 136 height 1222
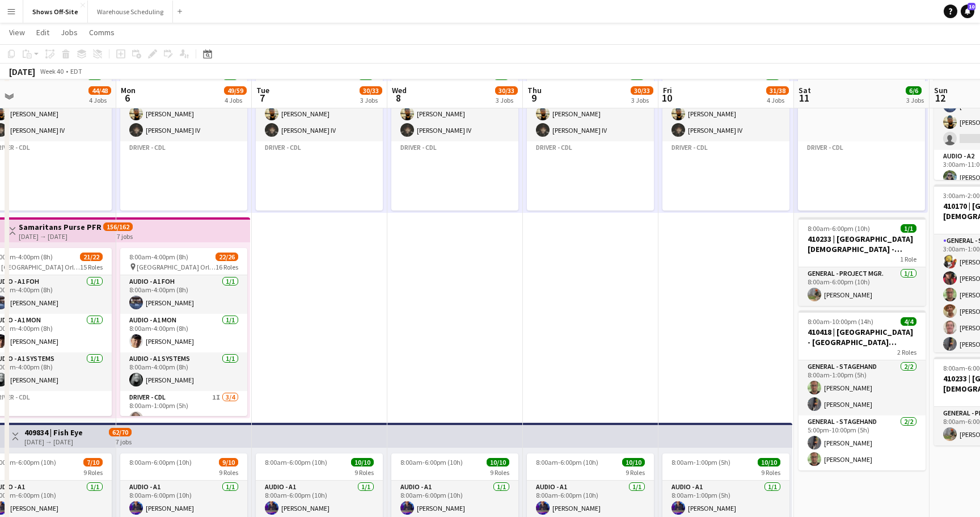
scroll to position [116, 0]
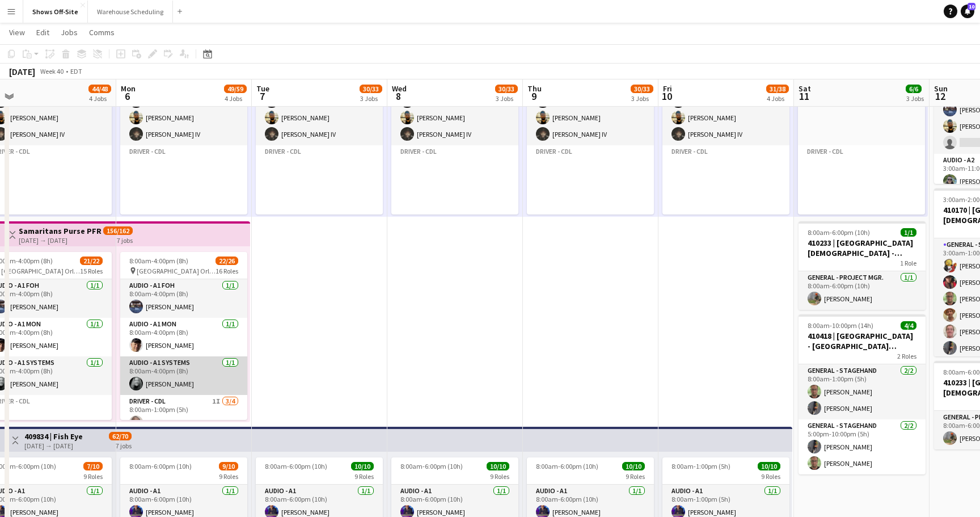
click at [168, 381] on app-card-role "Audio - A1 Systems [DATE] 8:00am-4:00pm (8h) [PERSON_NAME]" at bounding box center [183, 375] width 127 height 39
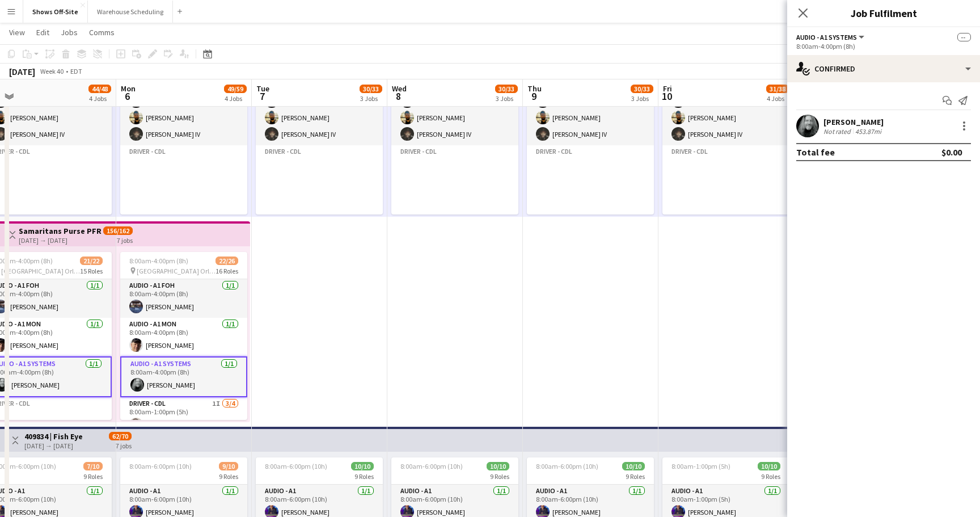
click at [811, 113] on div "Start chat Send notification [PERSON_NAME] Not rated 453.87mi Total fee $0.00" at bounding box center [883, 126] width 193 height 88
click at [804, 125] on app-user-avatar at bounding box center [807, 126] width 23 height 23
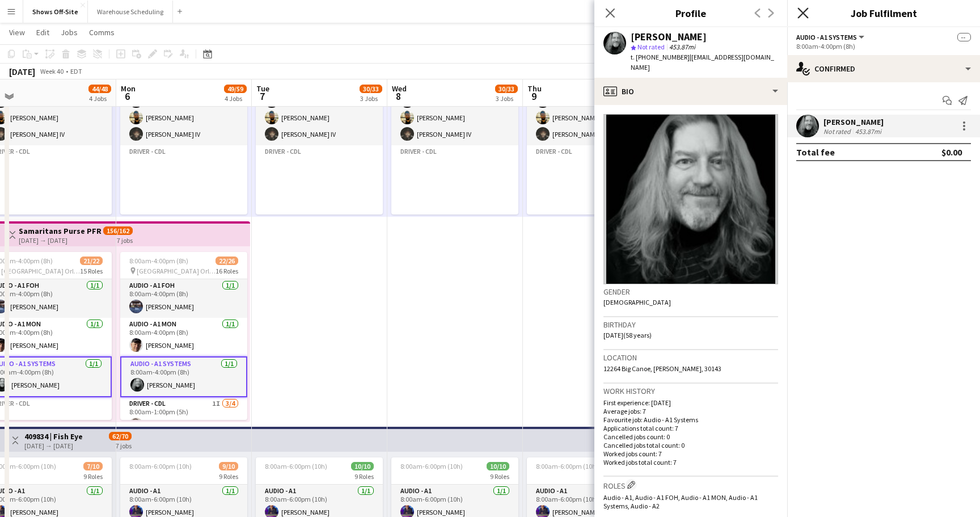
click at [799, 11] on icon "Close pop-in" at bounding box center [802, 12] width 11 height 11
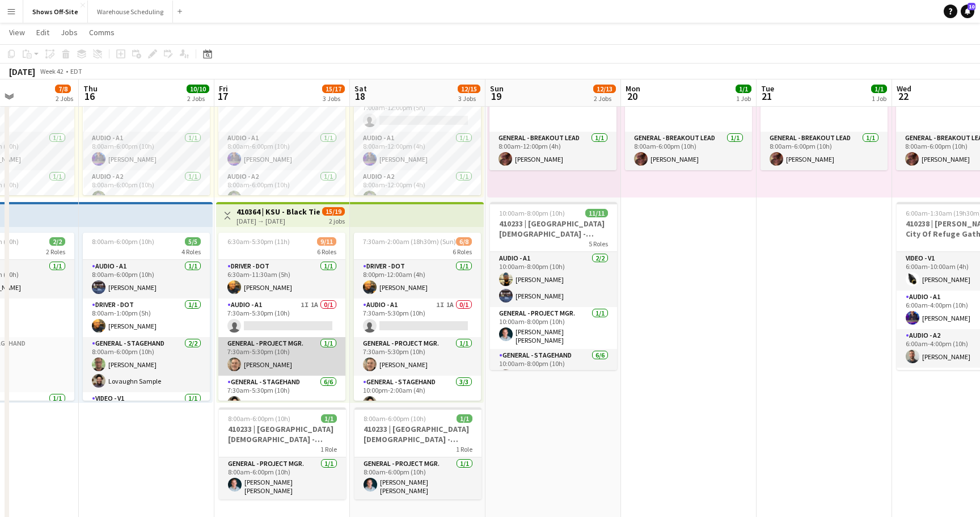
scroll to position [0, 385]
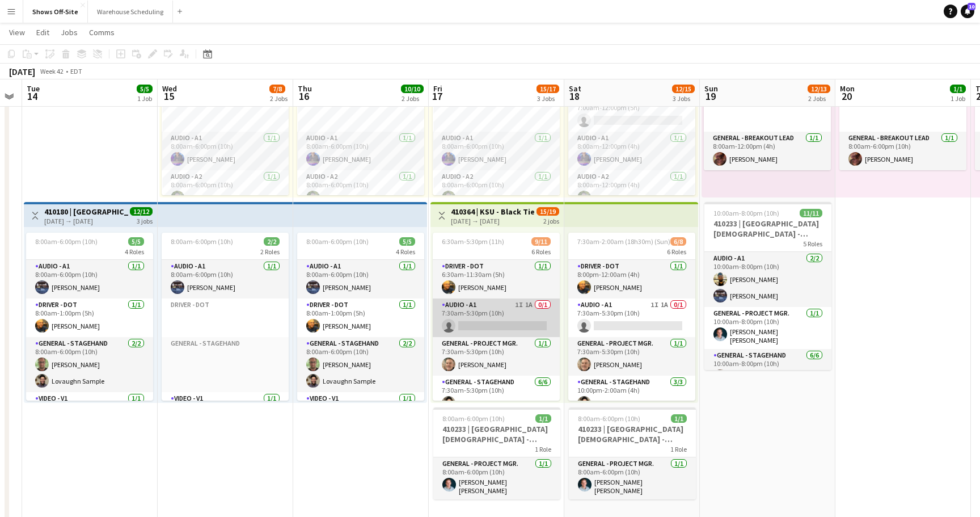
click at [518, 328] on app-card-role "Audio - A1 1I 1A 0/1 7:30am-5:30pm (10h) single-neutral-actions" at bounding box center [496, 317] width 127 height 39
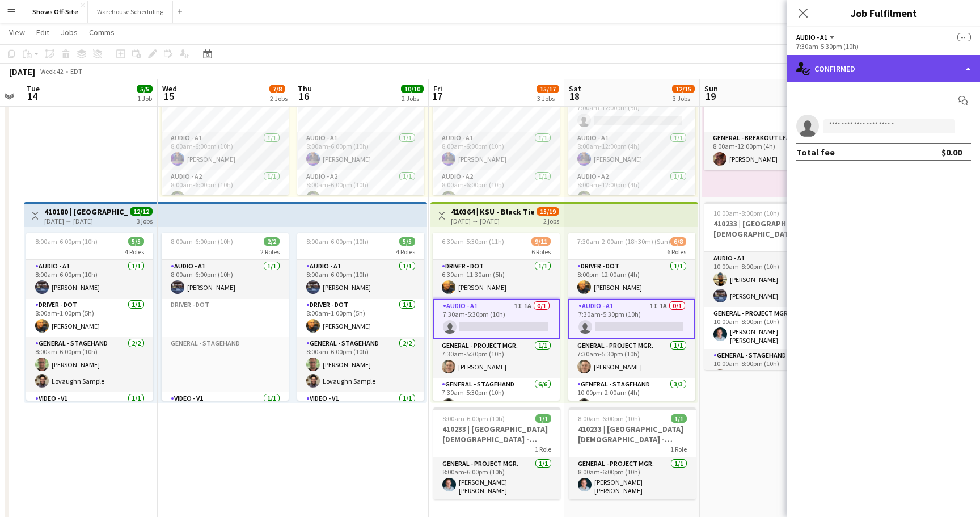
click at [879, 78] on div "single-neutral-actions-check-2 Confirmed" at bounding box center [883, 68] width 193 height 27
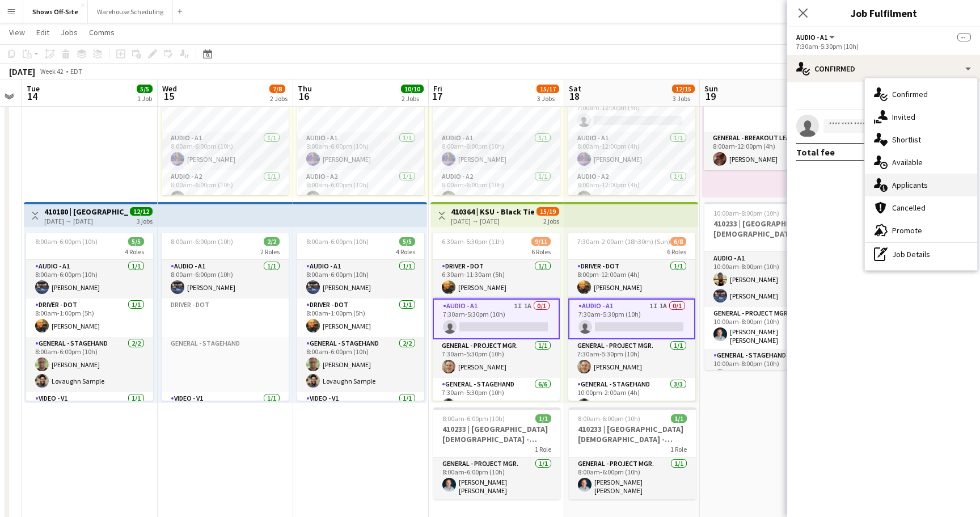
click at [914, 189] on span "Applicants" at bounding box center [910, 185] width 36 height 10
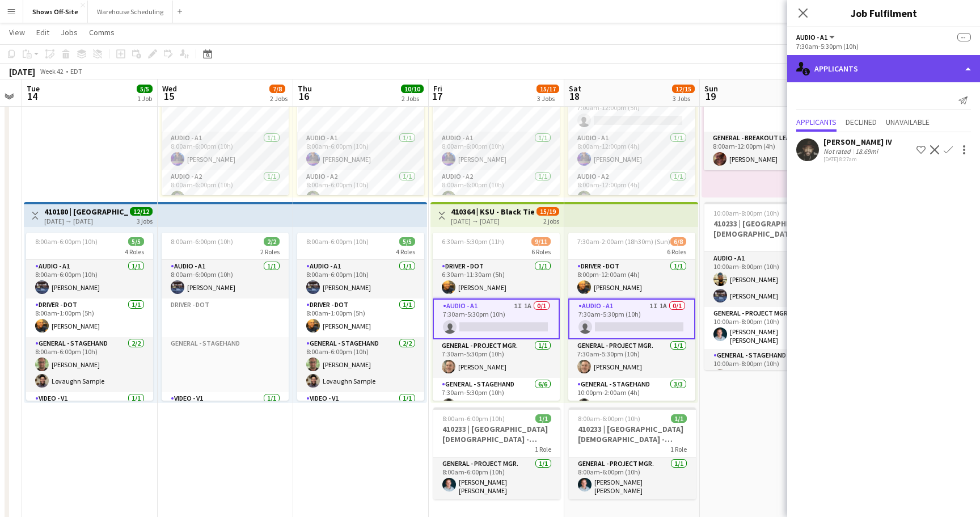
click at [870, 62] on div "single-neutral-actions-information Applicants" at bounding box center [883, 68] width 193 height 27
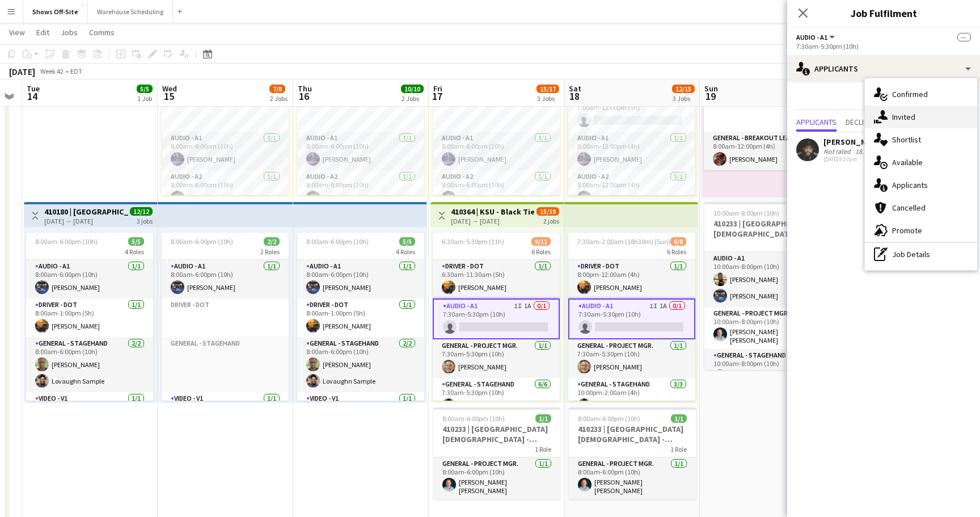
click at [897, 121] on span "Invited" at bounding box center [903, 117] width 23 height 10
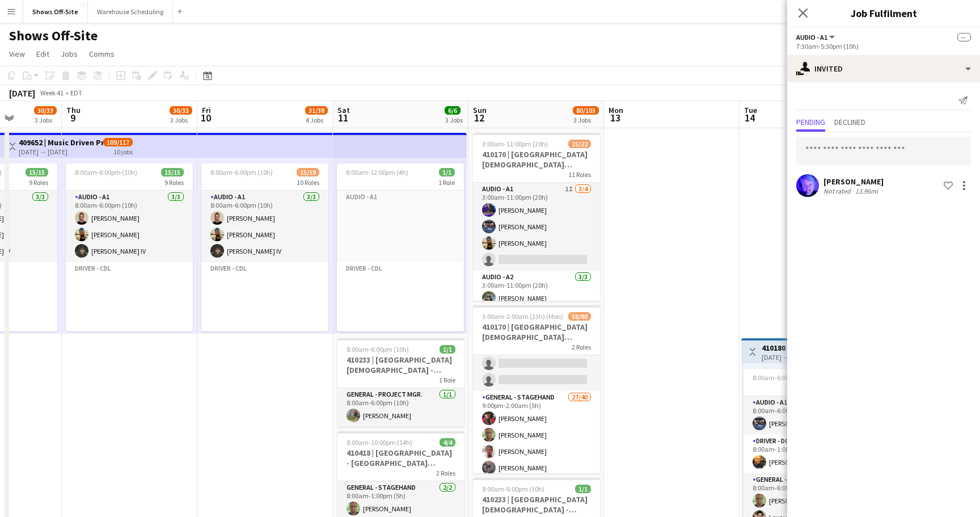
scroll to position [0, 0]
click at [800, 14] on icon "Close pop-in" at bounding box center [802, 12] width 11 height 11
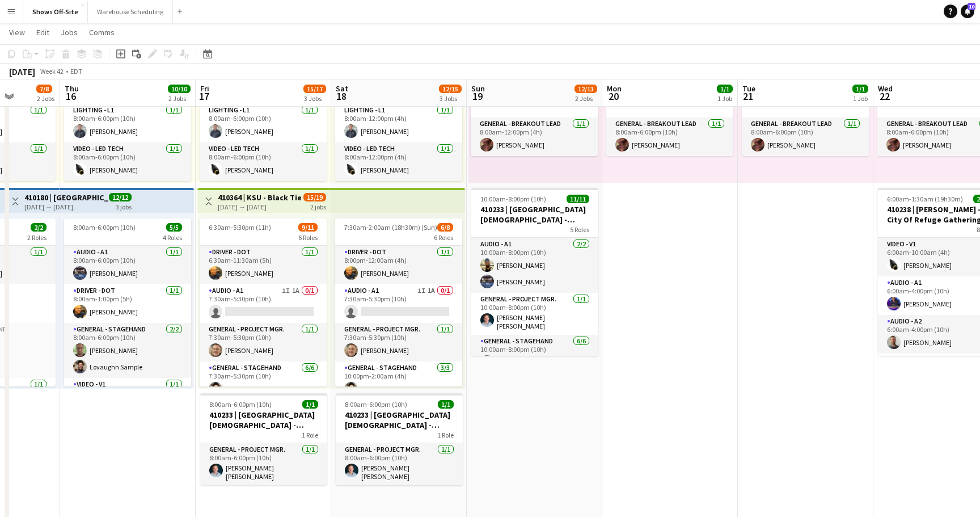
scroll to position [0, 336]
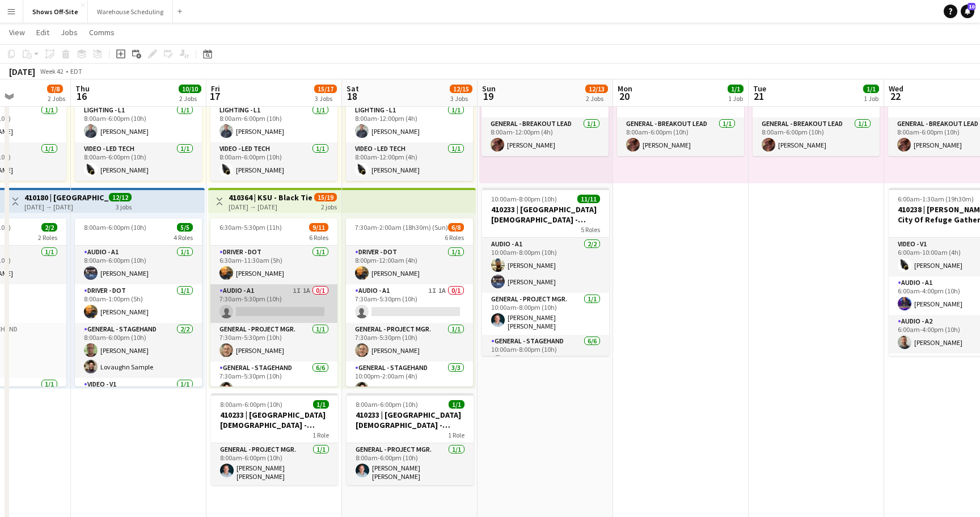
click at [307, 306] on app-card-role "Audio - A1 1I 1A 0/1 7:30am-5:30pm (10h) single-neutral-actions" at bounding box center [273, 303] width 127 height 39
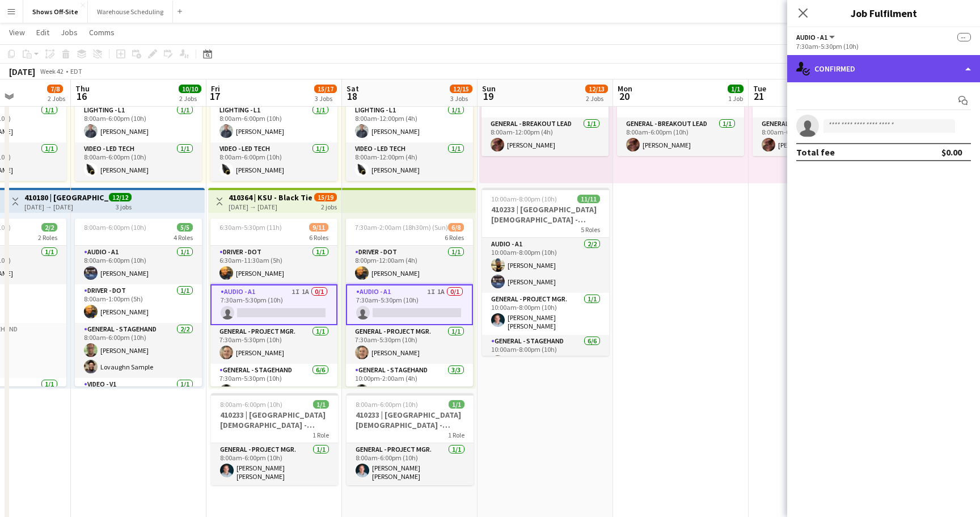
click at [905, 66] on div "single-neutral-actions-check-2 Confirmed" at bounding box center [883, 68] width 193 height 27
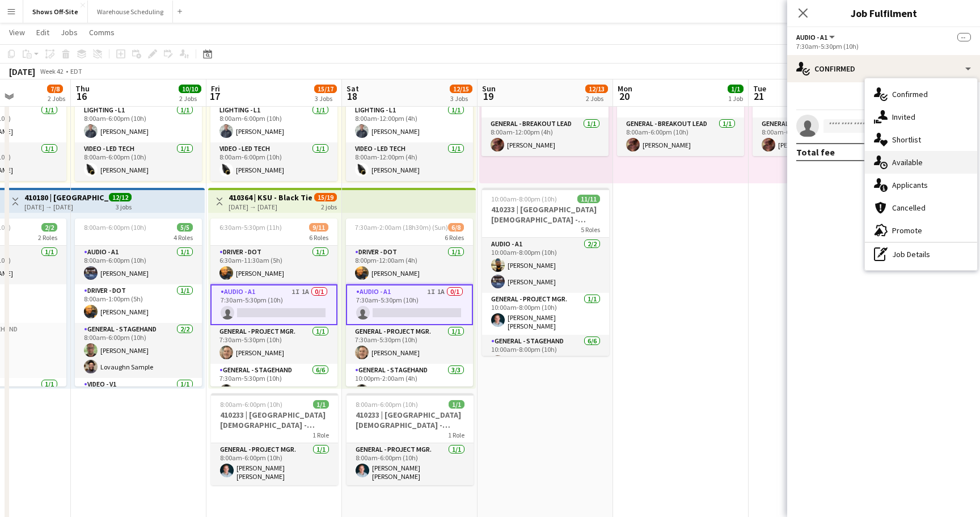
click at [925, 159] on div "single-neutral-actions-upload Available" at bounding box center [921, 162] width 112 height 23
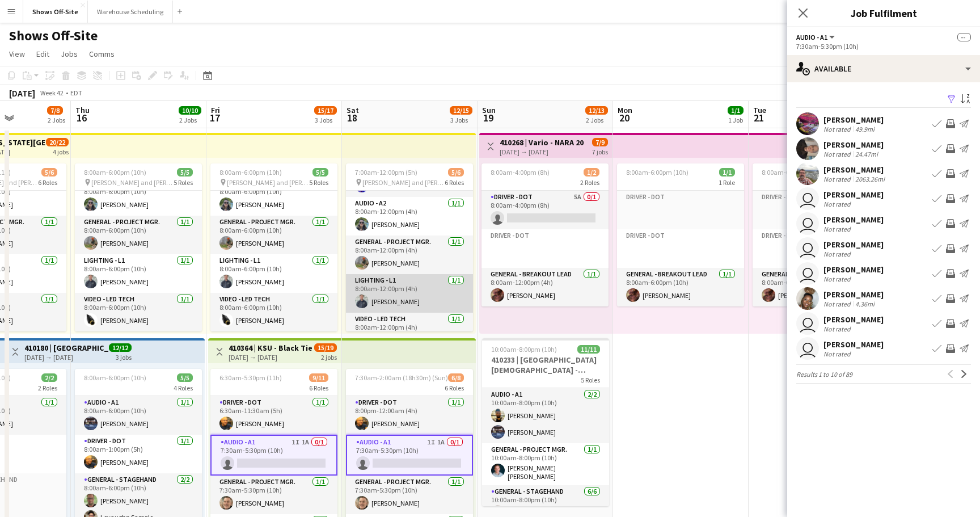
scroll to position [82, 0]
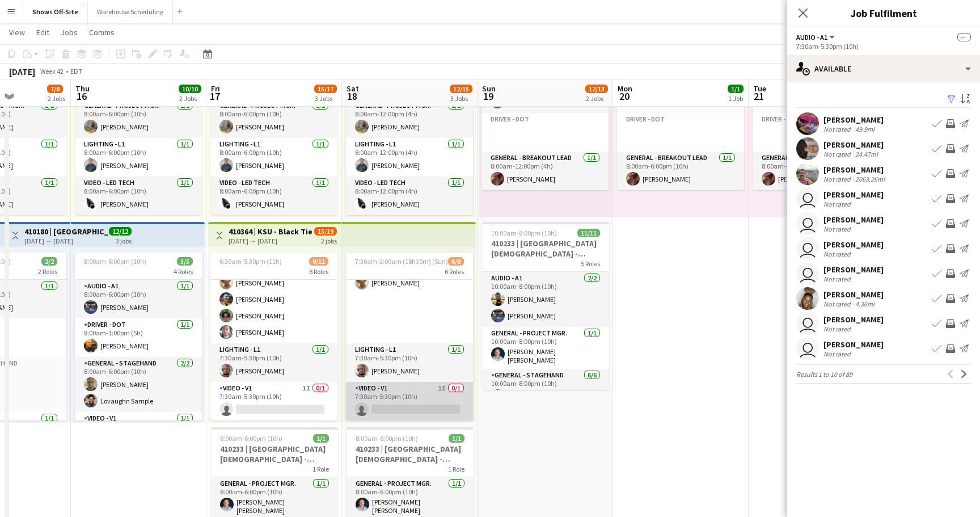
click at [422, 394] on app-card-role "Video - V1 1I 0/1 7:30am-5:30pm (10h) single-neutral-actions" at bounding box center [409, 401] width 127 height 39
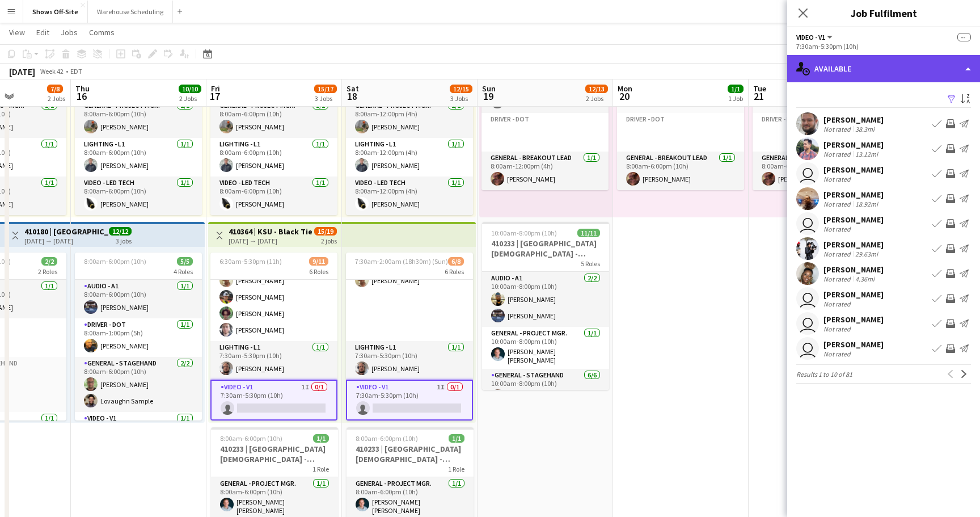
click at [877, 66] on div "single-neutral-actions-upload Available" at bounding box center [883, 68] width 193 height 27
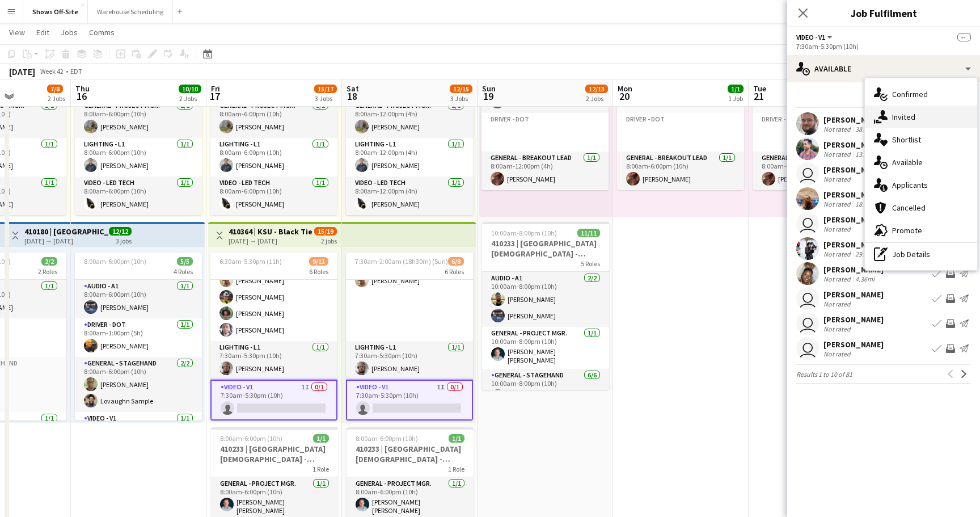
click at [891, 107] on div "single-neutral-actions-share-1 Invited" at bounding box center [921, 117] width 112 height 23
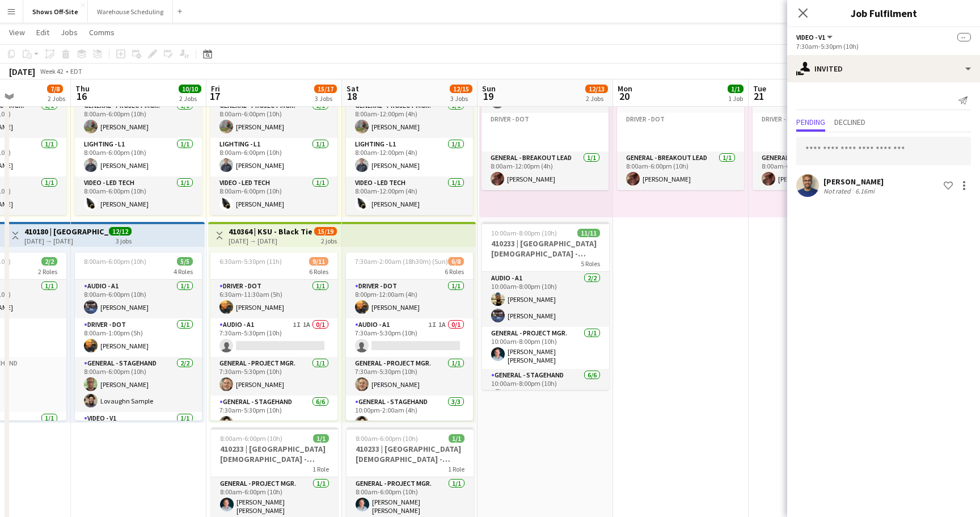
scroll to position [0, 0]
click at [407, 336] on app-card-role "Audio - A1 1I 1A 0/1 7:30am-5:30pm (10h) single-neutral-actions" at bounding box center [409, 337] width 127 height 39
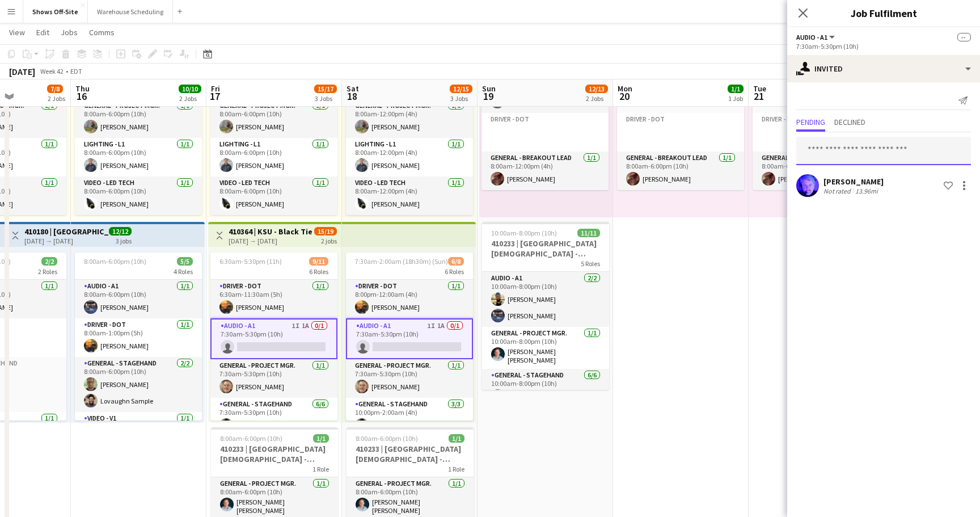
click at [858, 146] on input "text" at bounding box center [883, 151] width 175 height 28
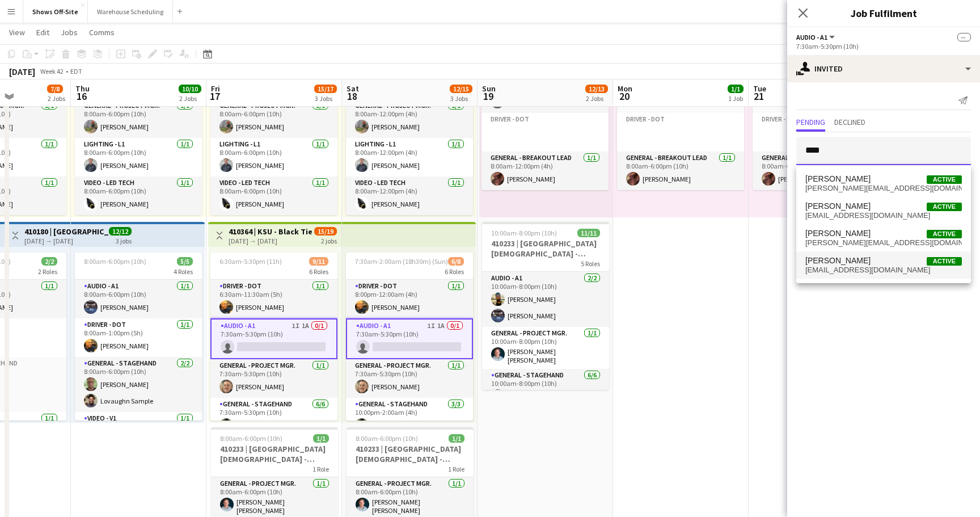
type input "****"
click at [835, 260] on span "[PERSON_NAME]" at bounding box center [837, 261] width 65 height 10
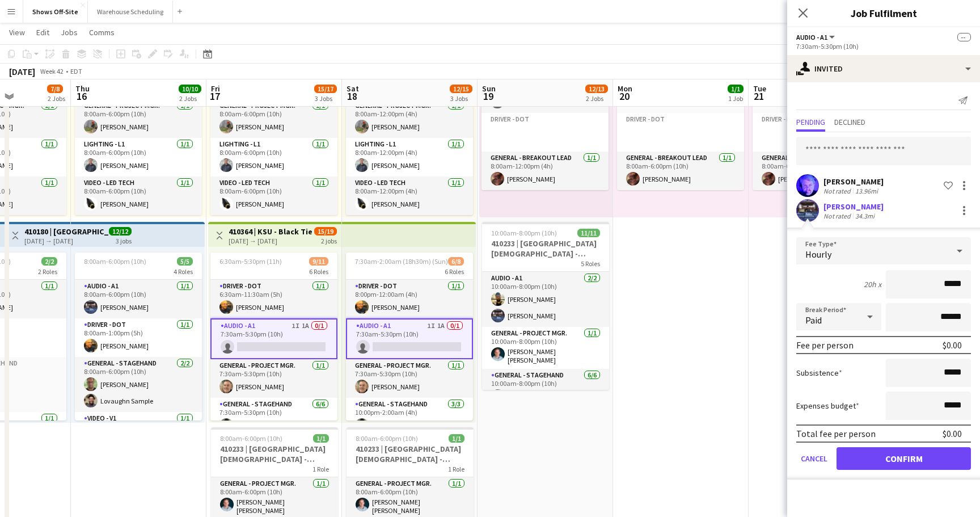
click at [902, 457] on button "Confirm" at bounding box center [904, 458] width 134 height 23
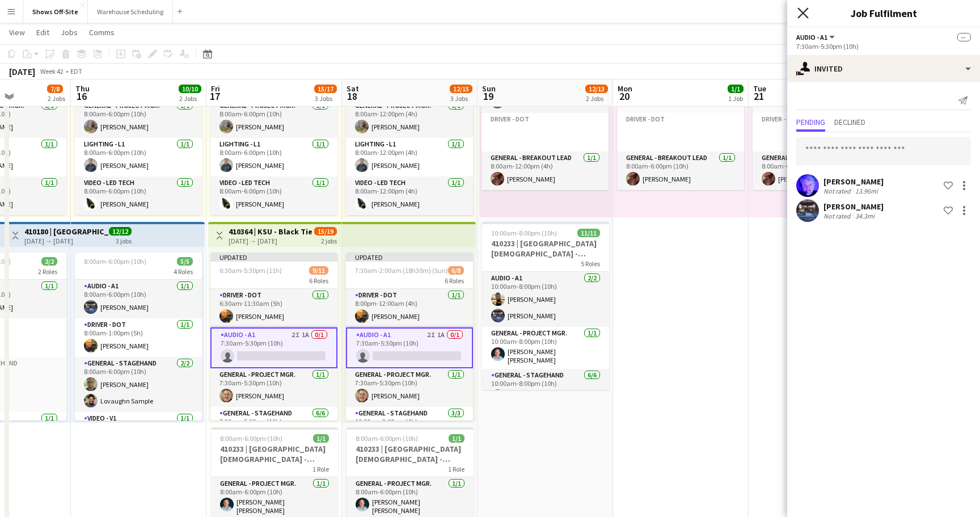
click at [803, 15] on icon "Close pop-in" at bounding box center [802, 12] width 11 height 11
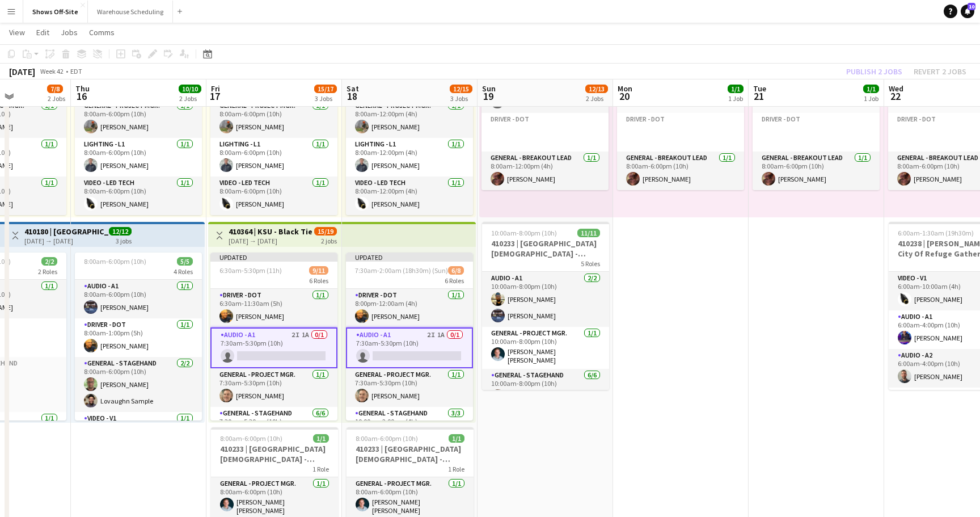
click at [872, 73] on div "Publish 2 jobs Revert 2 jobs" at bounding box center [906, 71] width 147 height 15
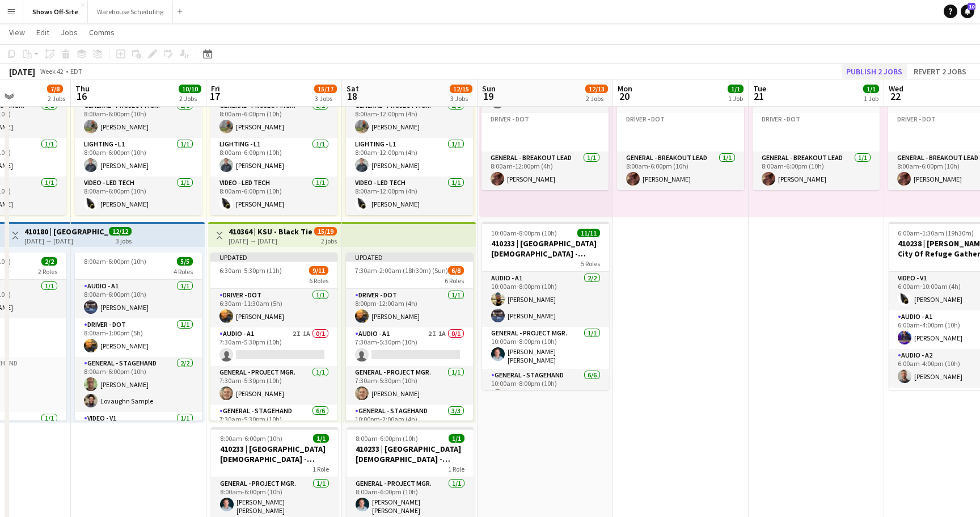
click at [874, 72] on button "Publish 2 jobs" at bounding box center [874, 71] width 65 height 15
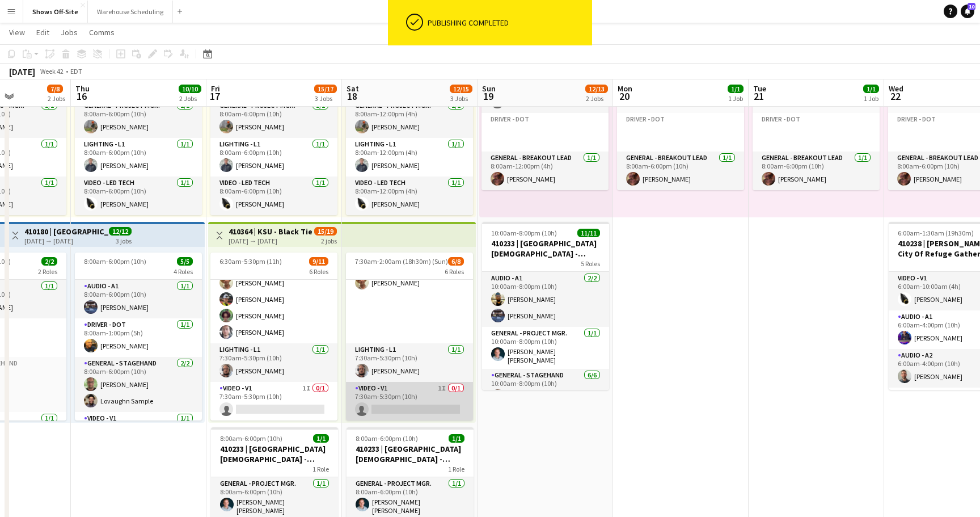
scroll to position [173, 0]
click at [398, 396] on app-card-role "Video - V1 1I 0/1 7:30am-5:30pm (10h) single-neutral-actions" at bounding box center [409, 401] width 127 height 39
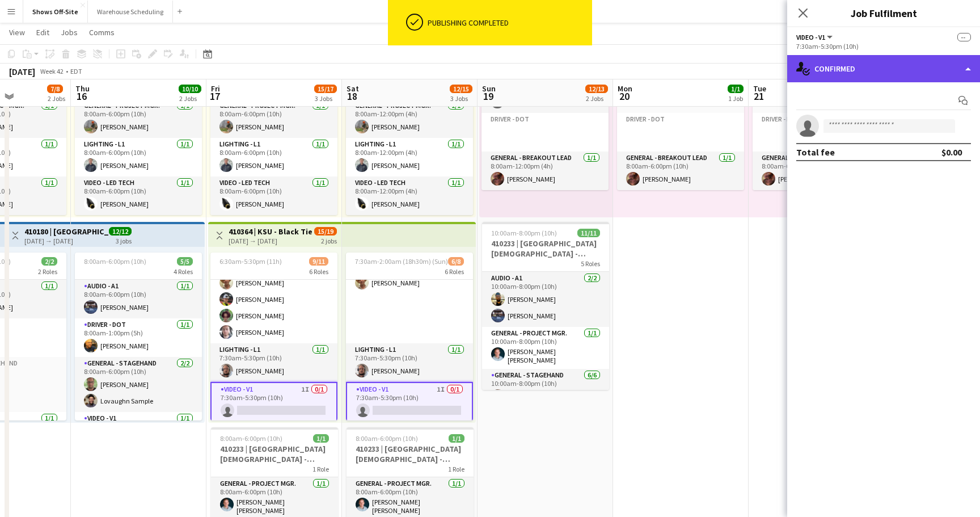
click at [943, 61] on div "single-neutral-actions-check-2 Confirmed" at bounding box center [883, 68] width 193 height 27
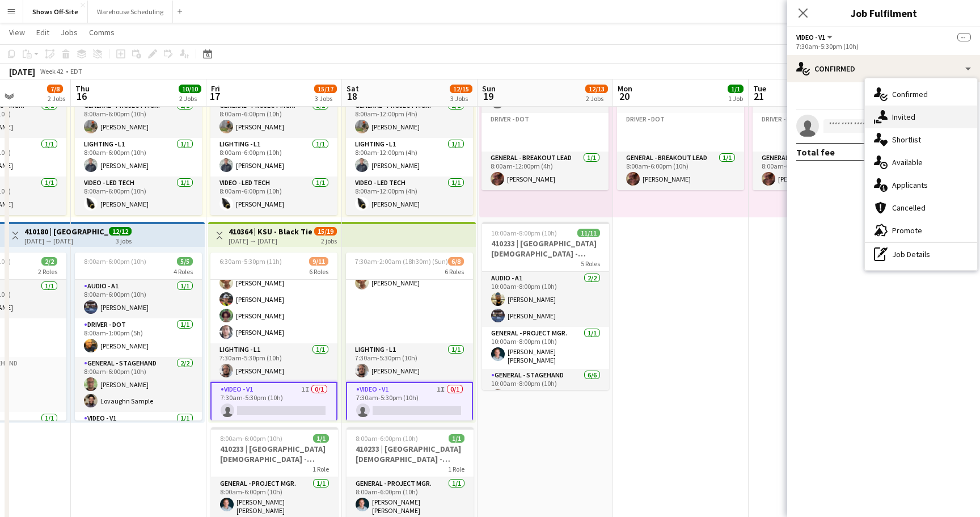
click at [921, 123] on div "single-neutral-actions-share-1 Invited" at bounding box center [921, 117] width 112 height 23
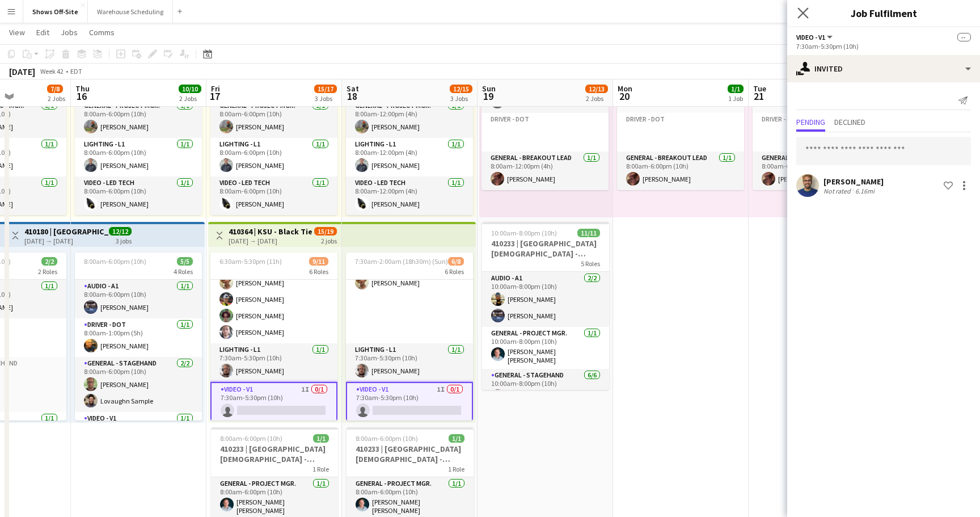
click at [804, 7] on app-icon "Close pop-in" at bounding box center [803, 13] width 16 height 16
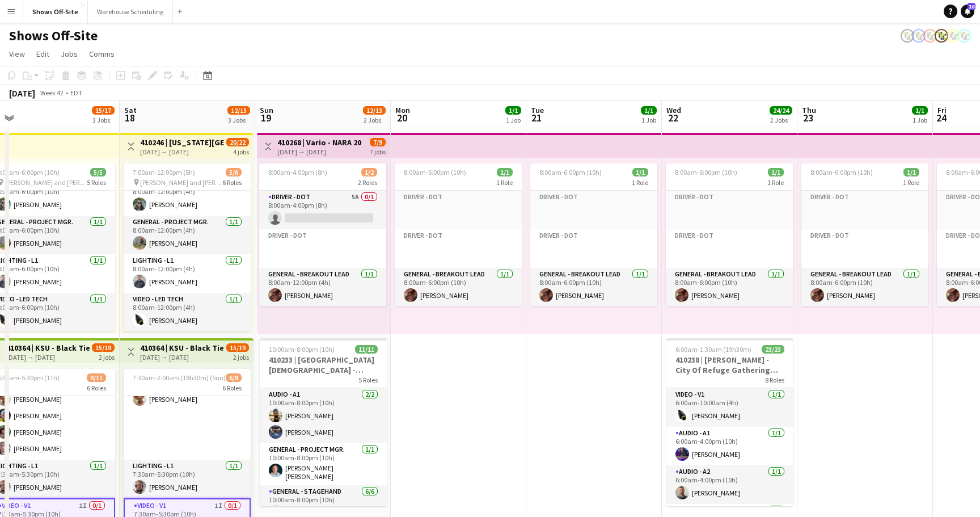
scroll to position [0, 306]
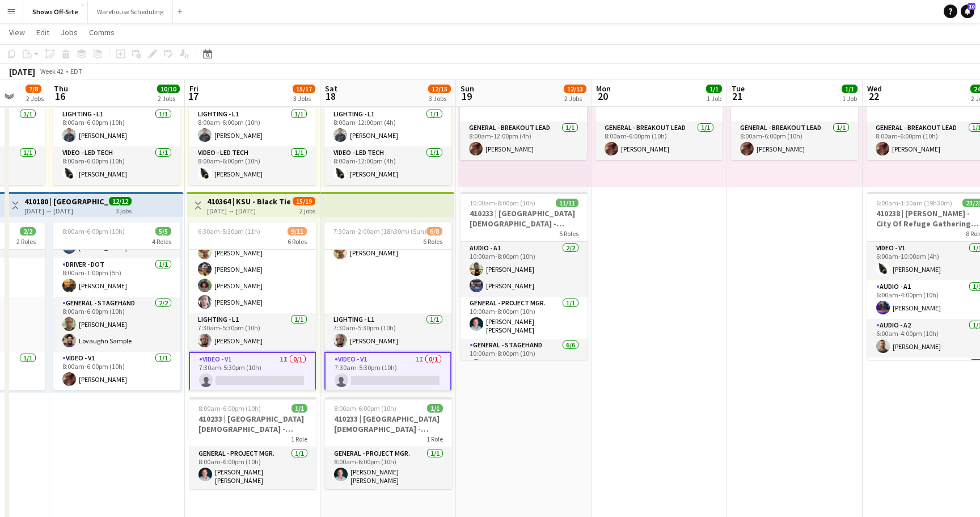
click at [433, 370] on app-card-role "Video - V1 1I 0/1 7:30am-5:30pm (10h) single-neutral-actions" at bounding box center [387, 372] width 127 height 41
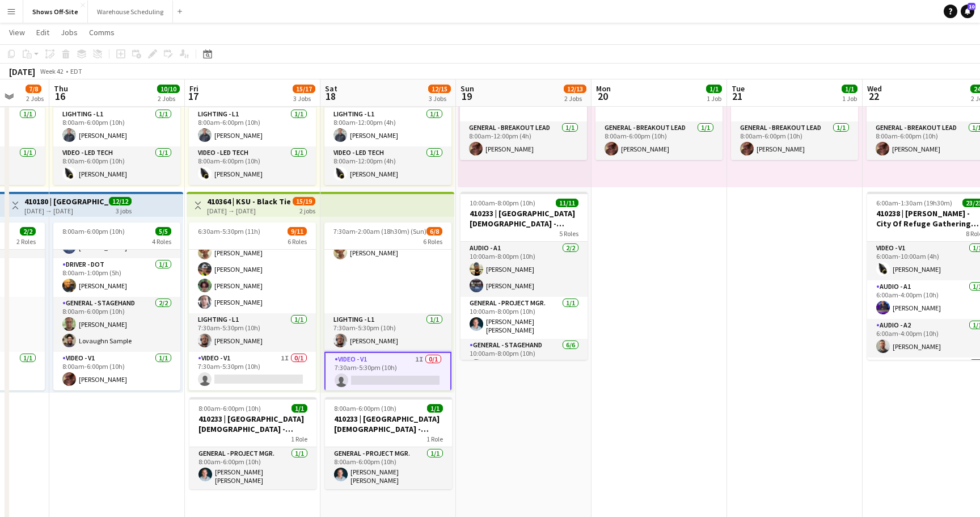
click at [402, 369] on app-card-role "Video - V1 1I 0/1 7:30am-5:30pm (10h) single-neutral-actions" at bounding box center [387, 372] width 127 height 41
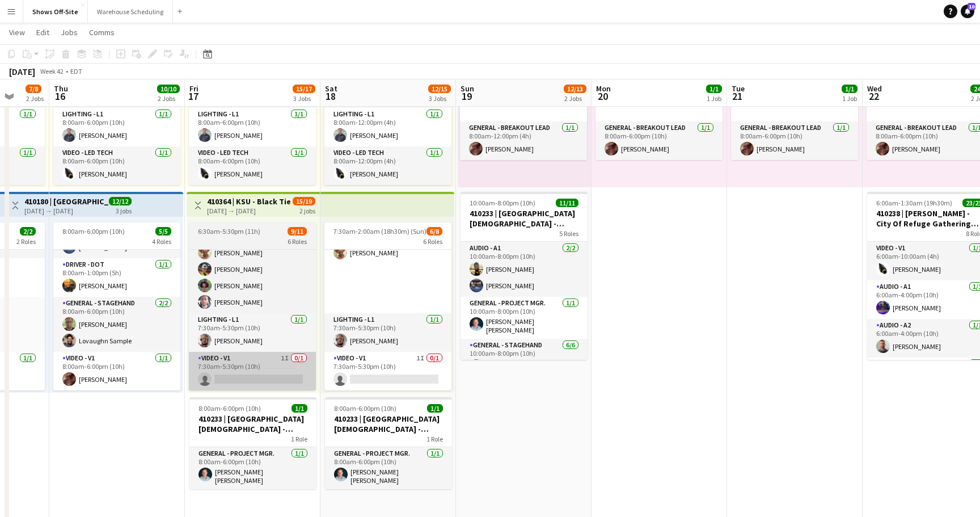
click at [289, 373] on app-card-role "Video - V1 1I 0/1 7:30am-5:30pm (10h) single-neutral-actions" at bounding box center [252, 371] width 127 height 39
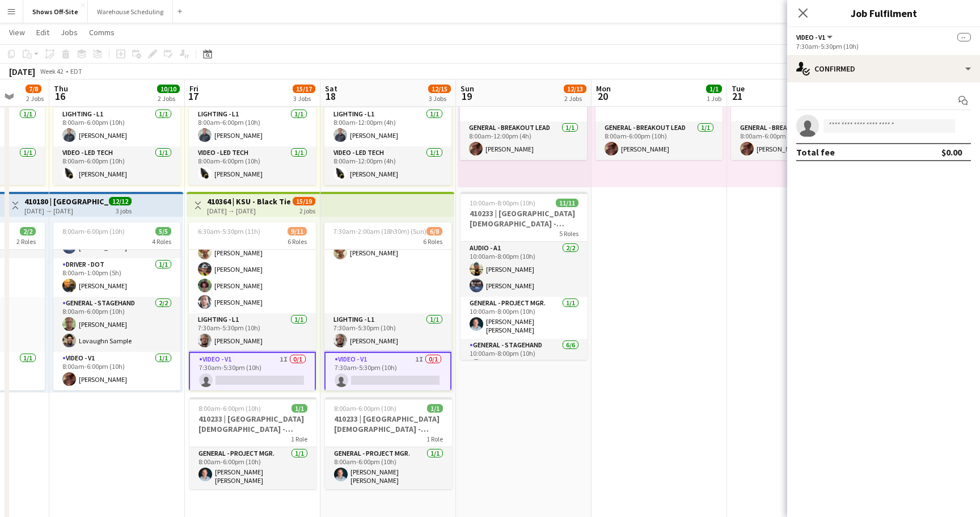
click at [864, 84] on div "Start chat single-neutral-actions Total fee $0.00" at bounding box center [883, 126] width 193 height 88
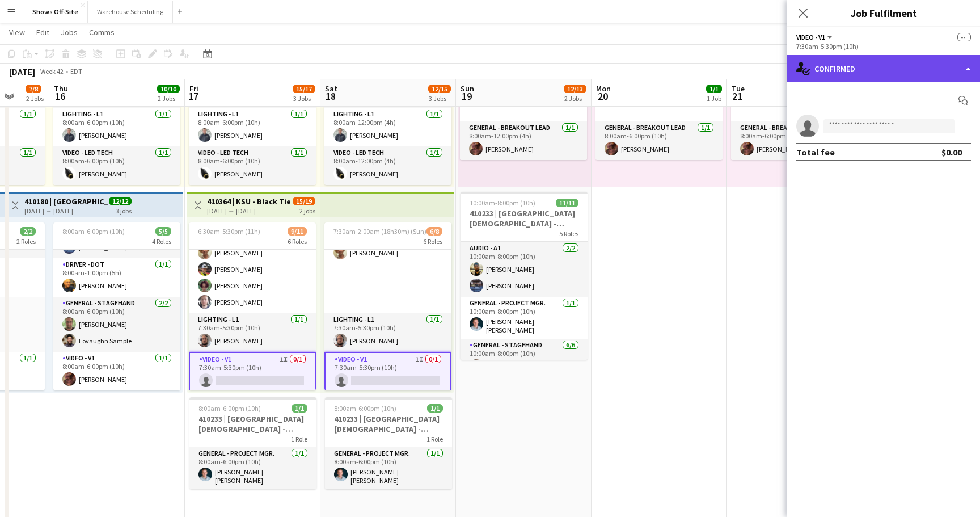
click at [880, 69] on div "single-neutral-actions-check-2 Confirmed" at bounding box center [883, 68] width 193 height 27
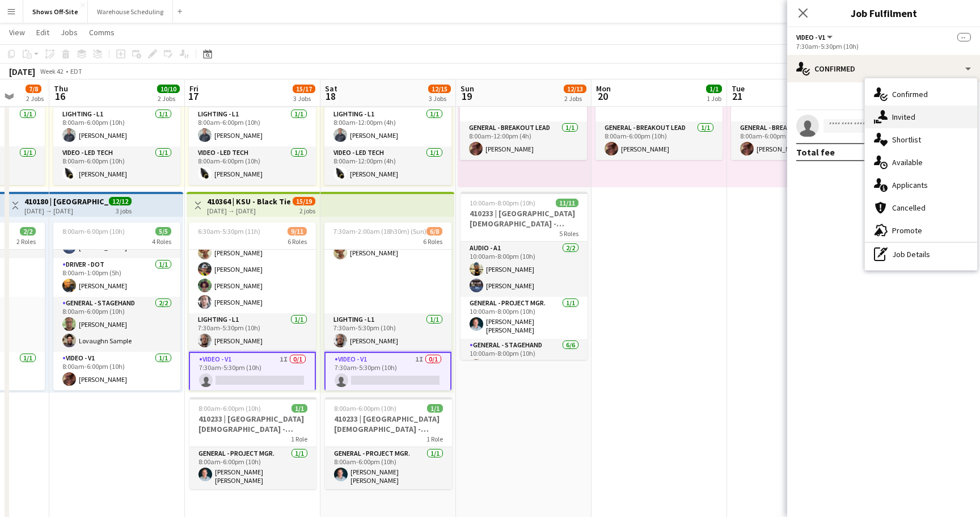
click at [891, 109] on div "single-neutral-actions-share-1 Invited" at bounding box center [921, 117] width 112 height 23
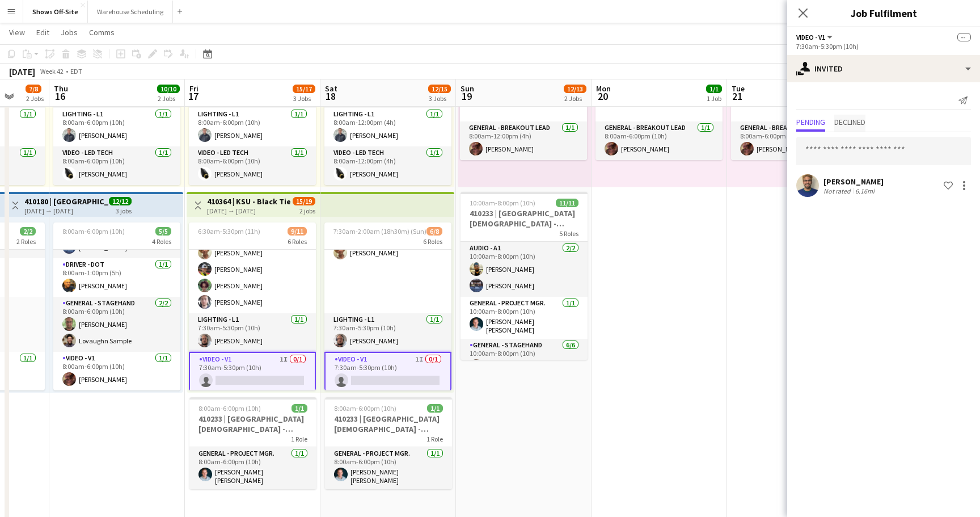
click at [862, 118] on span "Declined" at bounding box center [849, 122] width 31 height 8
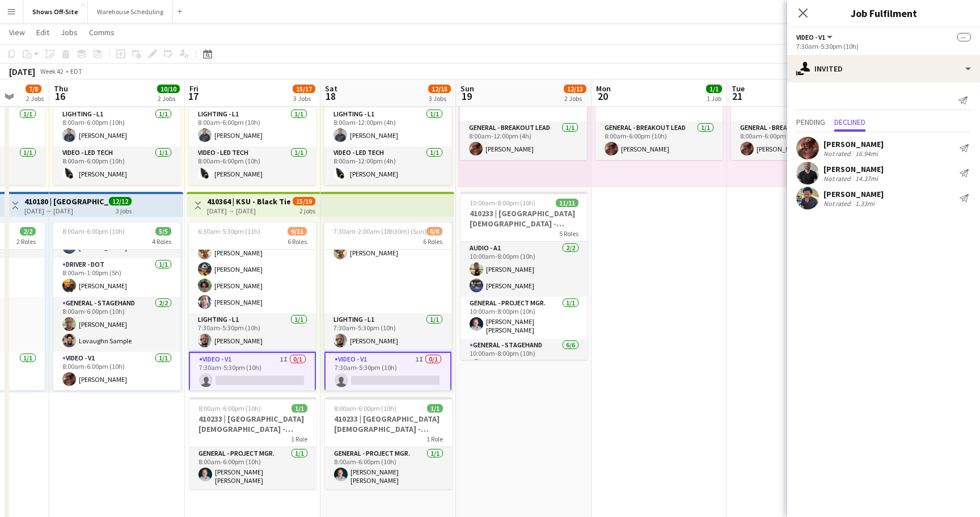
click at [828, 121] on div "Pending Declined" at bounding box center [883, 124] width 175 height 18
click at [807, 121] on span "Pending" at bounding box center [810, 122] width 29 height 8
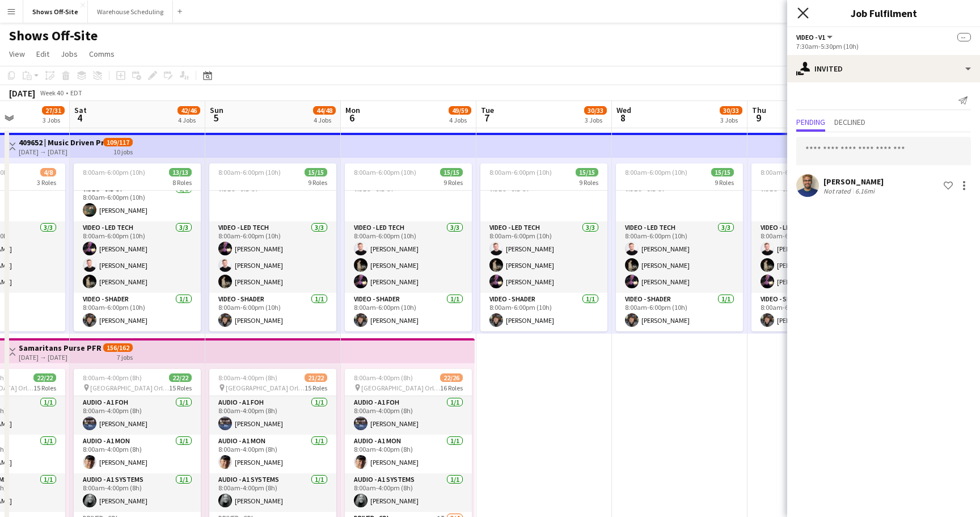
click at [803, 15] on icon "Close pop-in" at bounding box center [802, 12] width 11 height 11
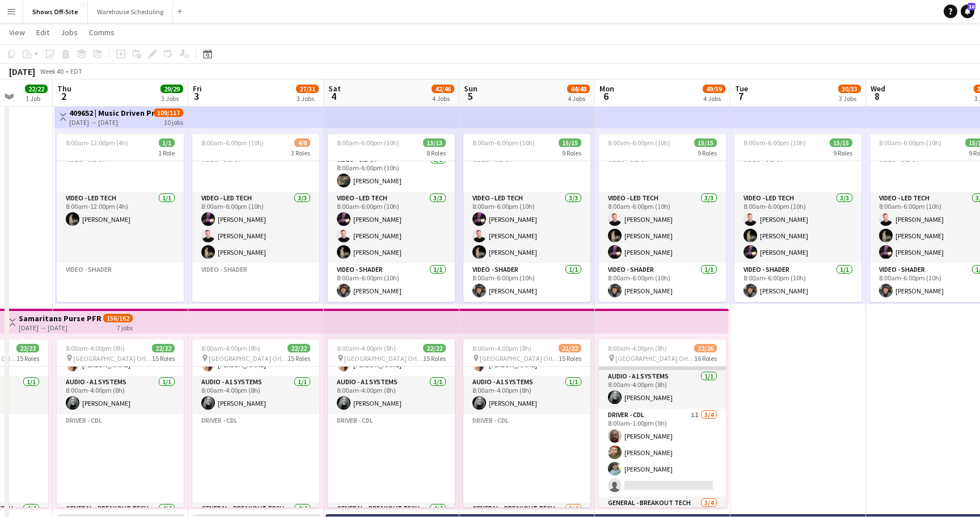
scroll to position [135, 0]
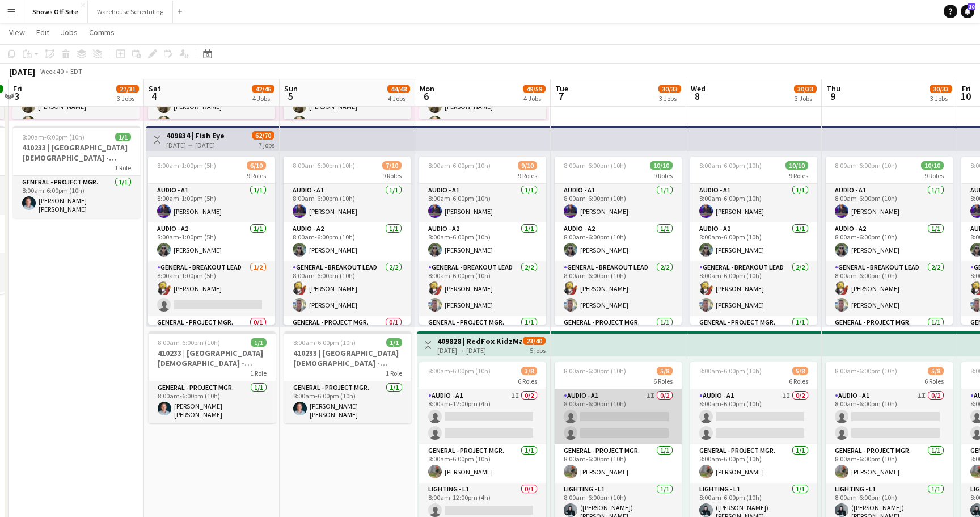
click at [609, 431] on app-card-role "Audio - A1 1I 0/2 8:00am-6:00pm (10h) single-neutral-actions single-neutral-act…" at bounding box center [618, 416] width 127 height 55
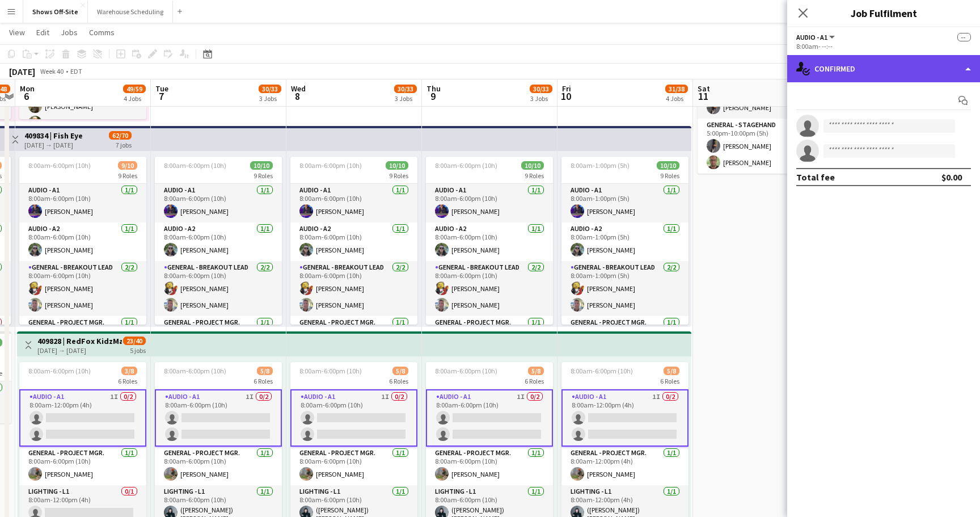
click at [891, 61] on div "single-neutral-actions-check-2 Confirmed" at bounding box center [883, 68] width 193 height 27
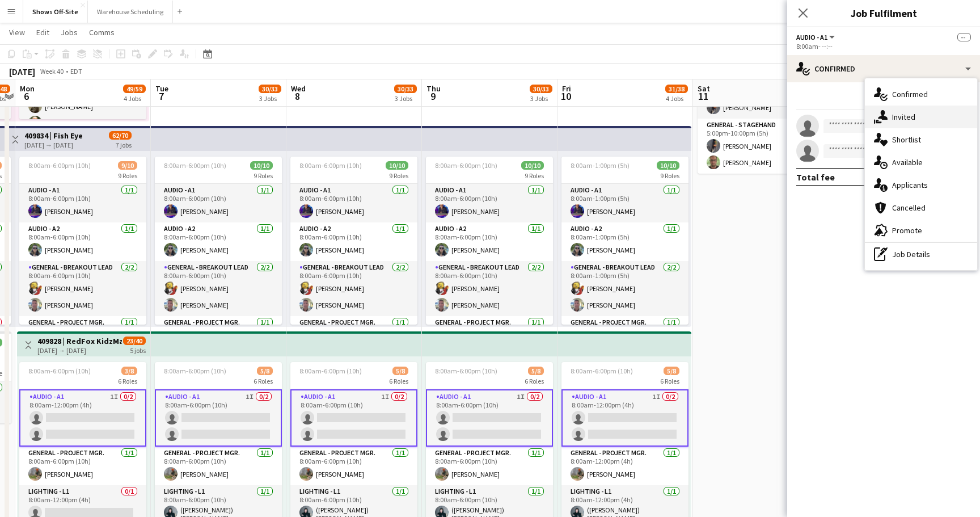
click at [908, 113] on span "Invited" at bounding box center [903, 117] width 23 height 10
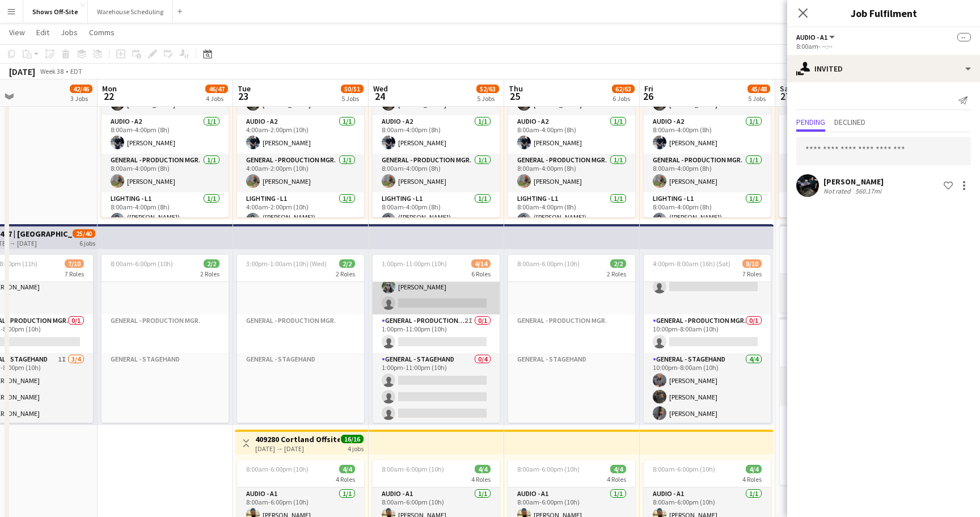
click at [449, 309] on app-card-role "Audio - A2 6A [DATE] 1:00pm-11:00pm (10h) [PERSON_NAME] single-neutral-actions" at bounding box center [436, 286] width 127 height 55
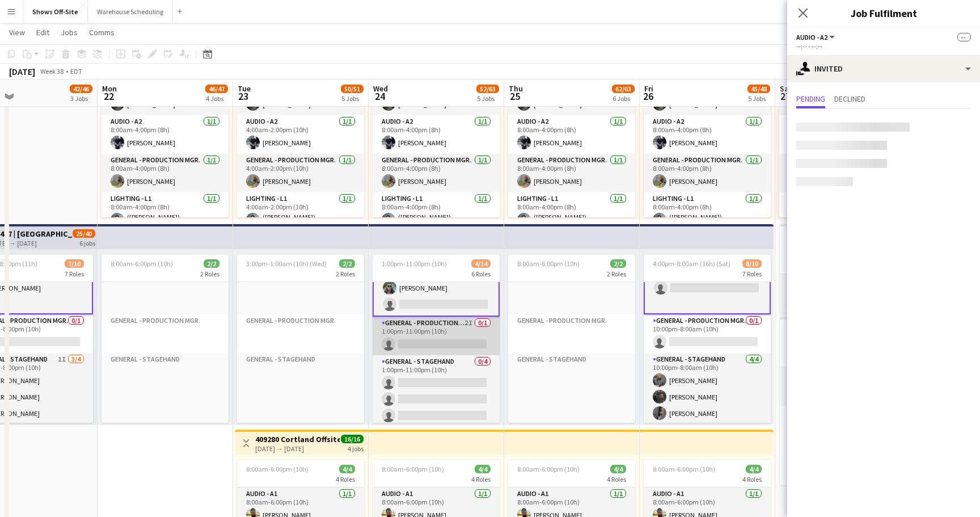
click at [440, 331] on app-card-role "General - Production Mgr. 2I 0/1 1:00pm-11:00pm (10h) single-neutral-actions" at bounding box center [436, 336] width 127 height 39
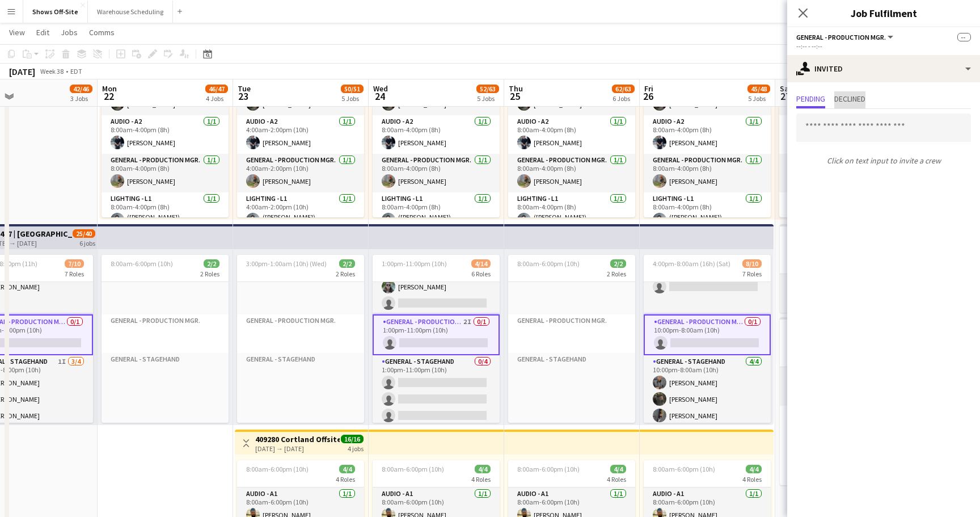
click at [843, 101] on span "Declined" at bounding box center [849, 99] width 31 height 8
click at [820, 99] on span "Pending" at bounding box center [810, 99] width 29 height 8
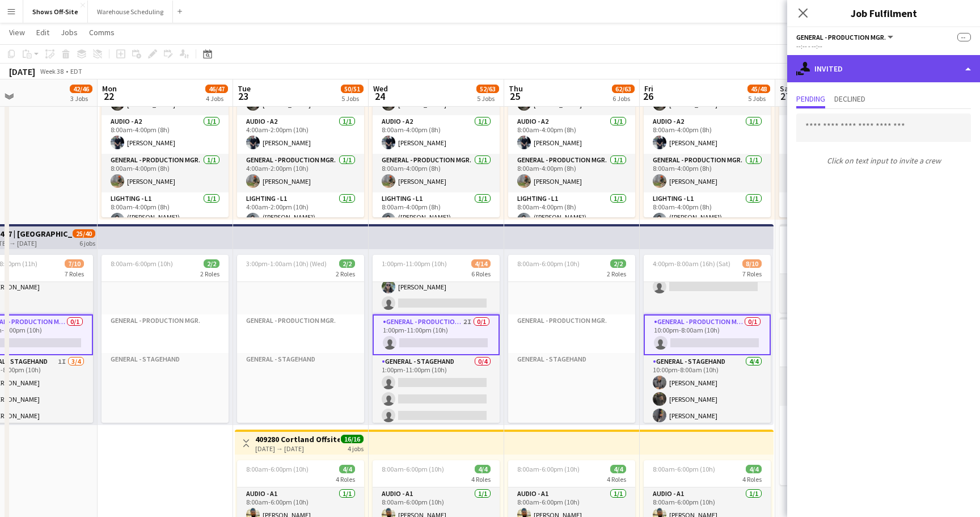
click at [839, 66] on div "single-neutral-actions-share-1 Invited" at bounding box center [883, 68] width 193 height 27
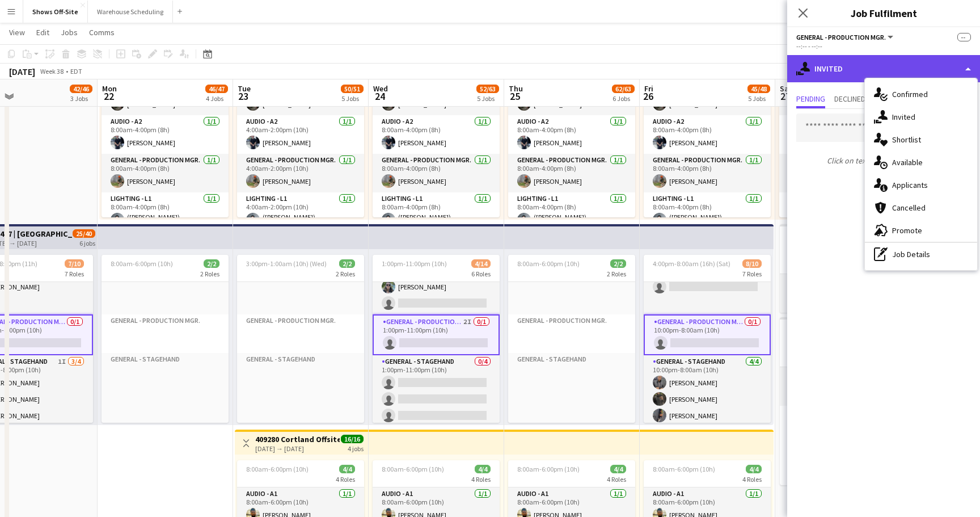
click at [838, 66] on div "single-neutral-actions-share-1 Invited" at bounding box center [883, 68] width 193 height 27
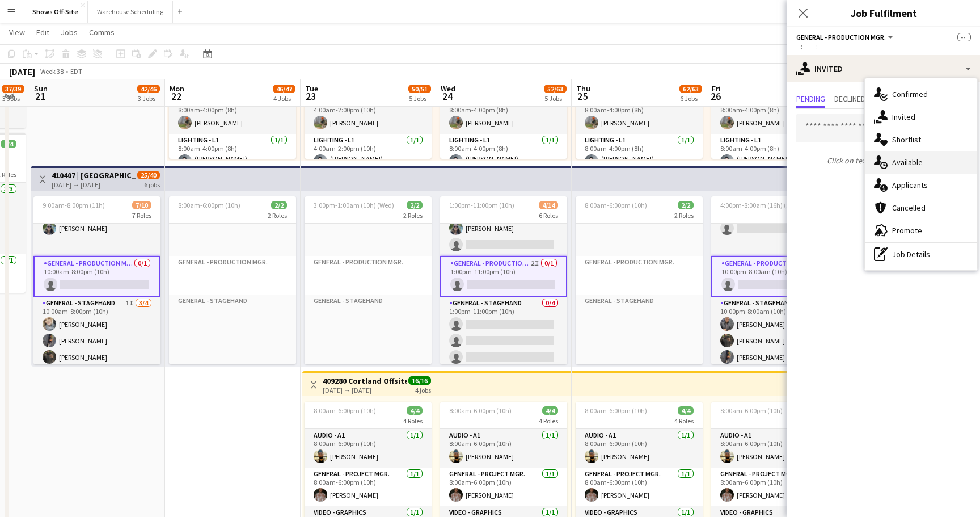
click at [905, 164] on span "Available" at bounding box center [907, 162] width 31 height 10
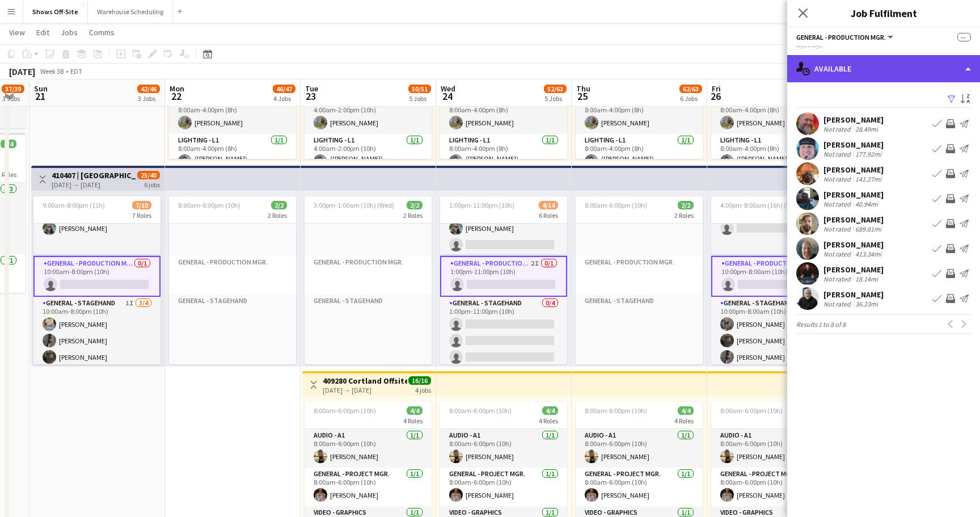
click at [868, 64] on div "single-neutral-actions-upload Available" at bounding box center [883, 68] width 193 height 27
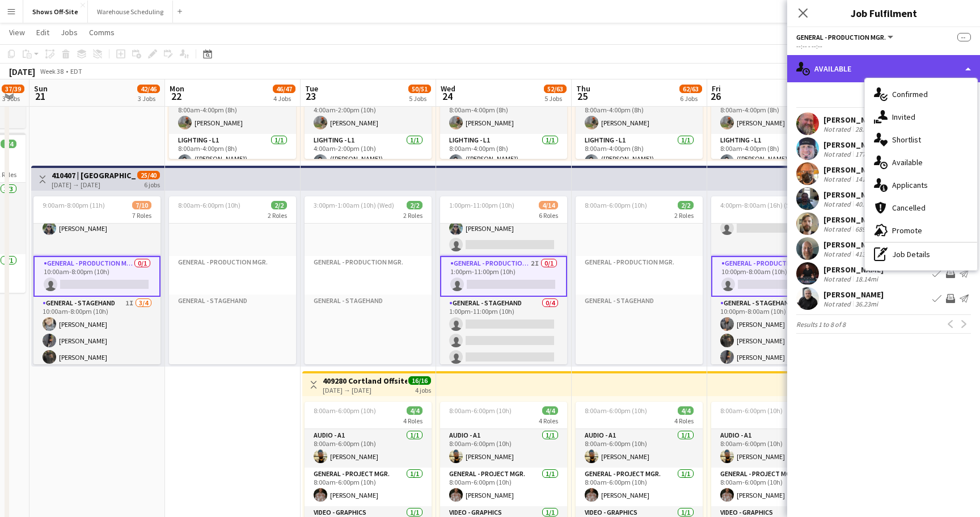
click at [868, 64] on div "single-neutral-actions-upload Available" at bounding box center [883, 68] width 193 height 27
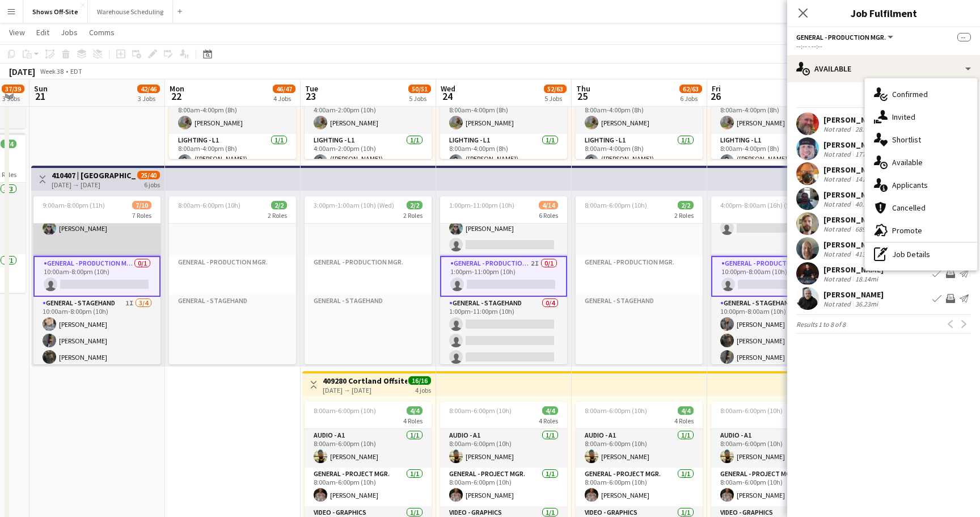
click at [124, 243] on app-card-role "Audio - A2 [DATE] 10:00am-8:00pm (10h) [PERSON_NAME]" at bounding box center [96, 228] width 127 height 55
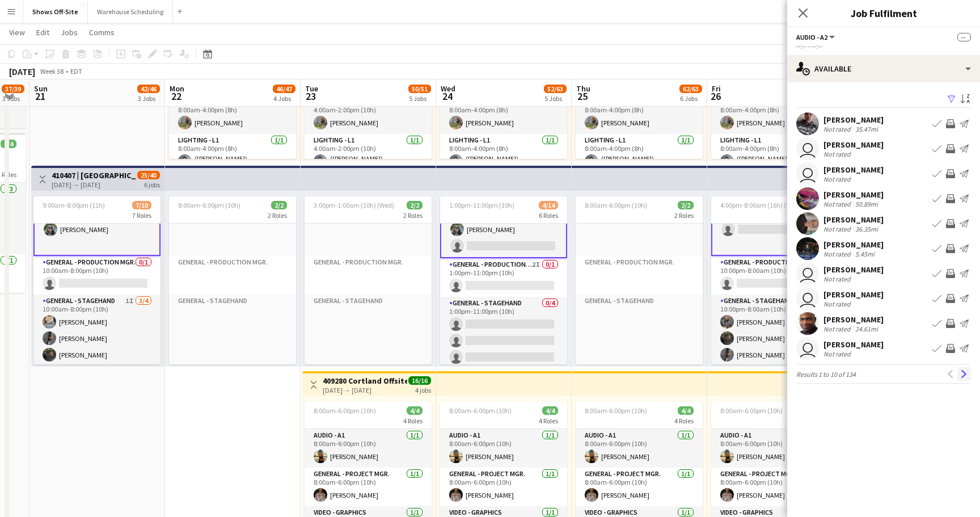
click at [963, 374] on app-icon "Next" at bounding box center [964, 374] width 8 height 8
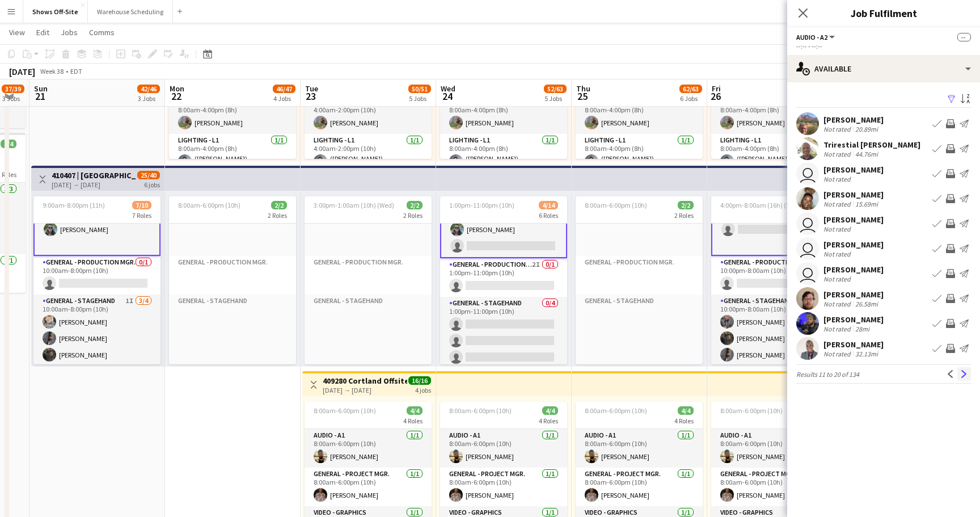
click at [968, 377] on button "Next" at bounding box center [964, 374] width 14 height 14
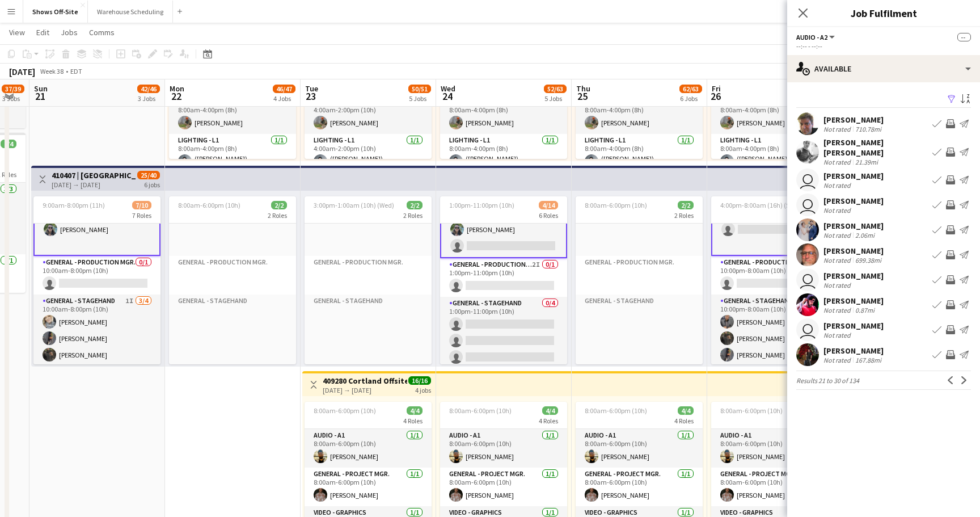
click at [968, 377] on button "Next" at bounding box center [964, 380] width 14 height 14
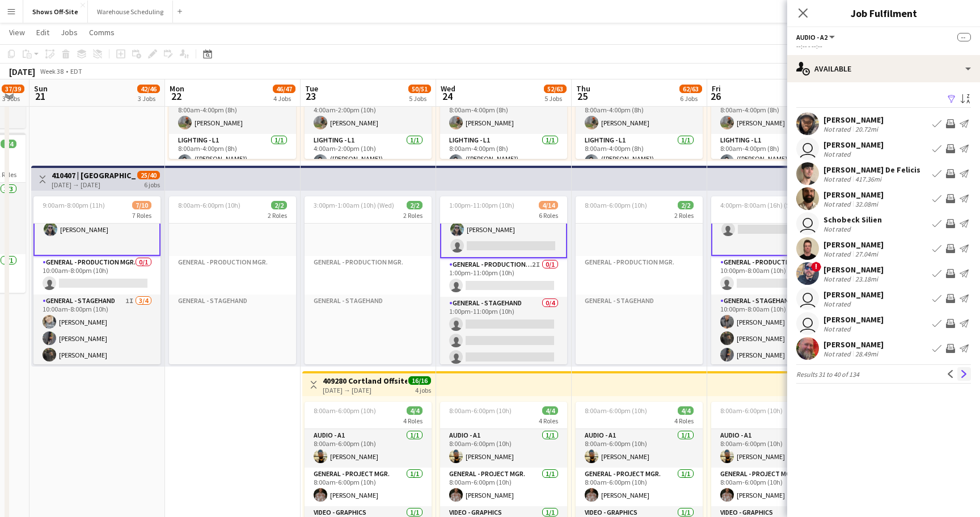
click at [967, 374] on app-icon "Next" at bounding box center [964, 374] width 8 height 8
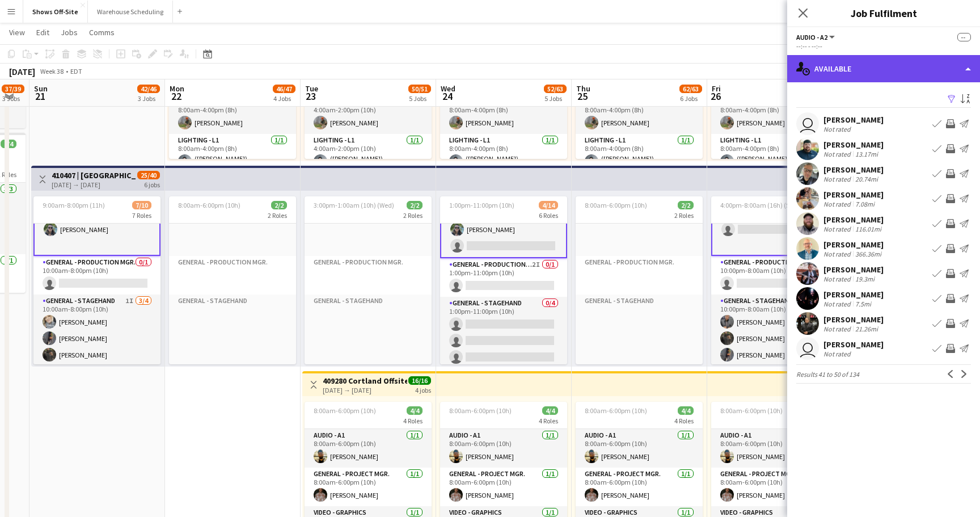
click at [885, 70] on div "single-neutral-actions-upload Available" at bounding box center [883, 68] width 193 height 27
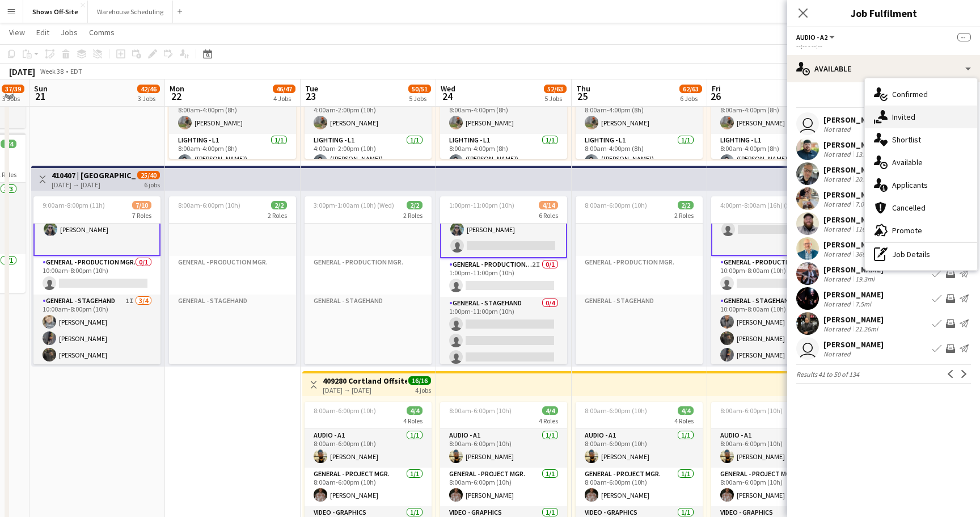
click at [894, 125] on div "single-neutral-actions-share-1 Invited" at bounding box center [921, 117] width 112 height 23
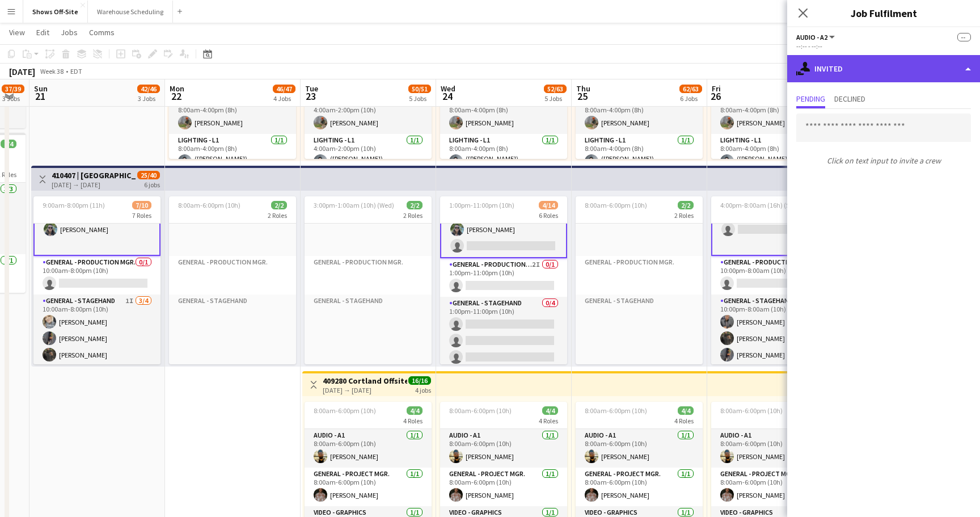
click at [864, 60] on div "single-neutral-actions-share-1 Invited" at bounding box center [883, 68] width 193 height 27
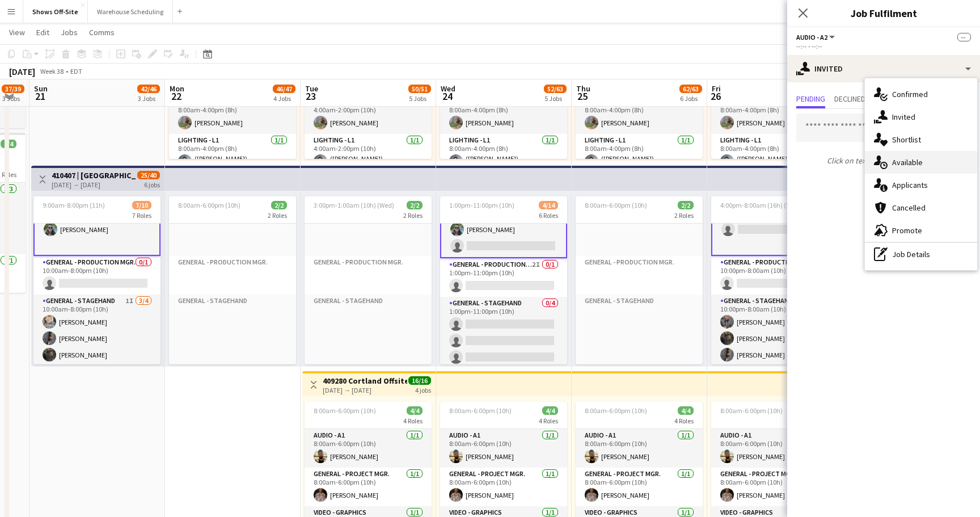
click at [914, 163] on span "Available" at bounding box center [907, 162] width 31 height 10
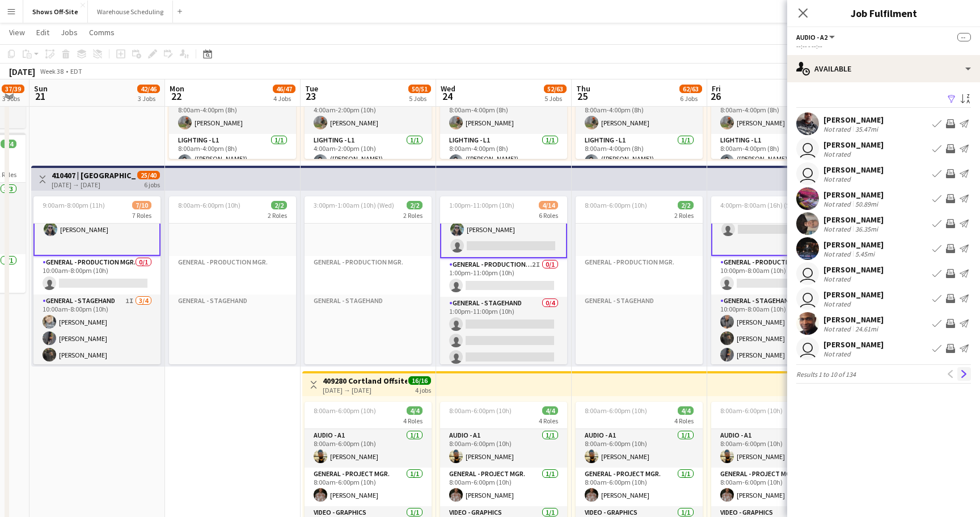
click at [961, 375] on app-icon "Next" at bounding box center [964, 374] width 8 height 8
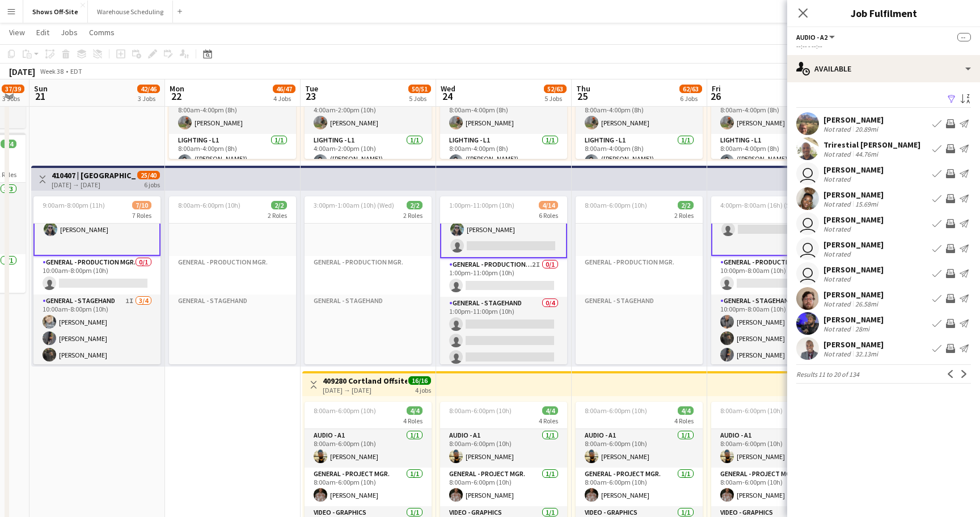
click at [961, 375] on app-icon "Next" at bounding box center [964, 374] width 8 height 8
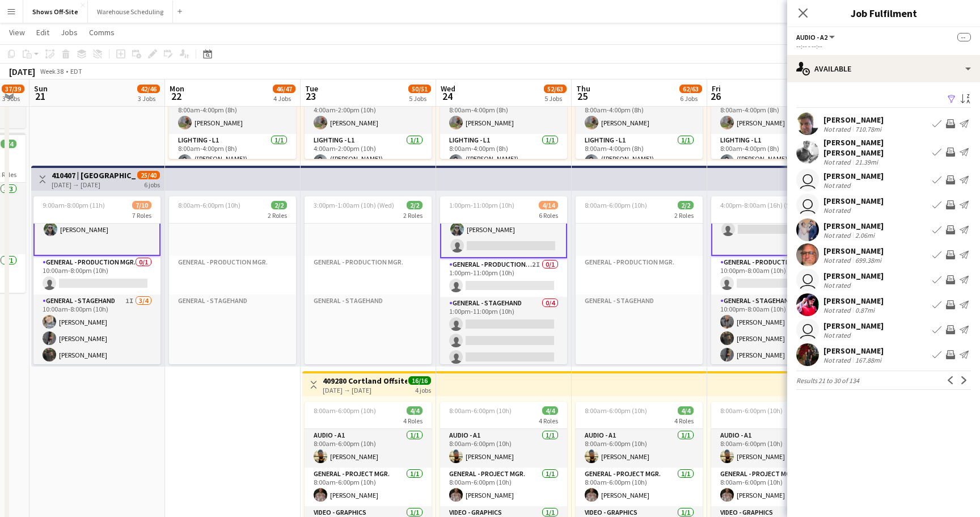
click at [961, 376] on app-icon "Next" at bounding box center [964, 380] width 8 height 8
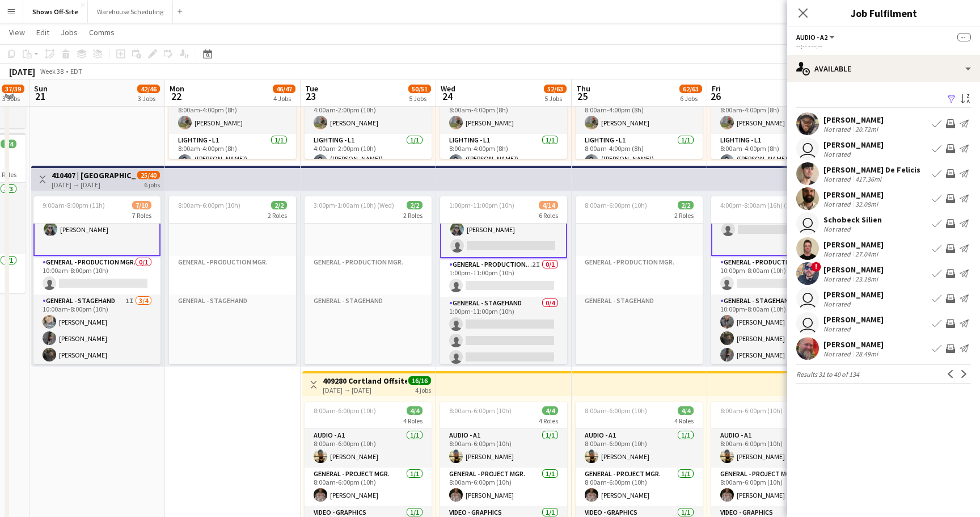
click at [961, 375] on app-icon "Next" at bounding box center [964, 374] width 8 height 8
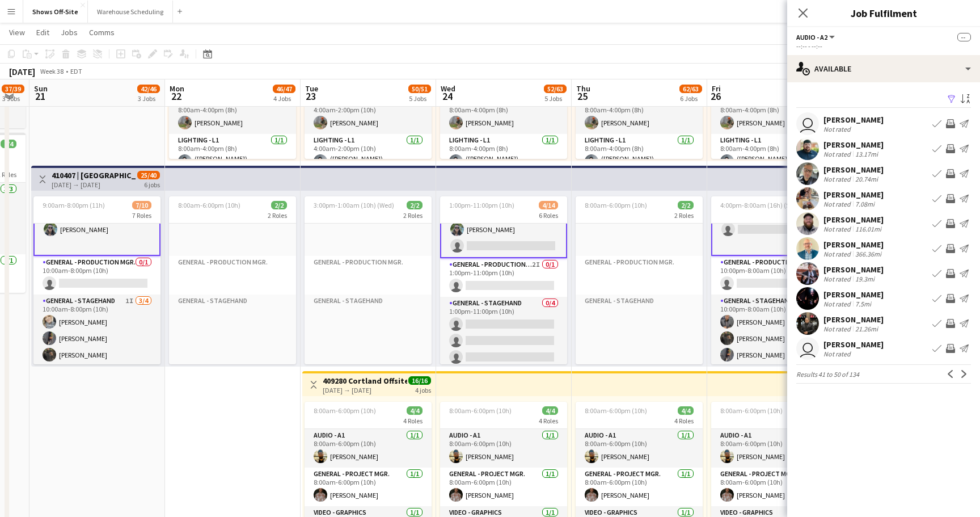
click at [961, 375] on app-icon "Next" at bounding box center [964, 374] width 8 height 8
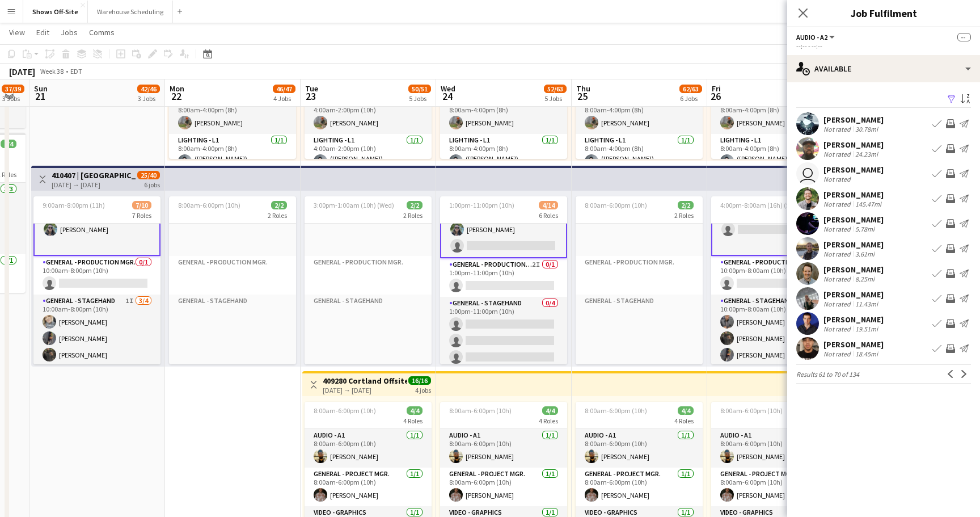
click at [961, 375] on app-icon "Next" at bounding box center [964, 374] width 8 height 8
click at [953, 373] on app-icon "Previous" at bounding box center [951, 374] width 8 height 8
click at [961, 372] on app-icon "Next" at bounding box center [964, 374] width 8 height 8
click at [946, 372] on button "Previous" at bounding box center [951, 374] width 14 height 14
click at [635, 39] on app-page-menu "View Day view expanded Day view collapsed Month view Date picker Jump to [DATE]…" at bounding box center [490, 34] width 980 height 22
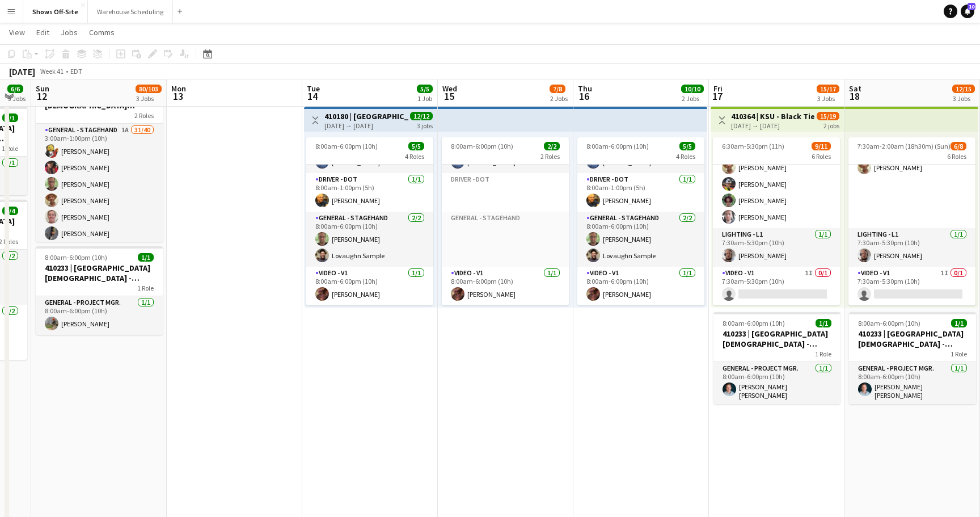
scroll to position [247, 0]
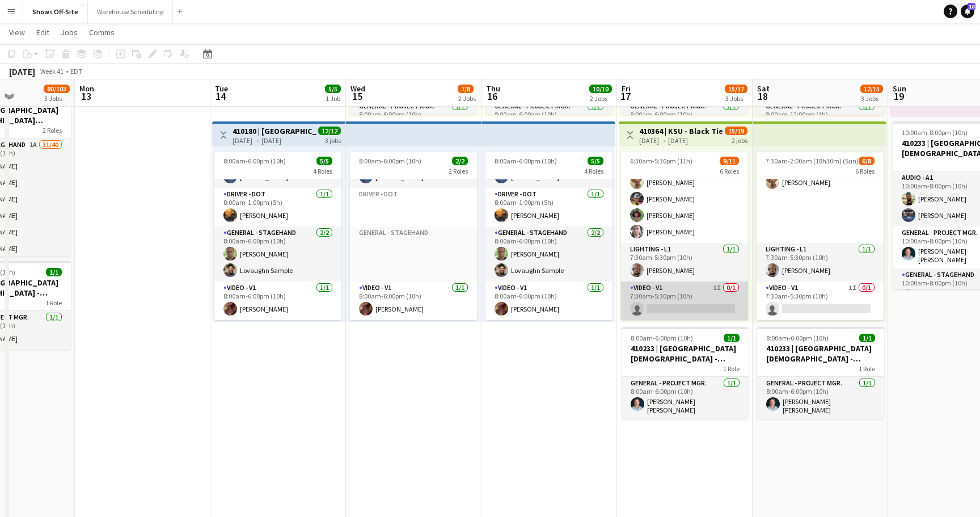
click at [657, 297] on app-card-role "Video - V1 1I 0/1 7:30am-5:30pm (10h) single-neutral-actions" at bounding box center [684, 300] width 127 height 39
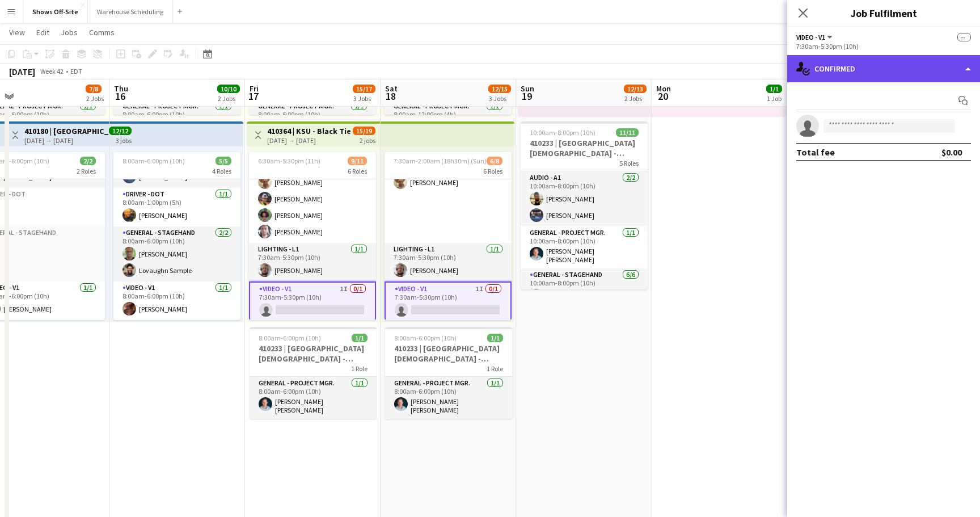
click at [856, 55] on div "single-neutral-actions-check-2 Confirmed" at bounding box center [883, 68] width 193 height 27
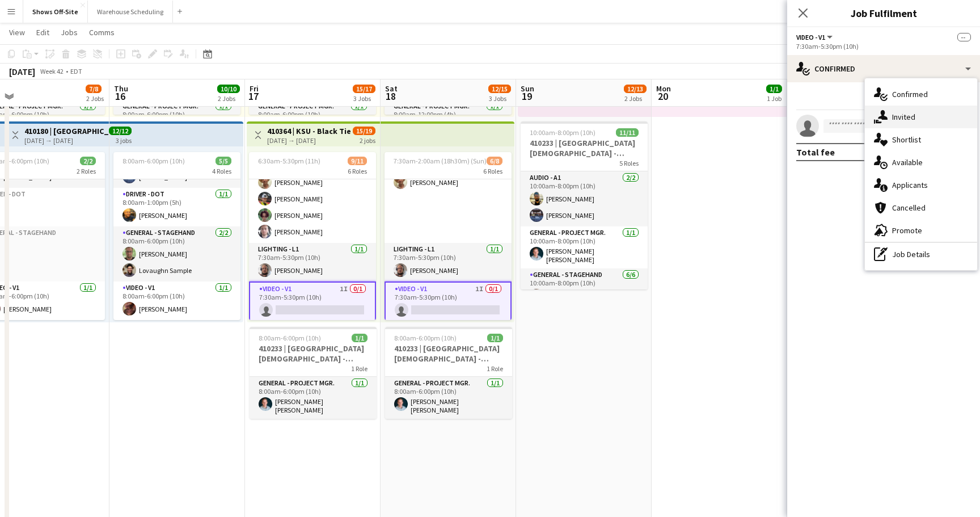
click at [885, 111] on icon "single-neutral-actions-share-1" at bounding box center [881, 117] width 14 height 14
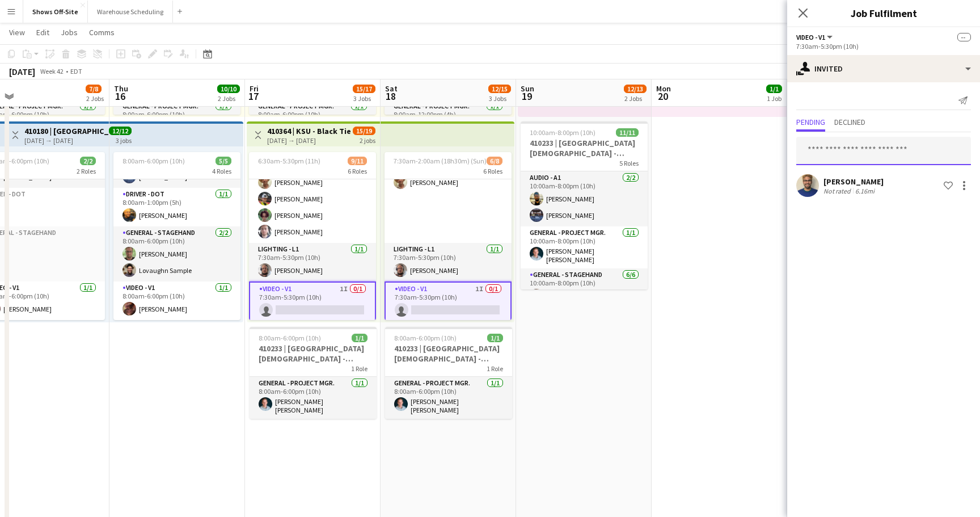
click at [853, 149] on input "text" at bounding box center [883, 151] width 175 height 28
type input "*"
type input "***"
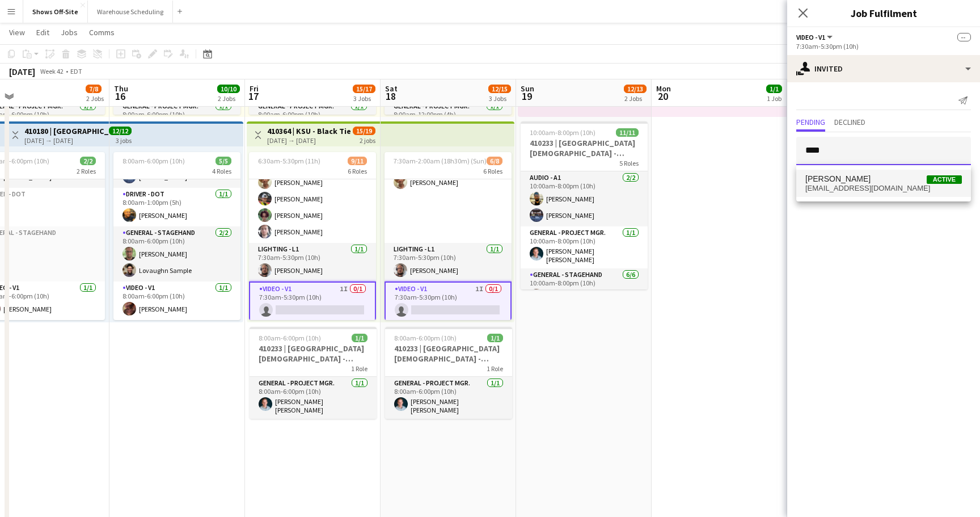
type input "****"
click at [832, 187] on span "[EMAIL_ADDRESS][DOMAIN_NAME]" at bounding box center [883, 188] width 157 height 9
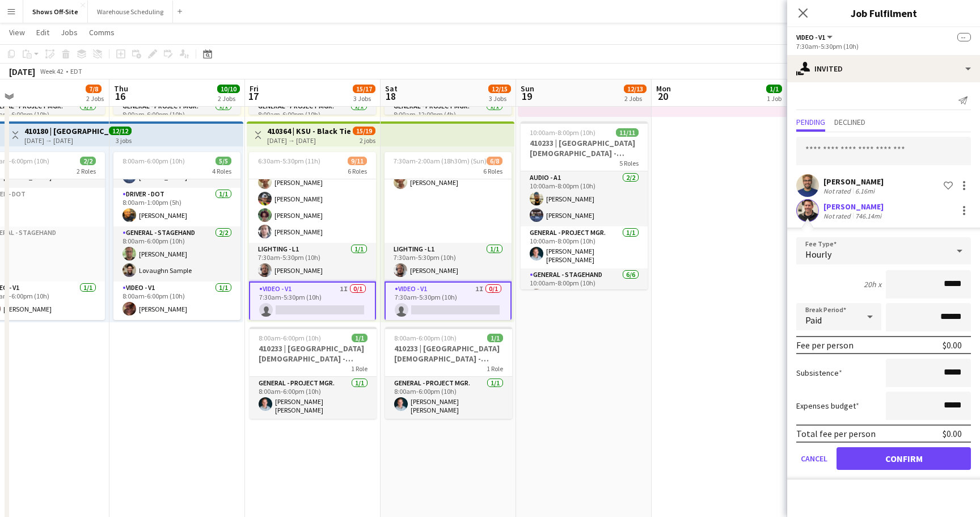
click at [863, 454] on button "Confirm" at bounding box center [904, 458] width 134 height 23
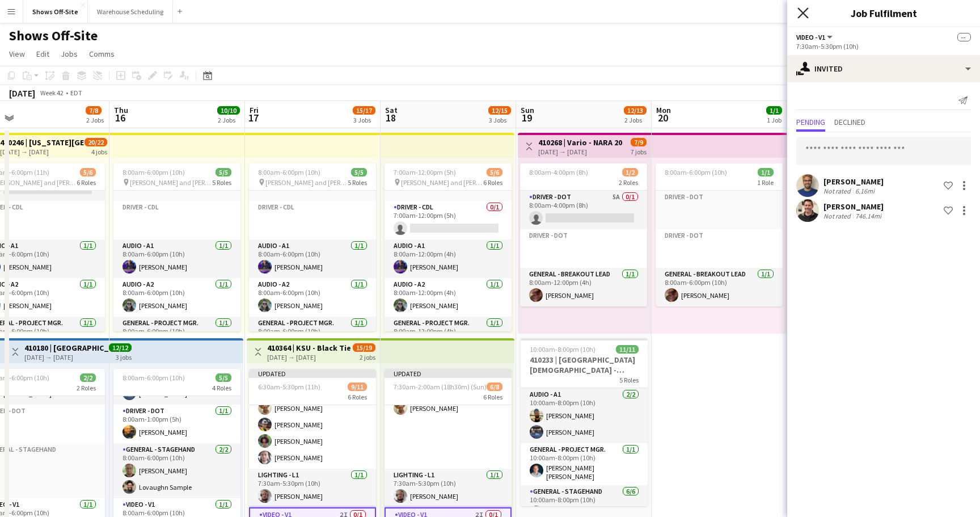
click at [800, 10] on icon at bounding box center [802, 12] width 11 height 11
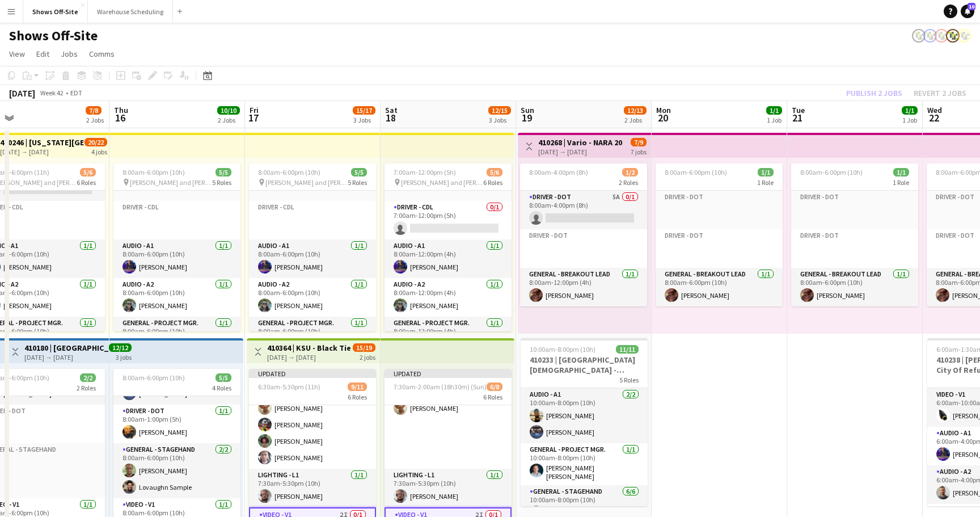
click at [876, 102] on app-board-header-date "Tue 21 1/1 1 Job" at bounding box center [855, 114] width 136 height 27
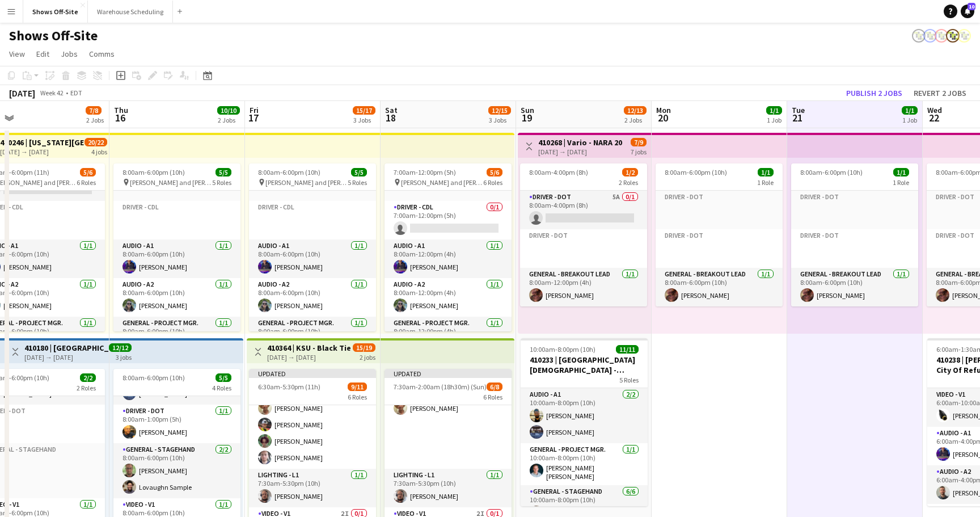
click at [876, 79] on app-toolbar "Copy Paste Paste Command V Paste with crew Command Shift V Paste linked Job [GE…" at bounding box center [490, 75] width 980 height 19
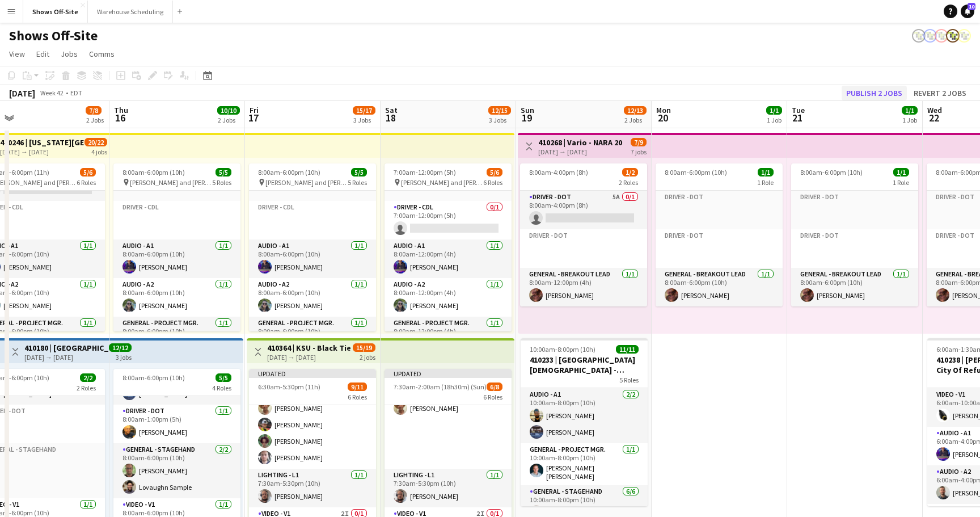
click at [875, 87] on button "Publish 2 jobs" at bounding box center [874, 93] width 65 height 15
